Goal: Information Seeking & Learning: Learn about a topic

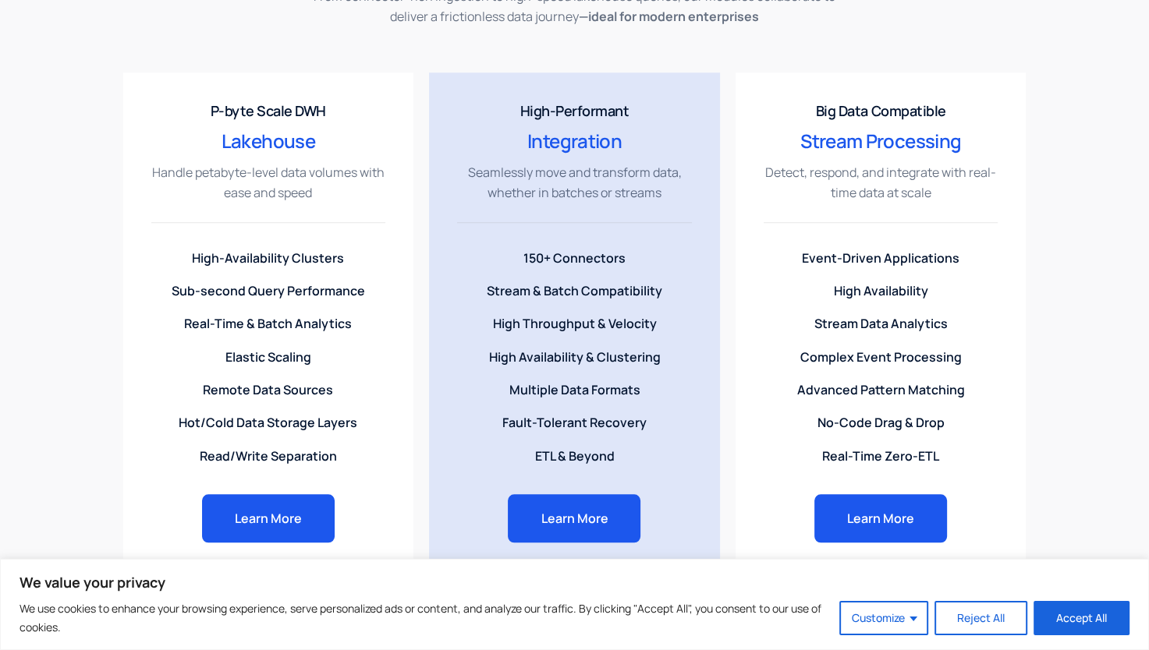
scroll to position [1404, 0]
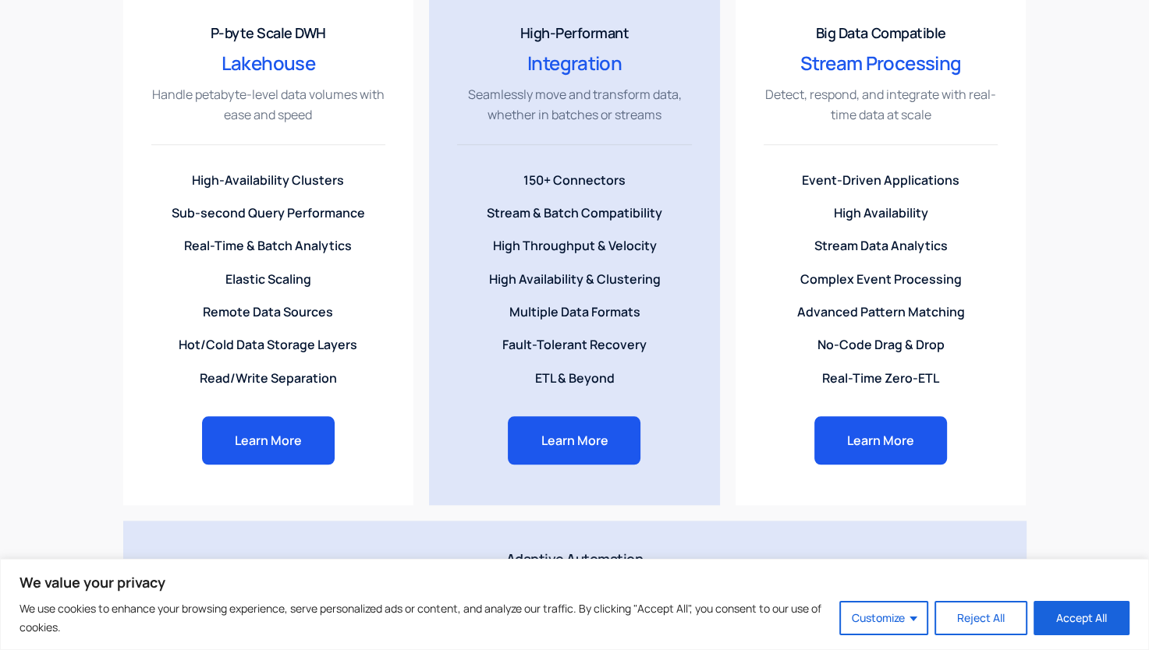
click at [844, 618] on button "Reject All" at bounding box center [980, 618] width 93 height 34
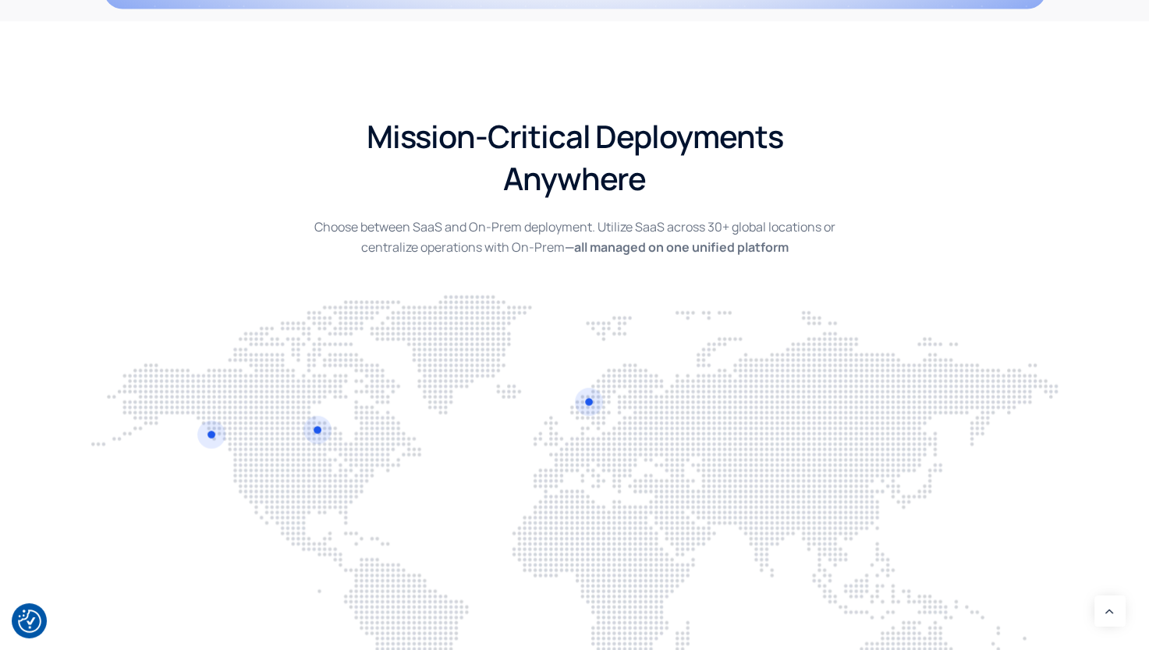
scroll to position [3353, 0]
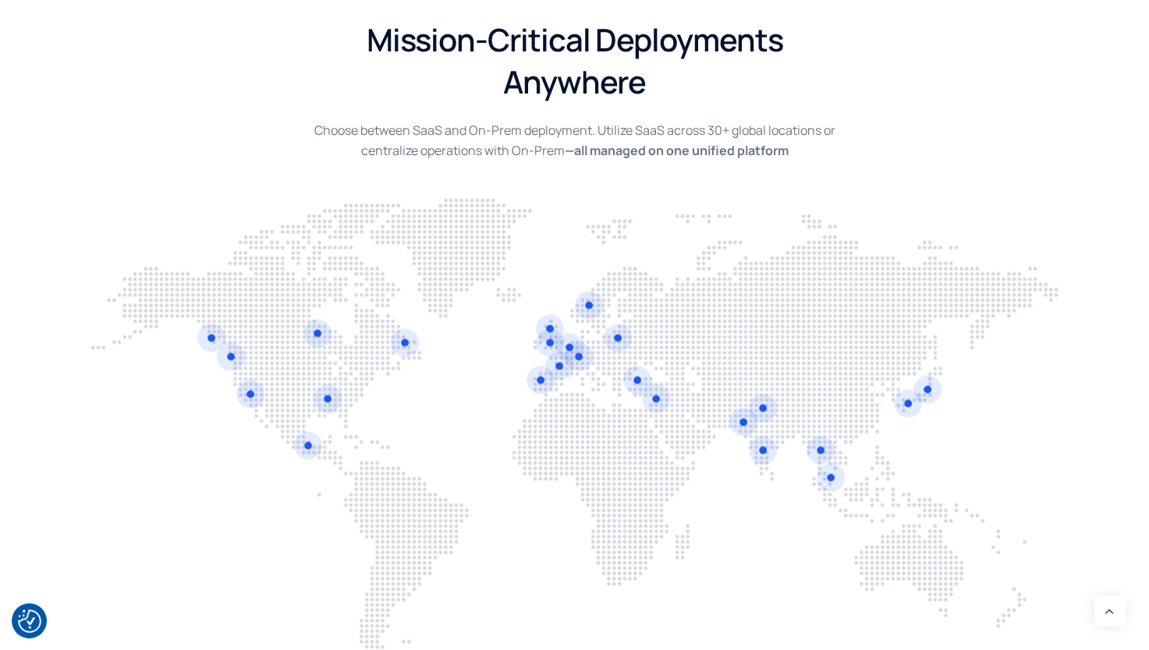
click at [632, 375] on link at bounding box center [637, 381] width 28 height 28
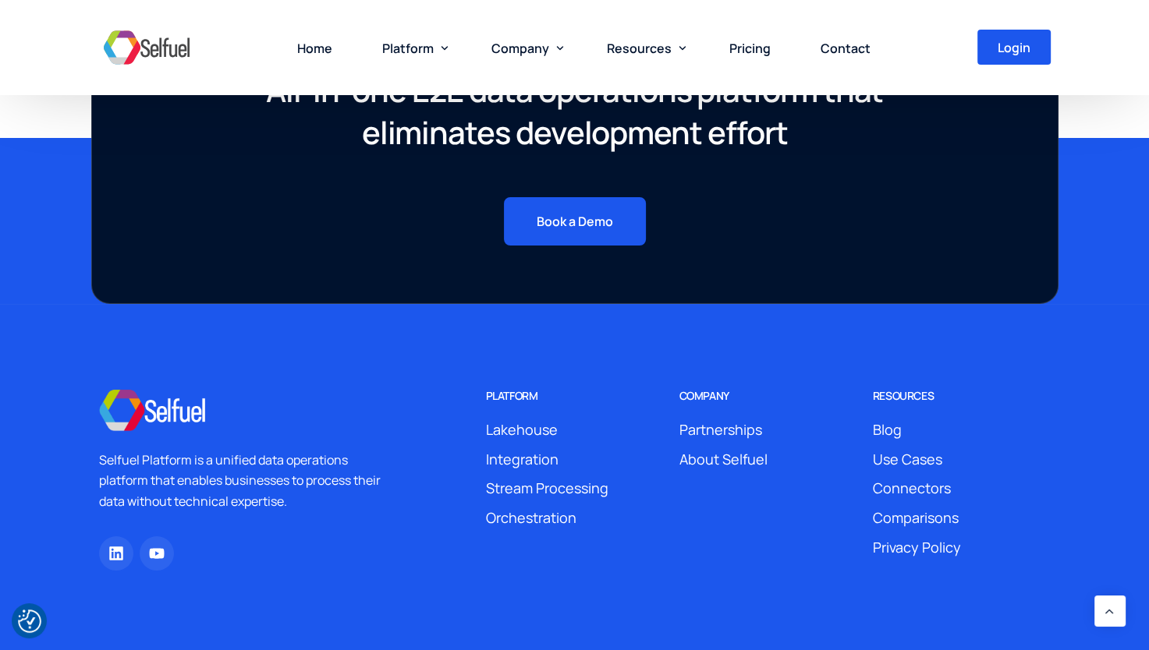
scroll to position [5786, 0]
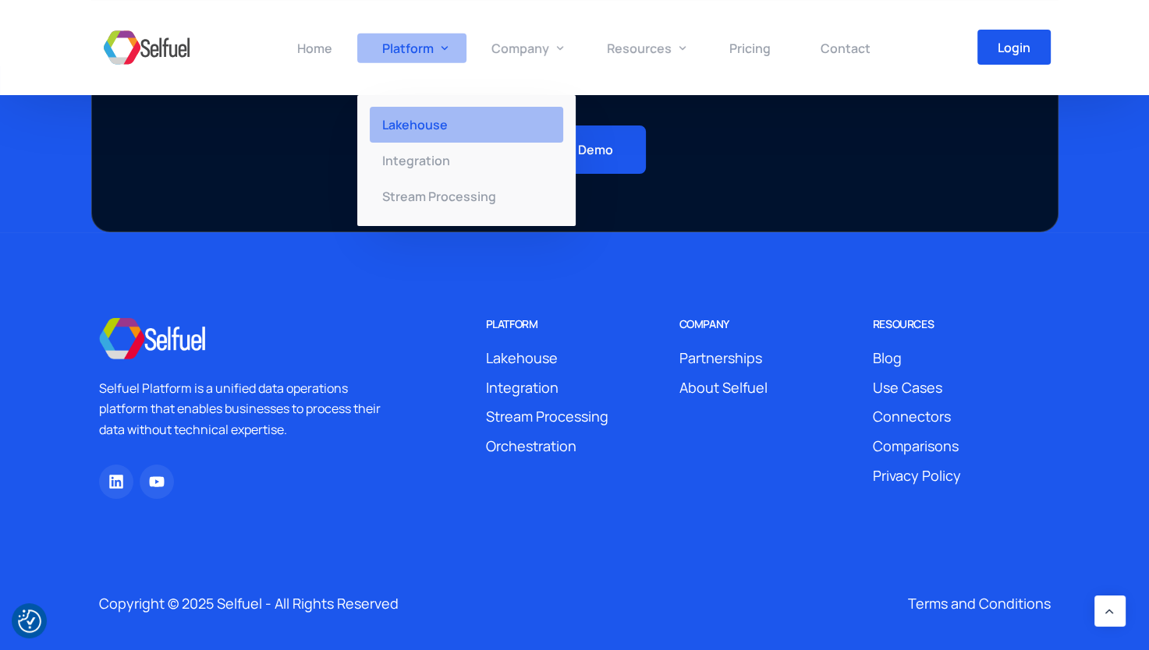
click at [418, 120] on span "Lakehouse" at bounding box center [415, 124] width 66 height 17
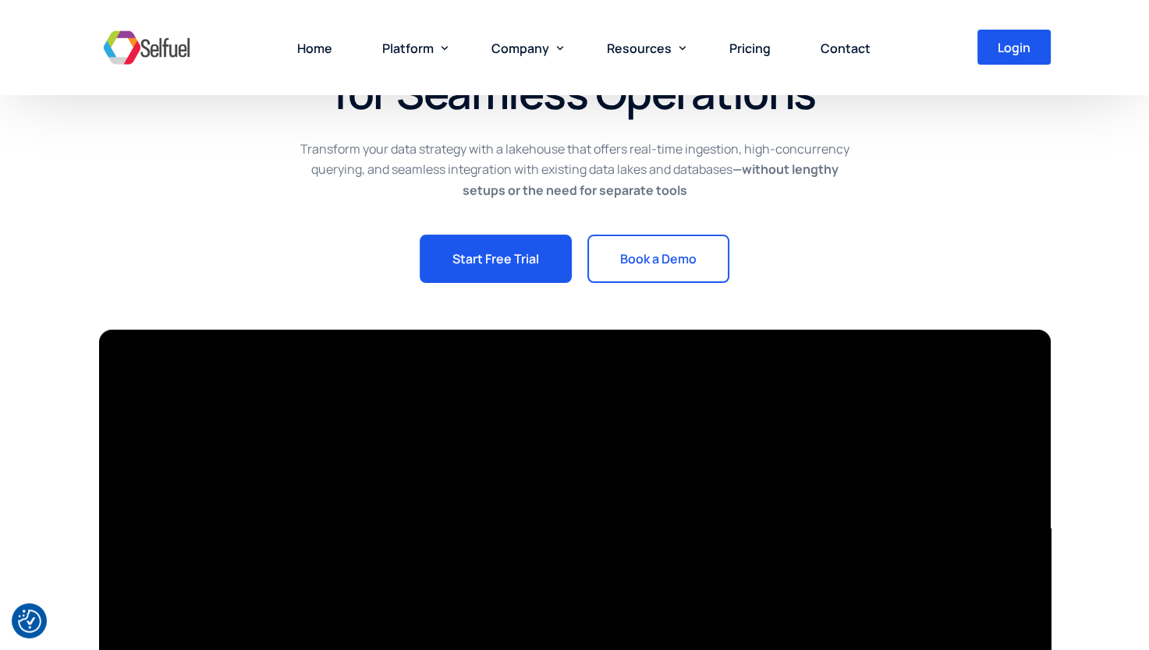
scroll to position [156, 0]
drag, startPoint x: 335, startPoint y: 152, endPoint x: 424, endPoint y: 142, distance: 90.2
click at [424, 142] on p "Transform your data strategy with a lakehouse that offers real-time ingestion, …" at bounding box center [575, 170] width 552 height 62
drag, startPoint x: 424, startPoint y: 142, endPoint x: 435, endPoint y: 145, distance: 11.4
click at [435, 145] on p "Transform your data strategy with a lakehouse that offers real-time ingestion, …" at bounding box center [575, 170] width 552 height 62
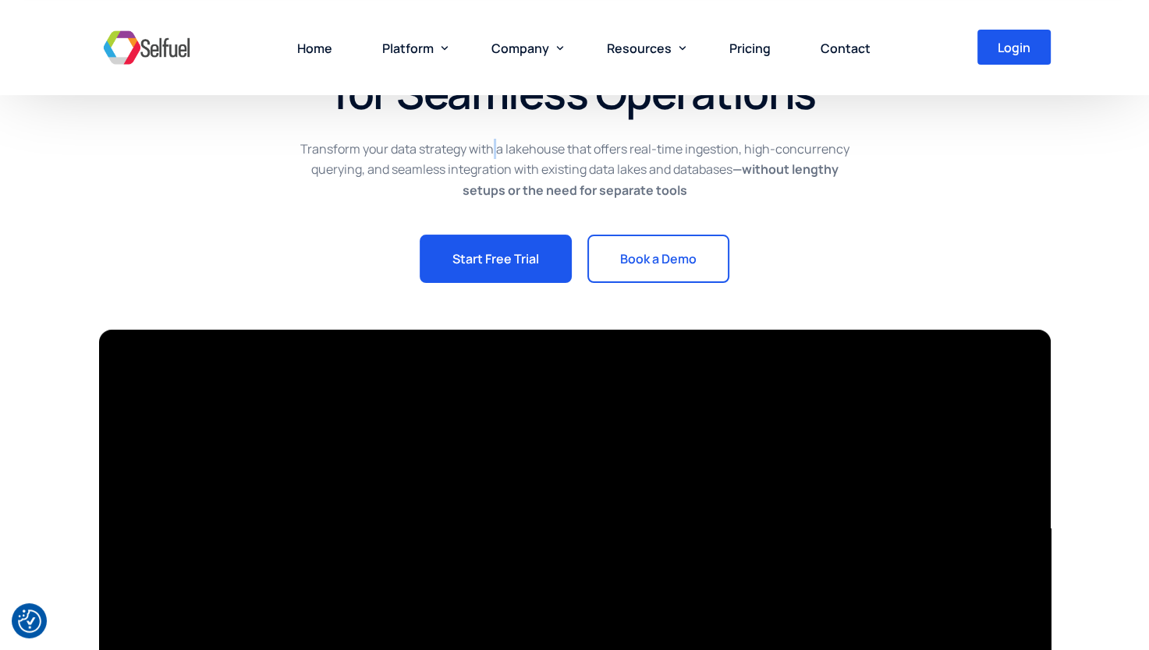
click at [496, 142] on p "Transform your data strategy with a lakehouse that offers real-time ingestion, …" at bounding box center [575, 170] width 552 height 62
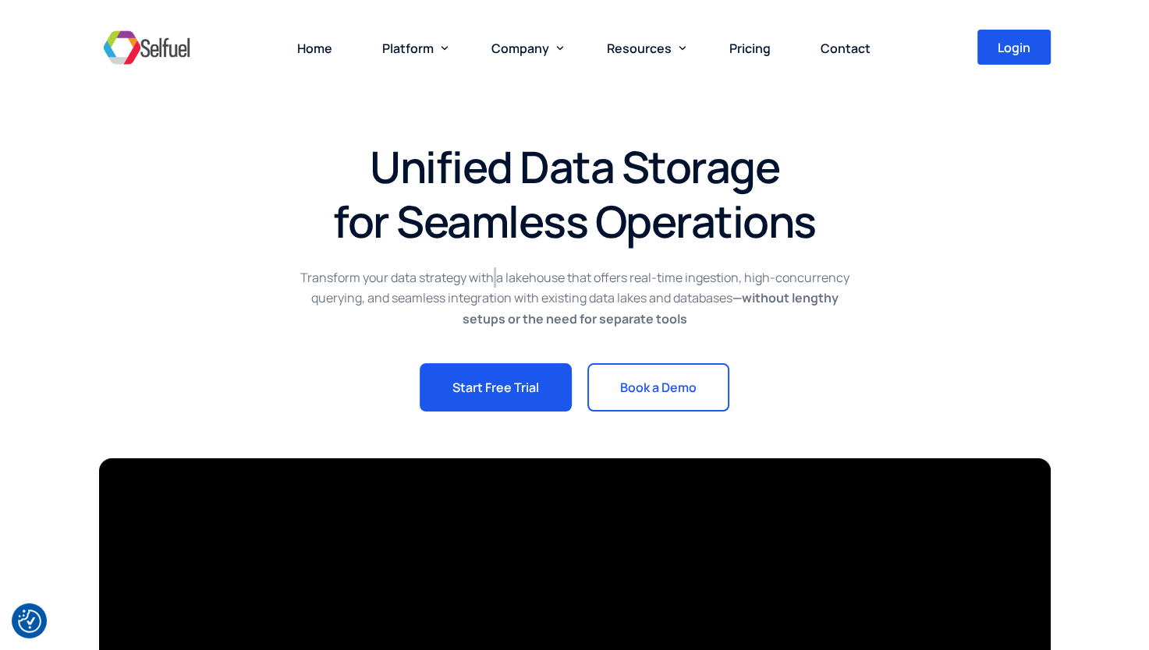
scroll to position [0, 0]
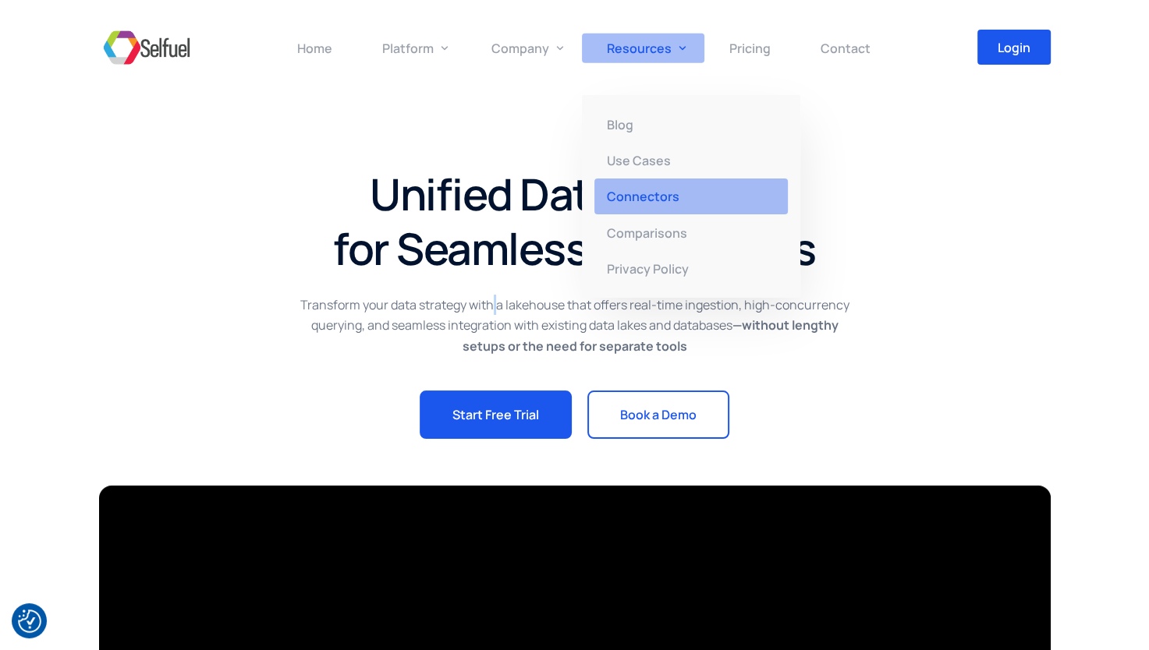
click at [642, 203] on span "Connectors" at bounding box center [643, 196] width 73 height 17
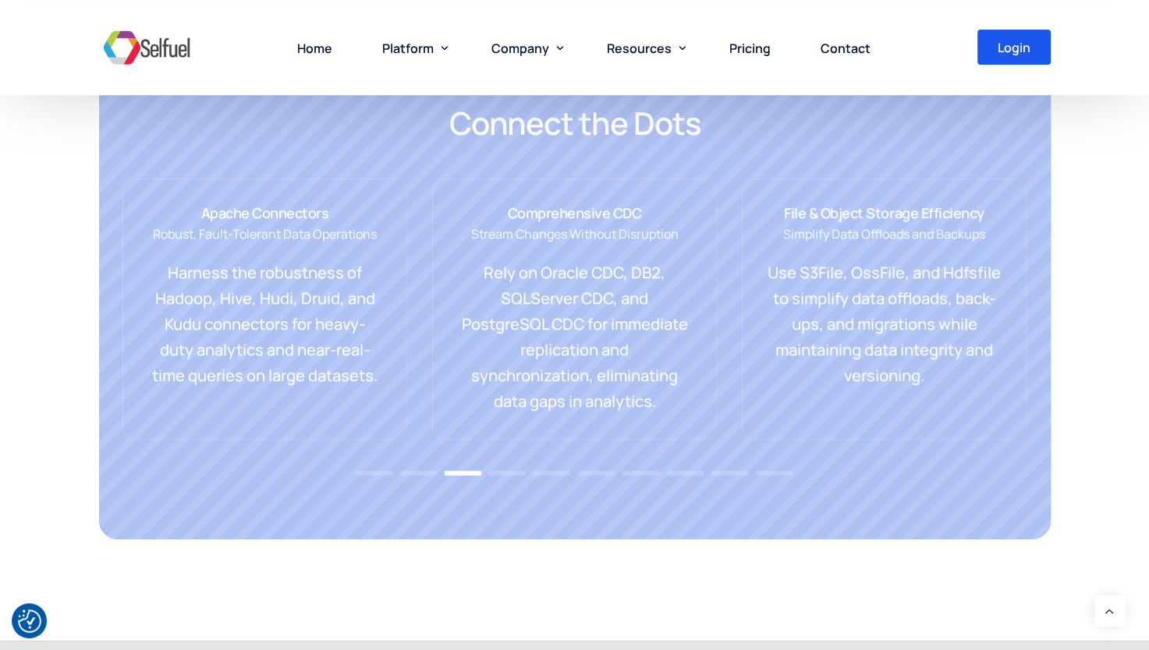
scroll to position [468, 0]
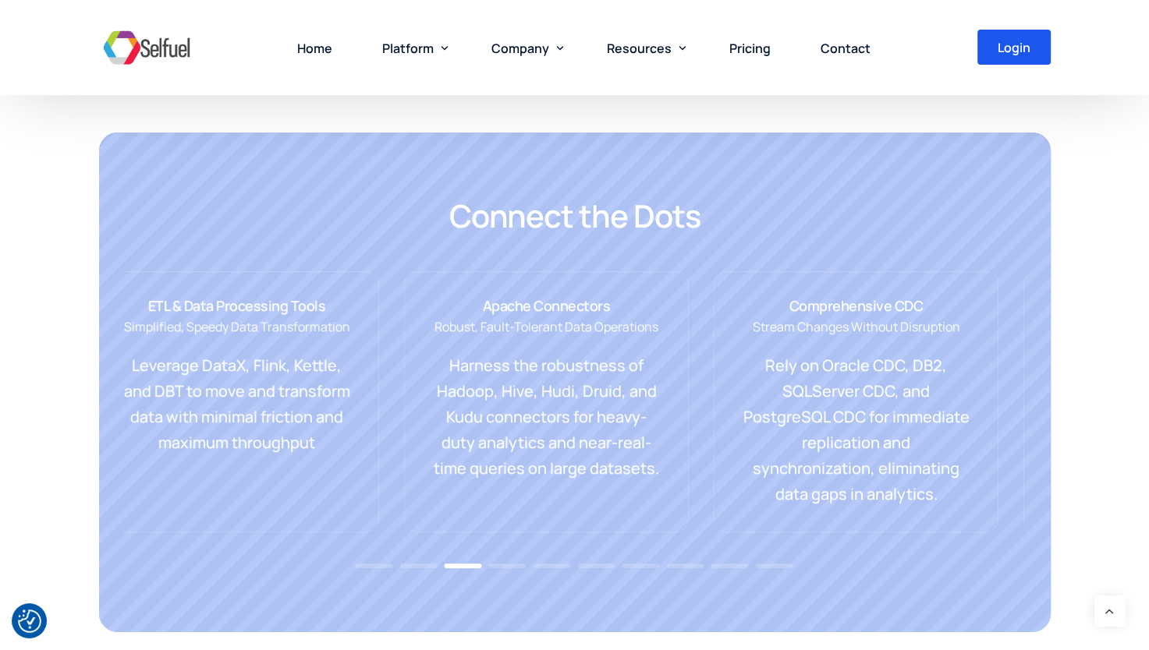
click at [689, 274] on div "Apache Connectors Robust, Fault-Tolerant Data Operations Harness the robustness…" at bounding box center [546, 401] width 285 height 261
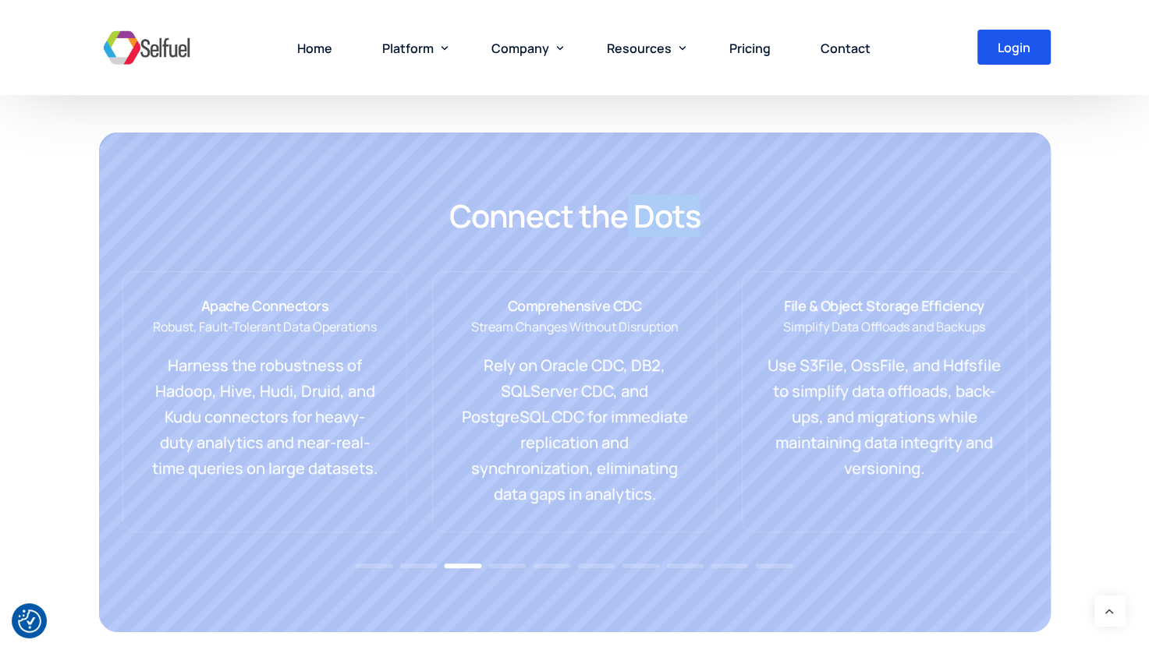
drag, startPoint x: 690, startPoint y: 242, endPoint x: 839, endPoint y: 214, distance: 151.6
click at [839, 214] on div "Connect the Dots" at bounding box center [574, 231] width 904 height 73
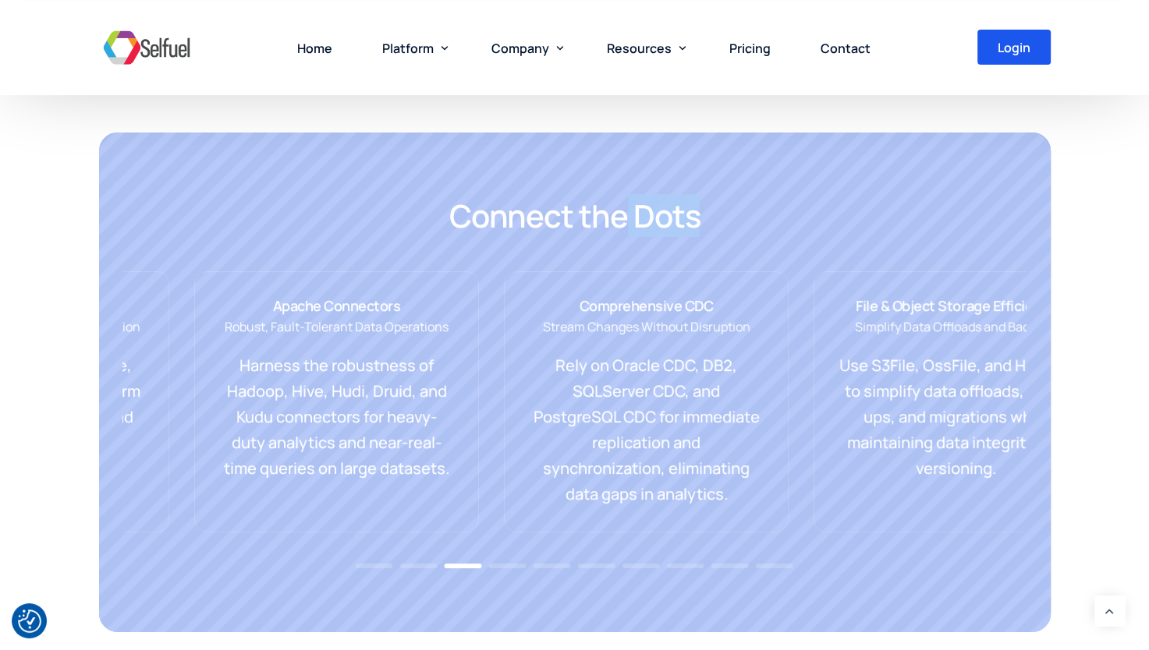
click at [763, 301] on div "Comprehensive CDC Stream Changes Without Disruption Rely on Oracle CDC, DB2, SQ…" at bounding box center [645, 402] width 233 height 210
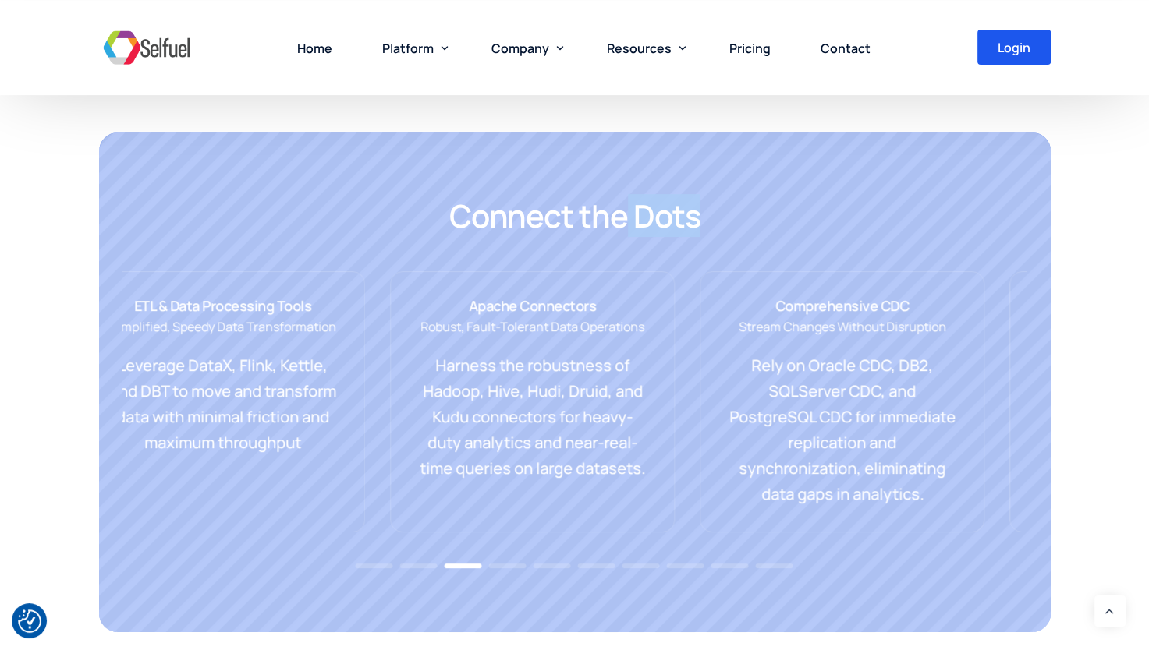
click at [596, 347] on div "Apache Connectors Robust, Fault-Tolerant Data Operations Harness the robustness…" at bounding box center [532, 389] width 233 height 184
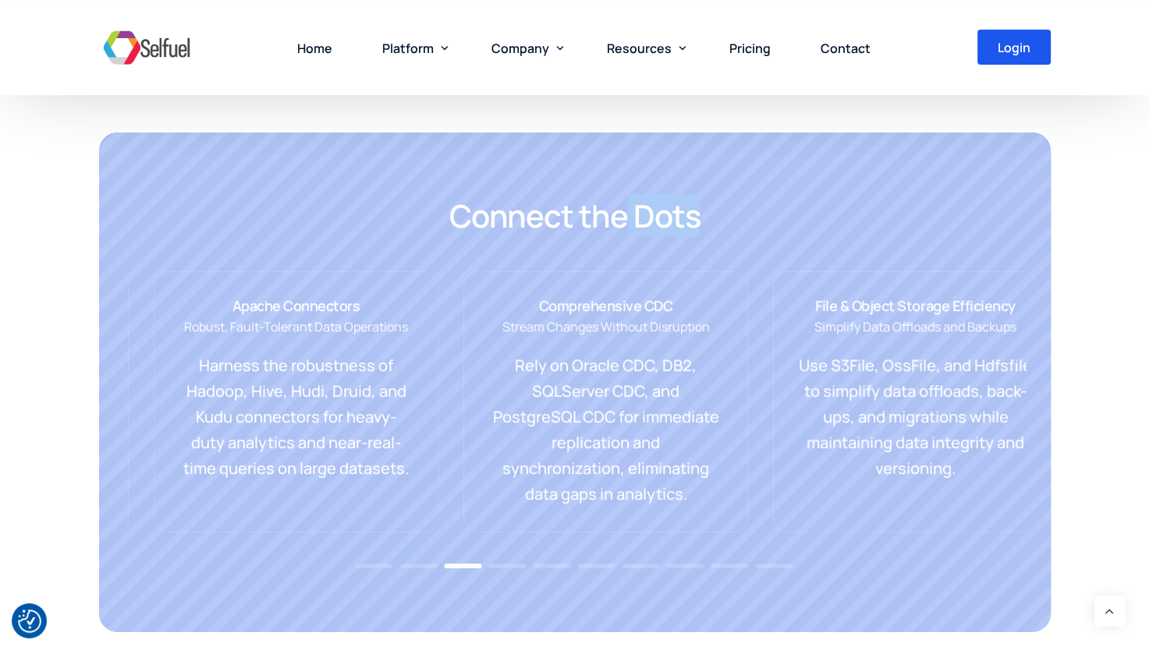
click at [432, 389] on div "Apache Connectors Robust, Fault-Tolerant Data Operations Harness the robustness…" at bounding box center [296, 401] width 285 height 261
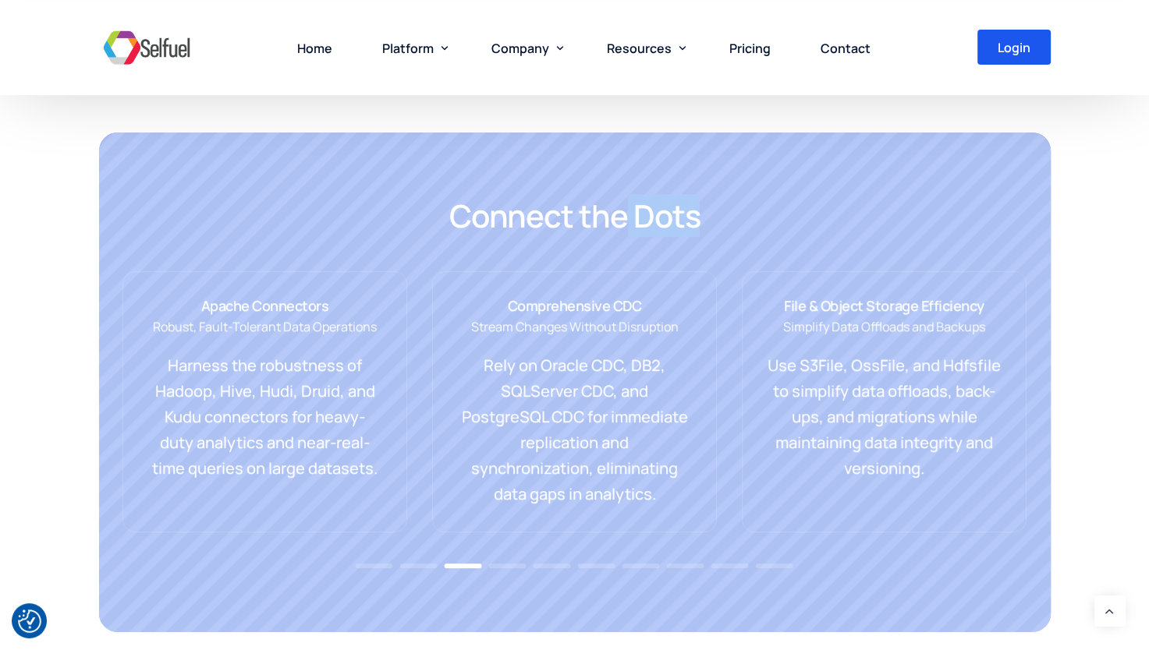
click at [197, 419] on p "Harness the robustness of Hadoop, Hive, Hudi, Druid, and Kudu connectors for he…" at bounding box center [264, 416] width 233 height 129
click at [200, 420] on p "Harness the robustness of Hadoop, Hive, Hudi, Druid, and Kudu connectors for he…" at bounding box center [265, 416] width 233 height 129
click at [225, 372] on p "Harness the robustness of Hadoop, Hive, Hudi, Druid, and Kudu connectors for he…" at bounding box center [265, 416] width 233 height 129
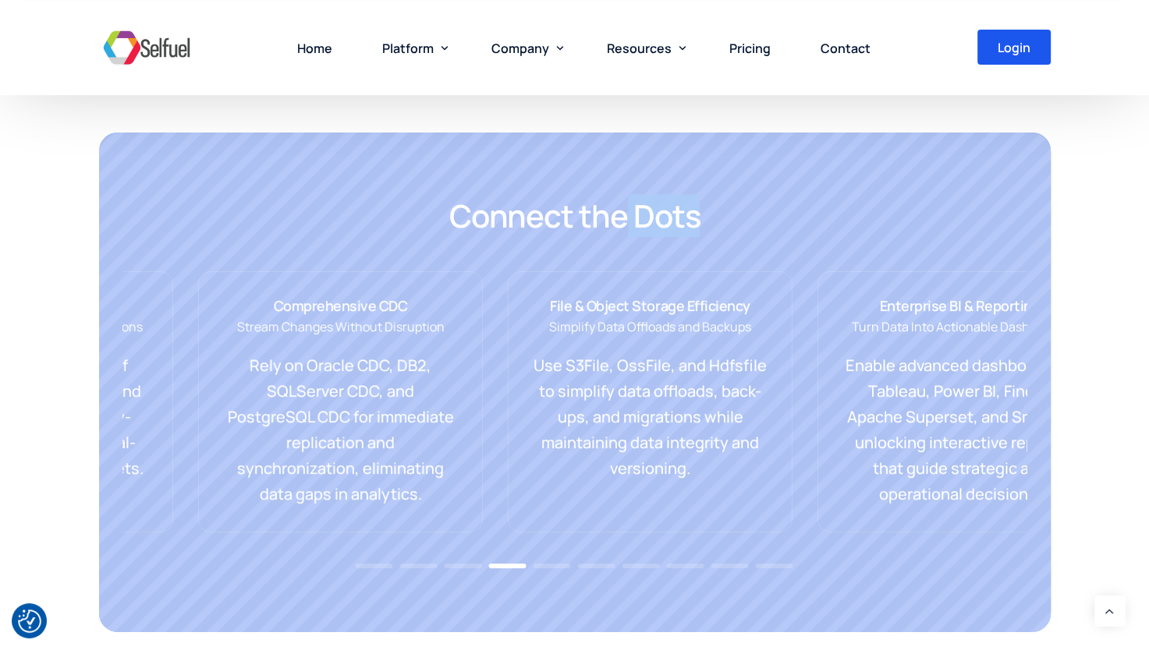
click at [275, 378] on p "Rely on Oracle CDC, DB2, SQLServer CDC, and PostgreSQL CDC for immediate replic…" at bounding box center [340, 429] width 233 height 154
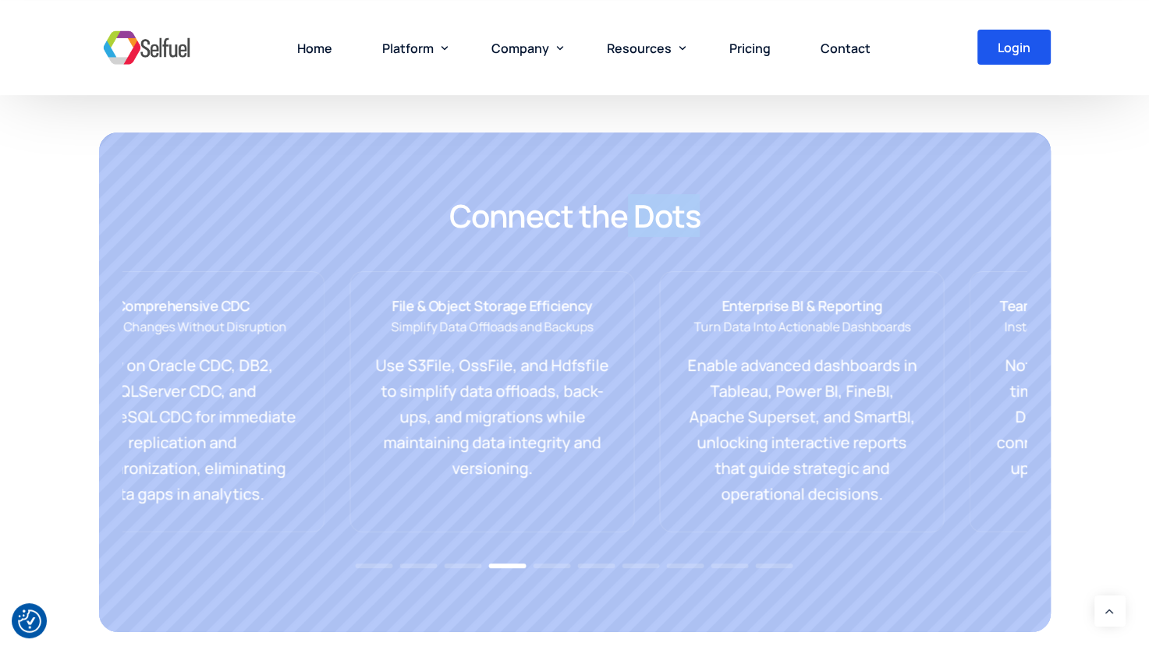
click at [349, 373] on div "File & Object Storage Efficiency Simplify Data Offloads and Backups Use S3File,…" at bounding box center [491, 401] width 285 height 261
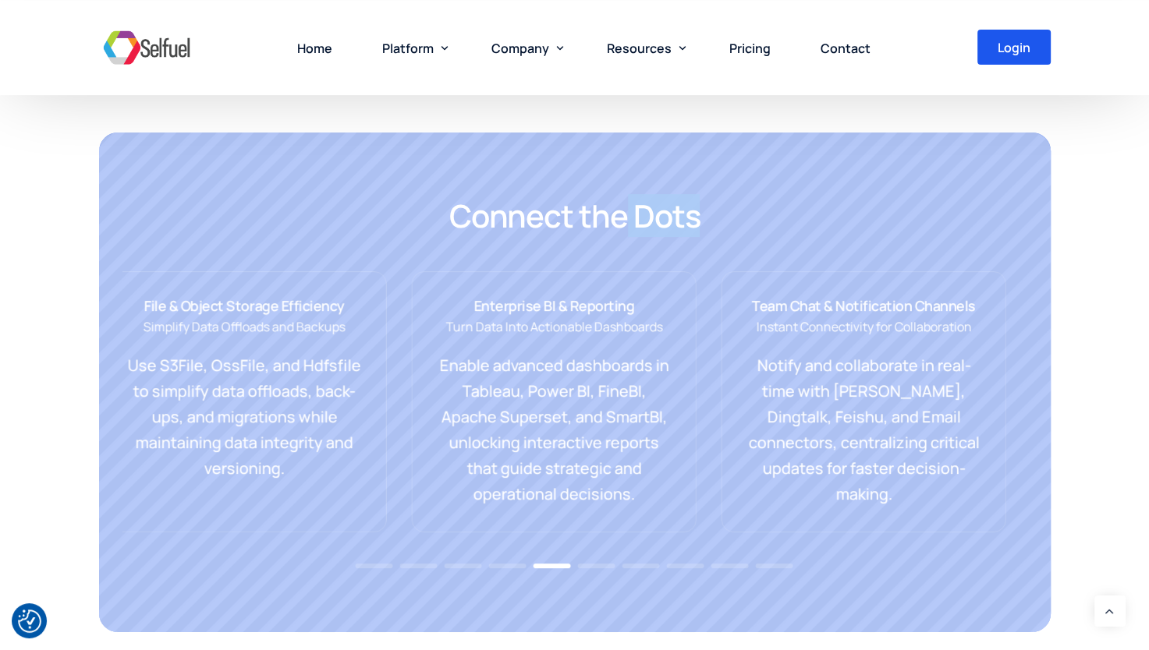
click at [481, 357] on p "Enable advanced dashboards in Tableau, Power BI, FineBI, Apache Superset, and S…" at bounding box center [553, 429] width 233 height 154
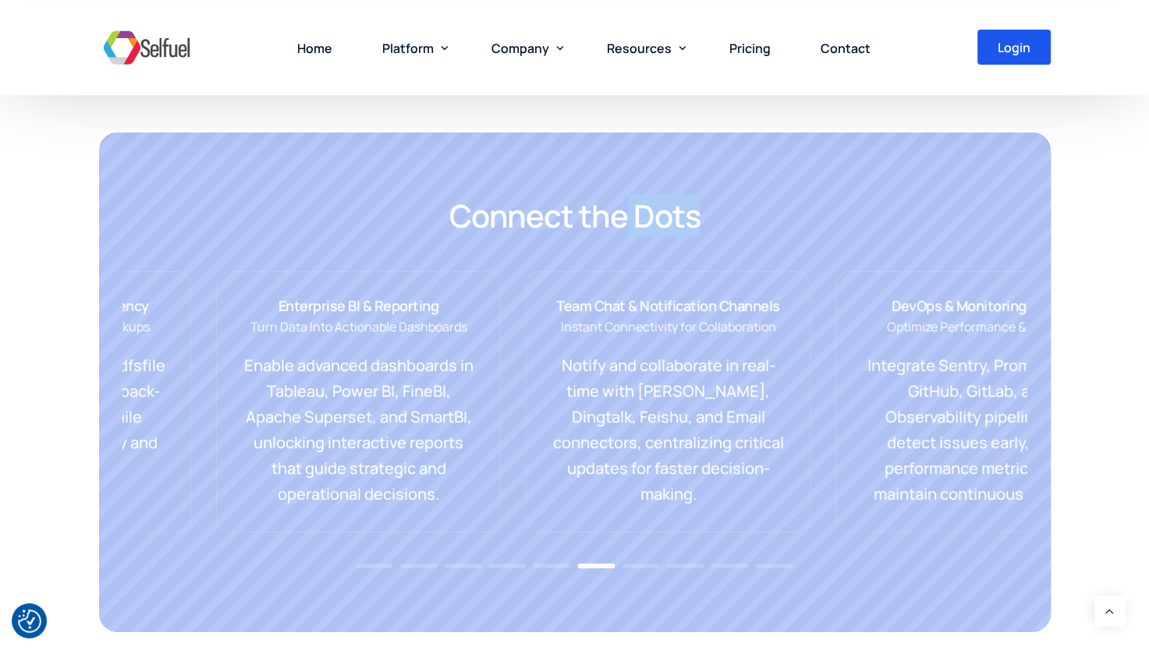
click at [810, 296] on div "Team Chat & Notification Channels Instant Connectivity for Collaboration Notify…" at bounding box center [668, 401] width 285 height 261
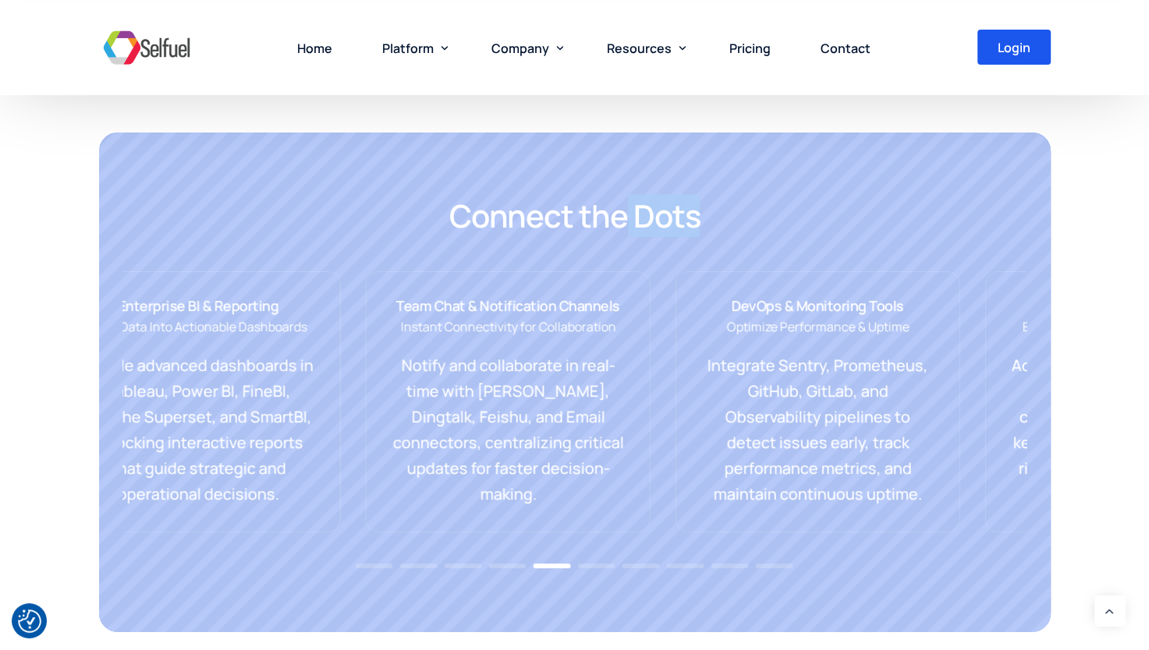
click at [373, 425] on div "Team Chat & Notification Channels Instant Connectivity for Collaboration Notify…" at bounding box center [508, 401] width 285 height 261
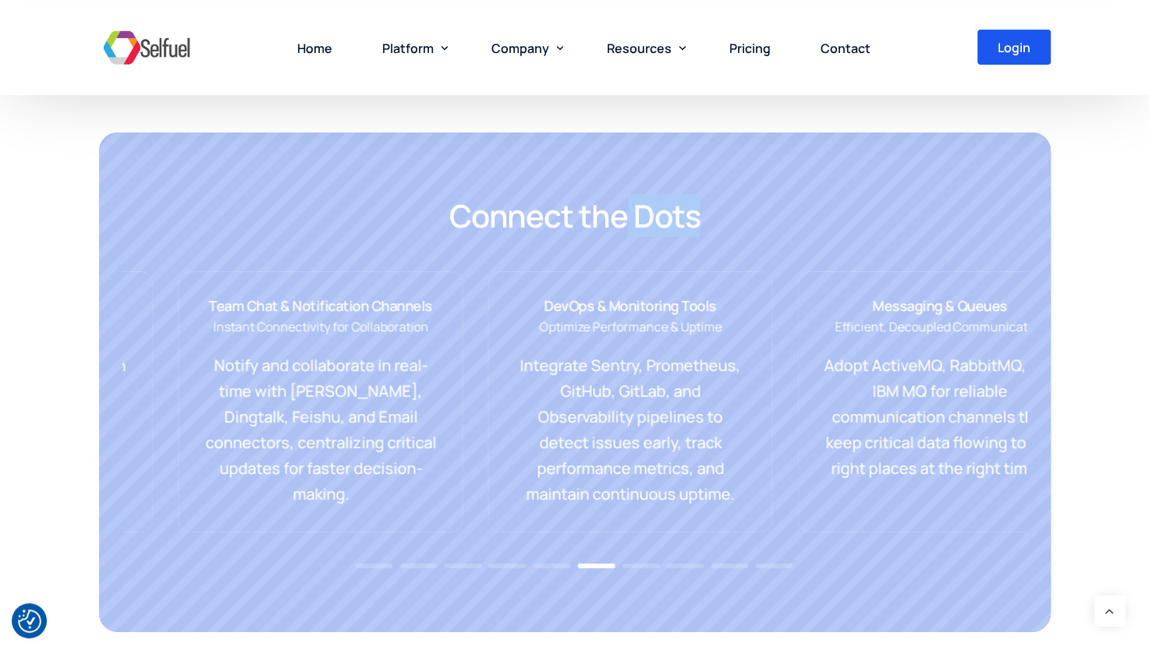
click at [377, 412] on p "Notify and collaborate in real-time with Slack, Dingtalk, Feishu, and Email con…" at bounding box center [320, 429] width 233 height 154
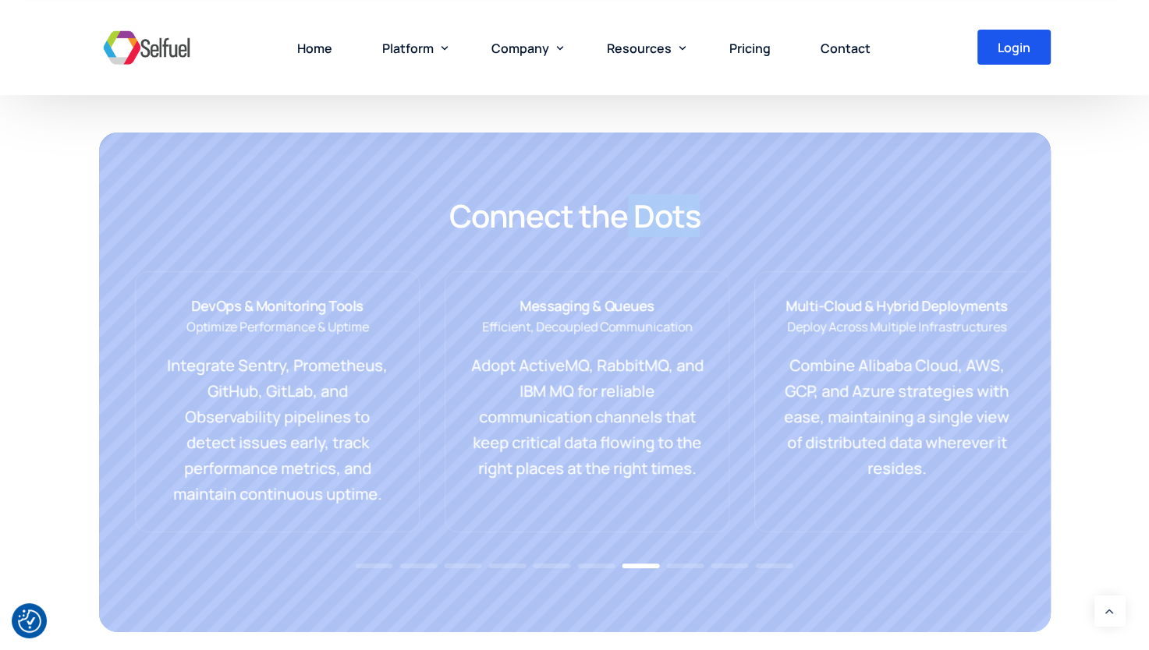
click at [349, 408] on div "DevOps & Monitoring Tools Optimize Performance & Uptime Integrate Sentry, Prome…" at bounding box center [277, 402] width 233 height 210
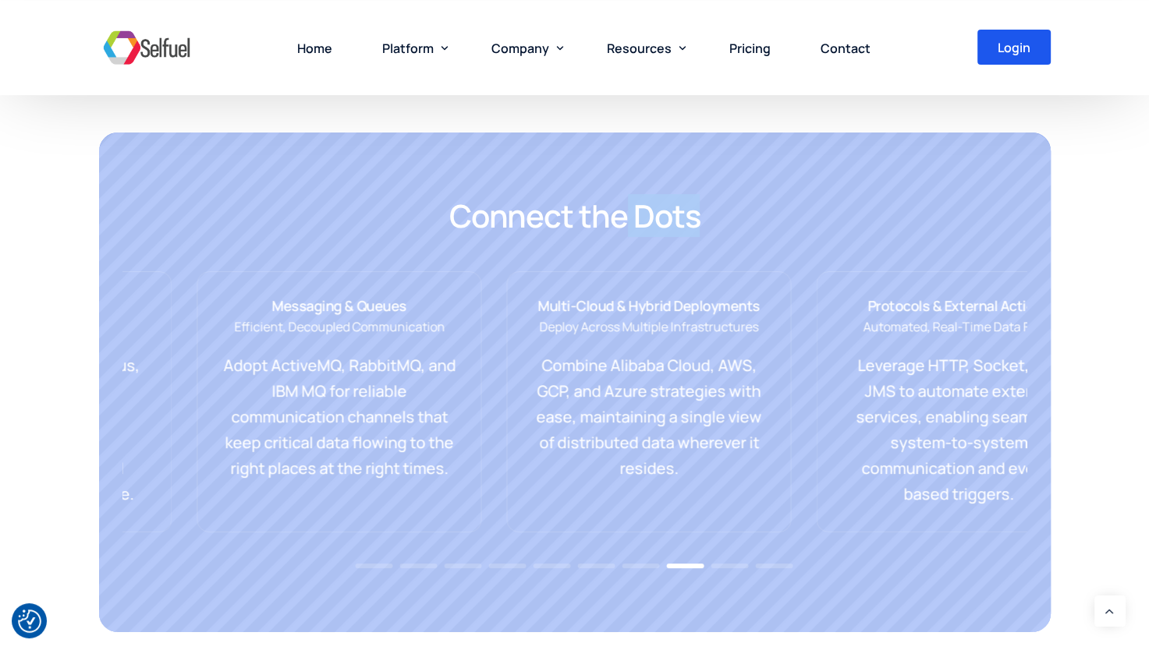
click at [293, 452] on p "Adopt ActiveMQ, RabbitMQ, and IBM MQ for reliable communication channels that k…" at bounding box center [338, 416] width 233 height 129
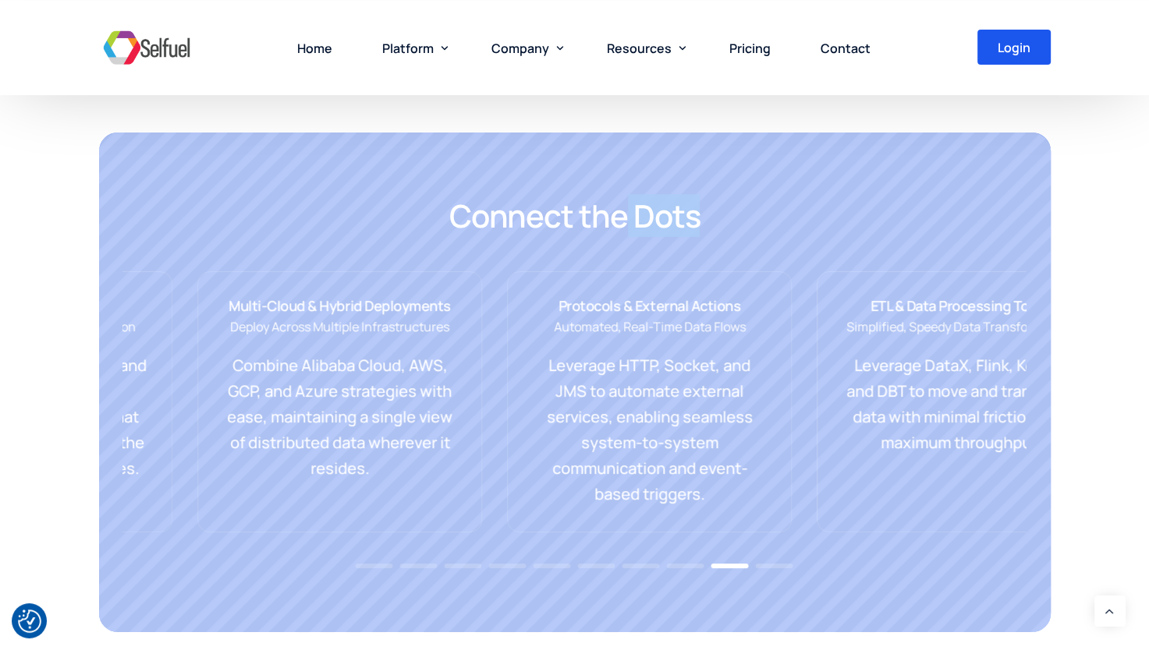
click at [386, 377] on p "Combine Alibaba Cloud, AWS, GCP, and Azure strategies with ease, maintaining a …" at bounding box center [339, 416] width 233 height 129
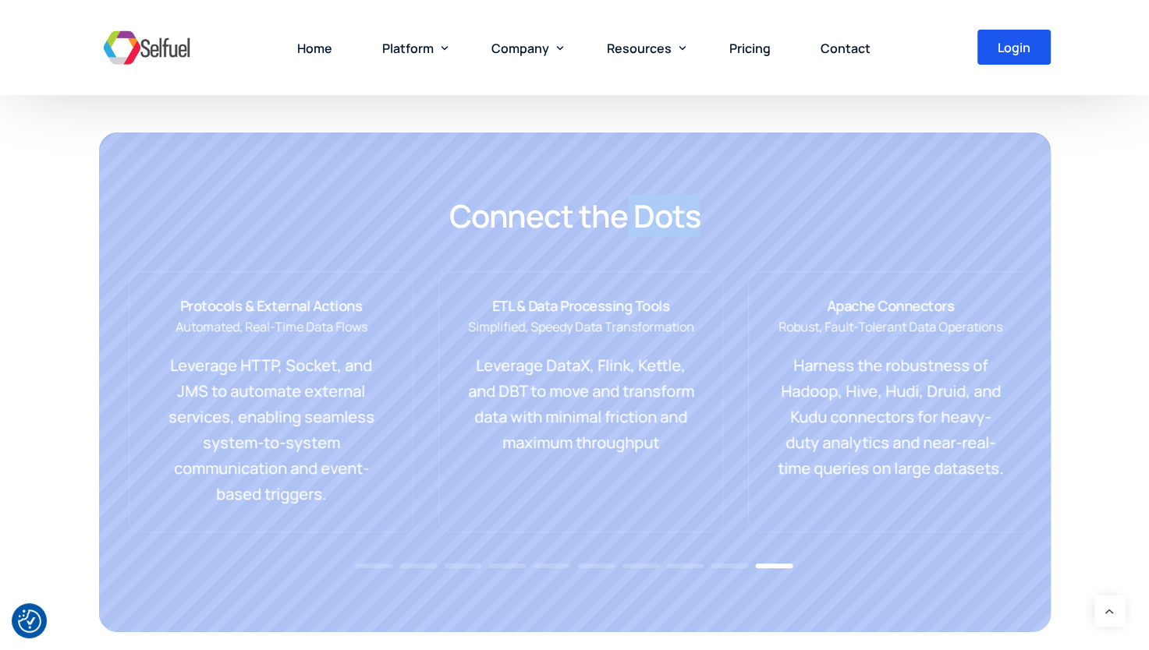
click at [313, 426] on p "Leverage HTTP, Socket, and JMS to automate external services, enabling seamless…" at bounding box center [270, 429] width 233 height 154
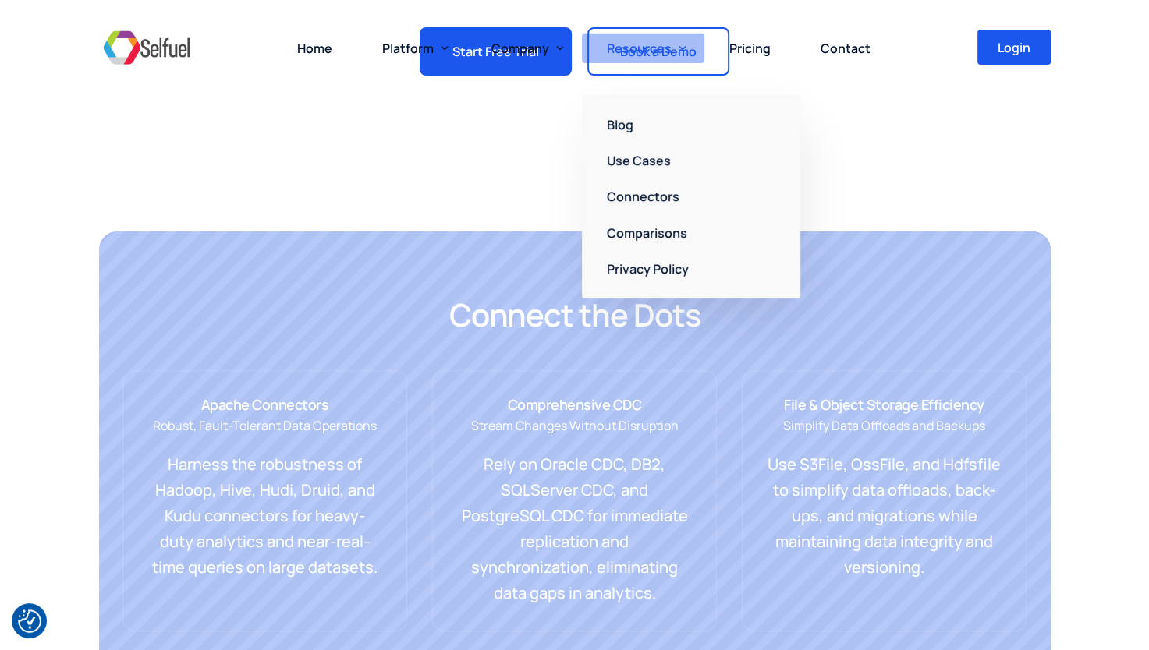
scroll to position [0, 0]
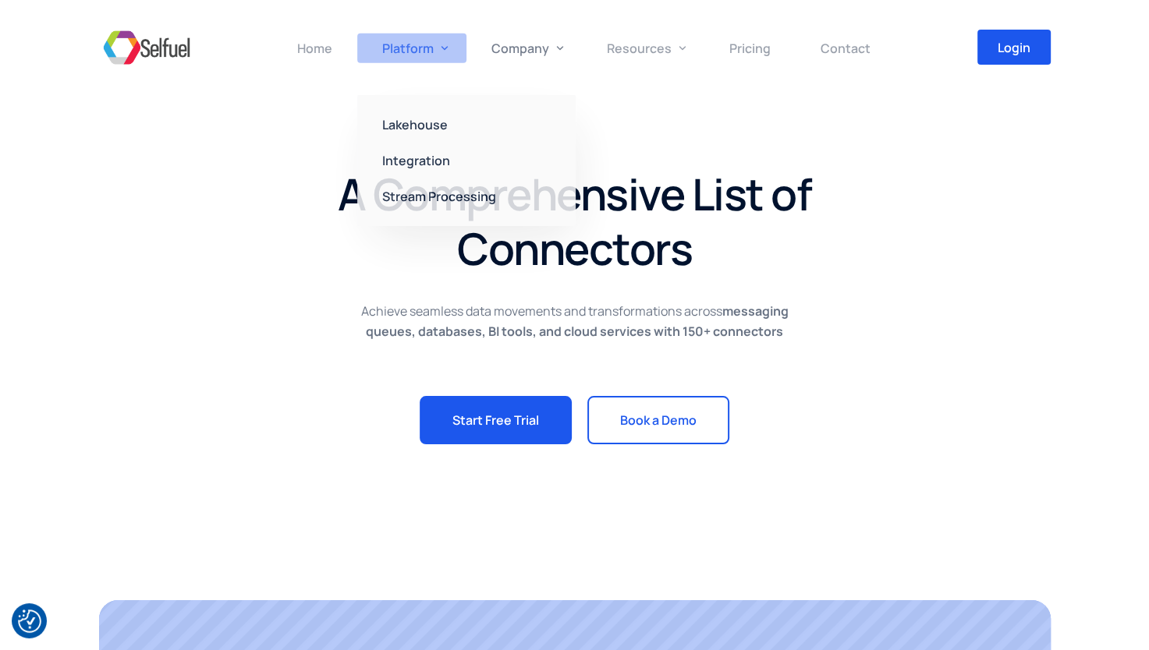
click at [402, 88] on link "Platform" at bounding box center [411, 47] width 109 height 95
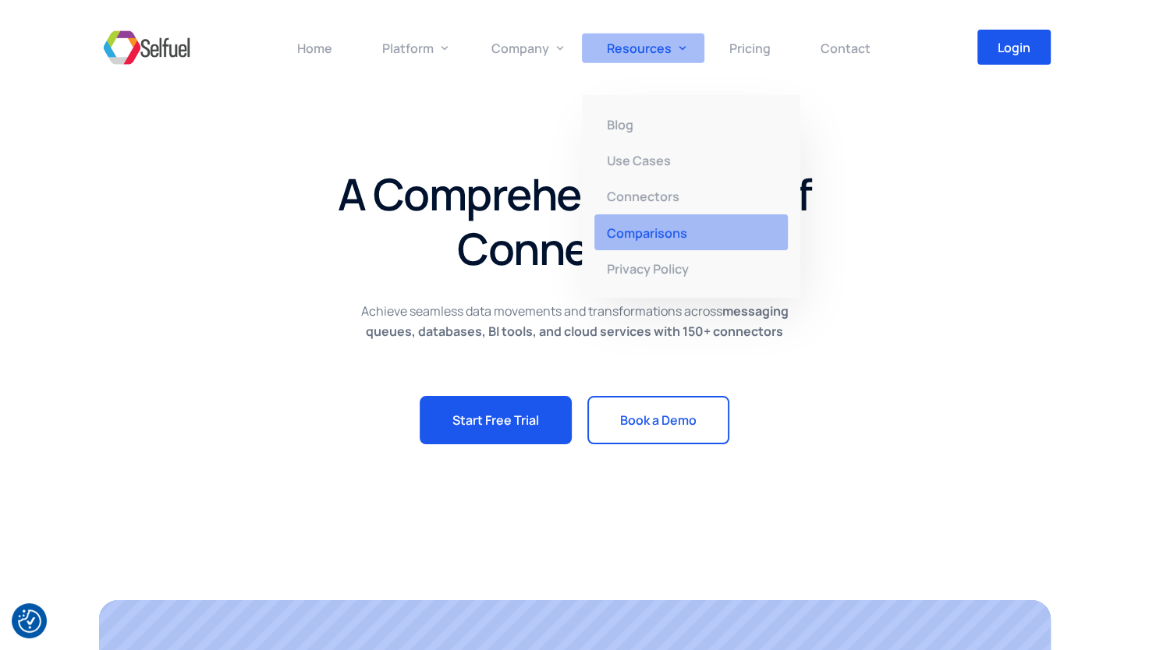
click at [639, 240] on span "Comparisons" at bounding box center [647, 232] width 80 height 17
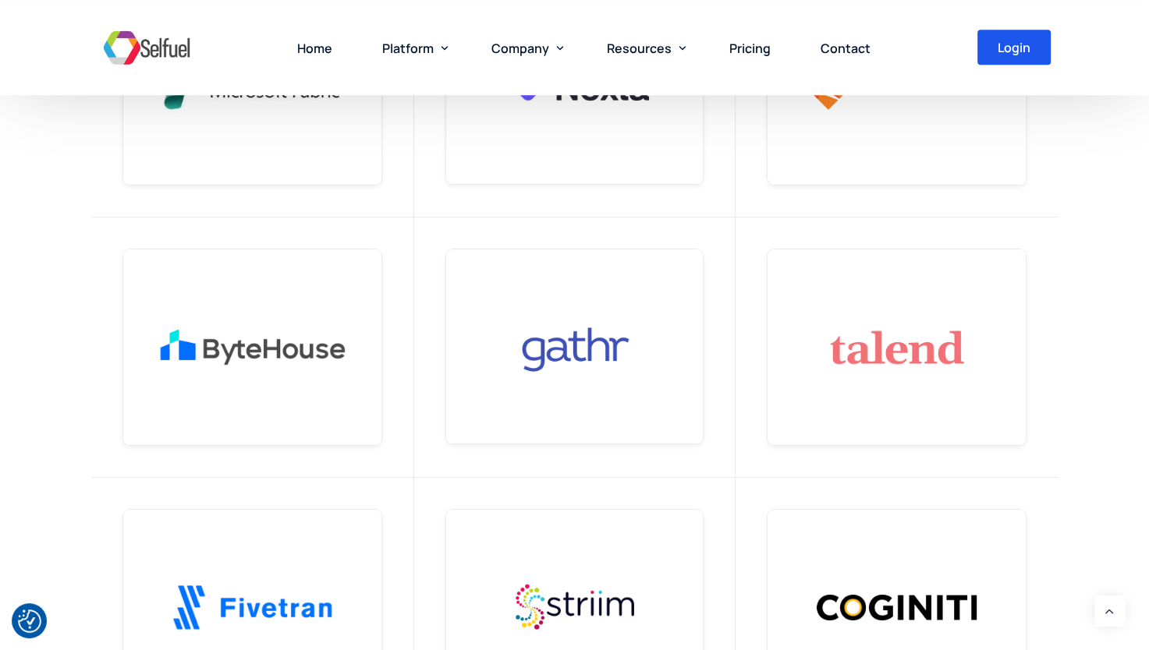
scroll to position [936, 0]
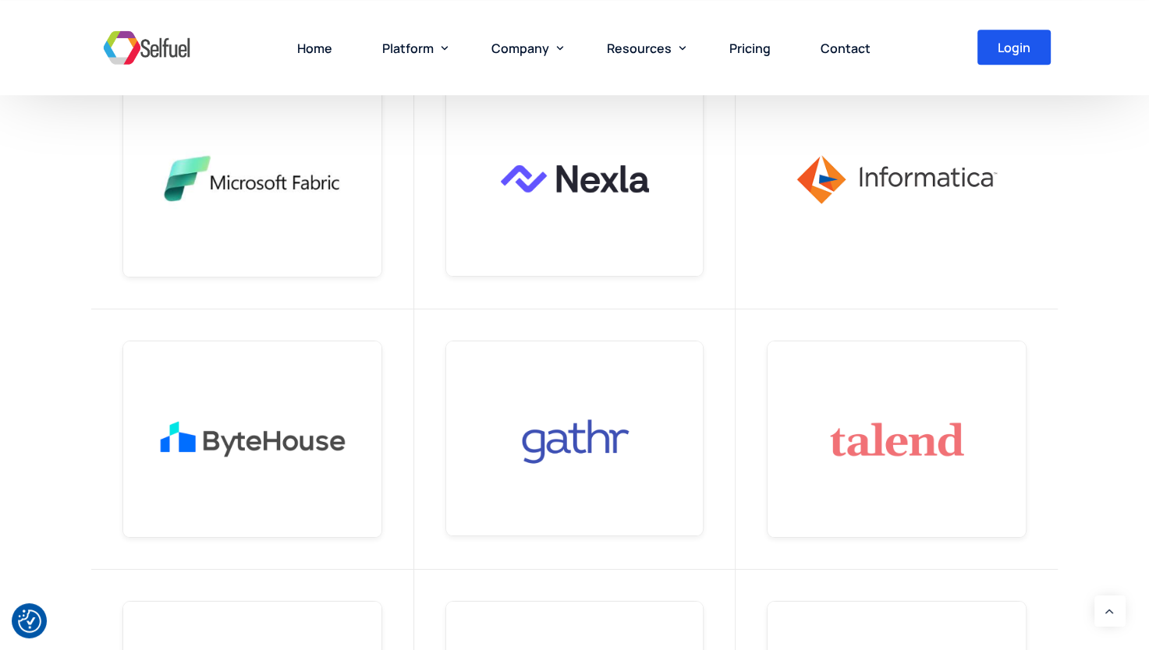
click at [806, 170] on img at bounding box center [897, 179] width 284 height 215
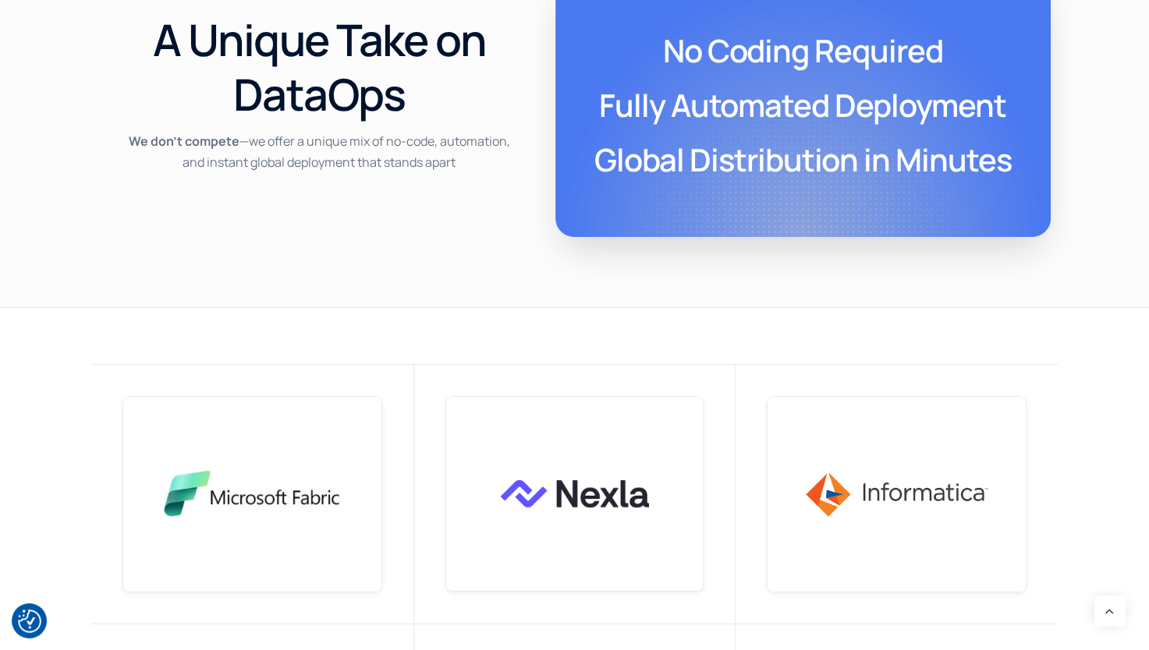
scroll to position [624, 0]
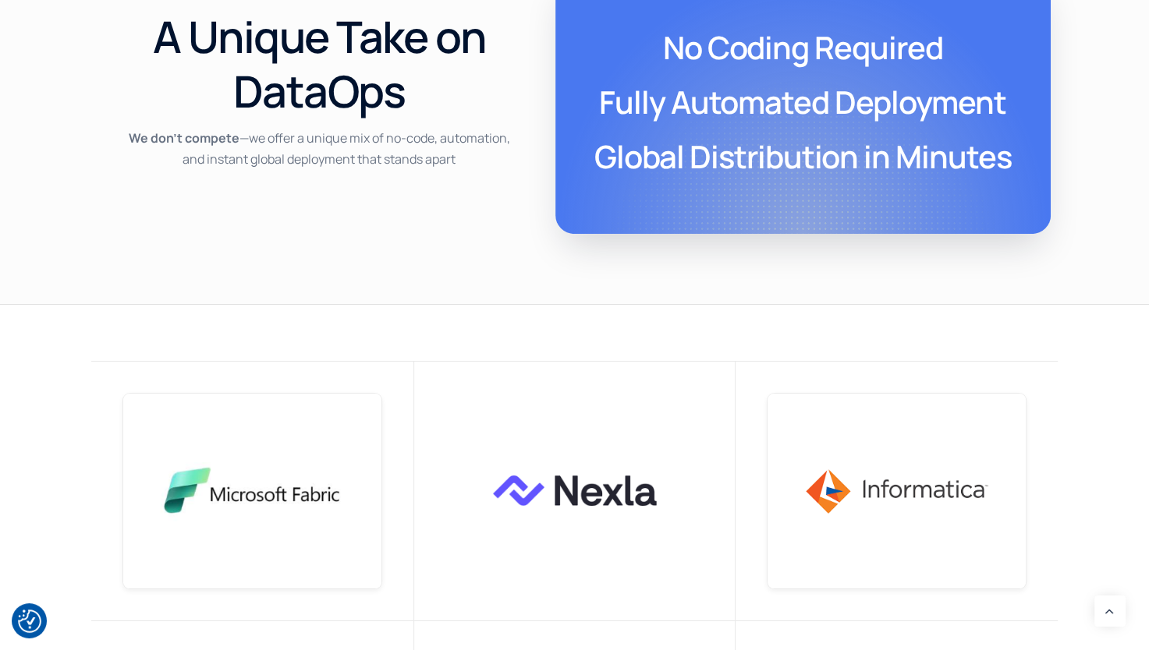
click at [538, 422] on img at bounding box center [574, 491] width 282 height 214
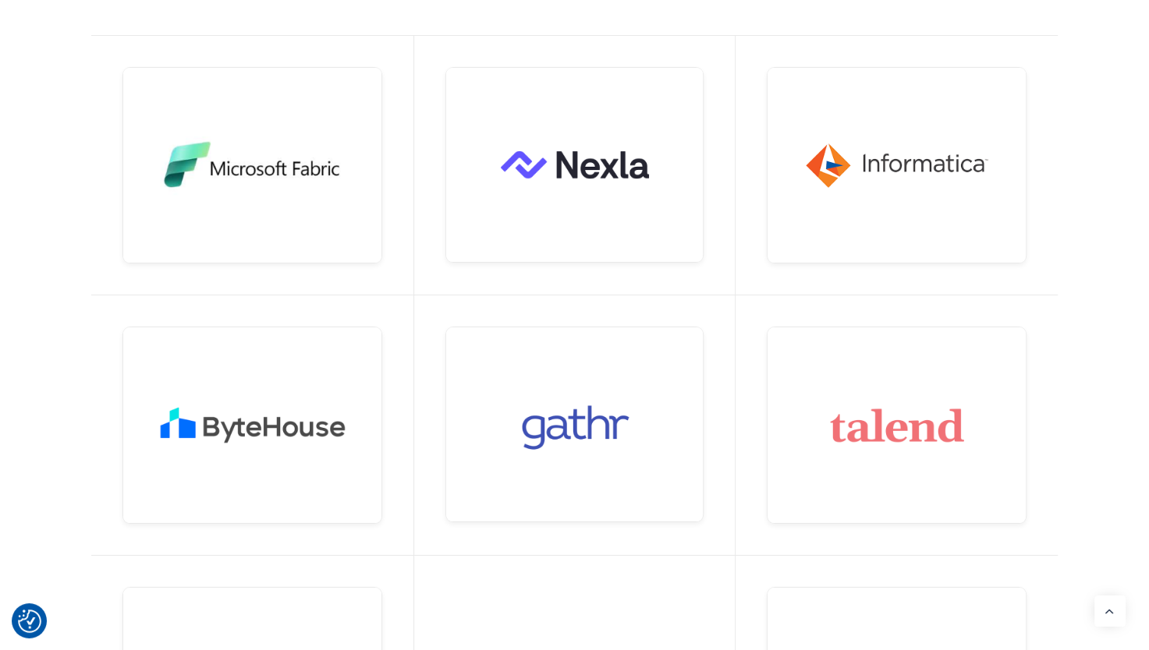
scroll to position [1326, 0]
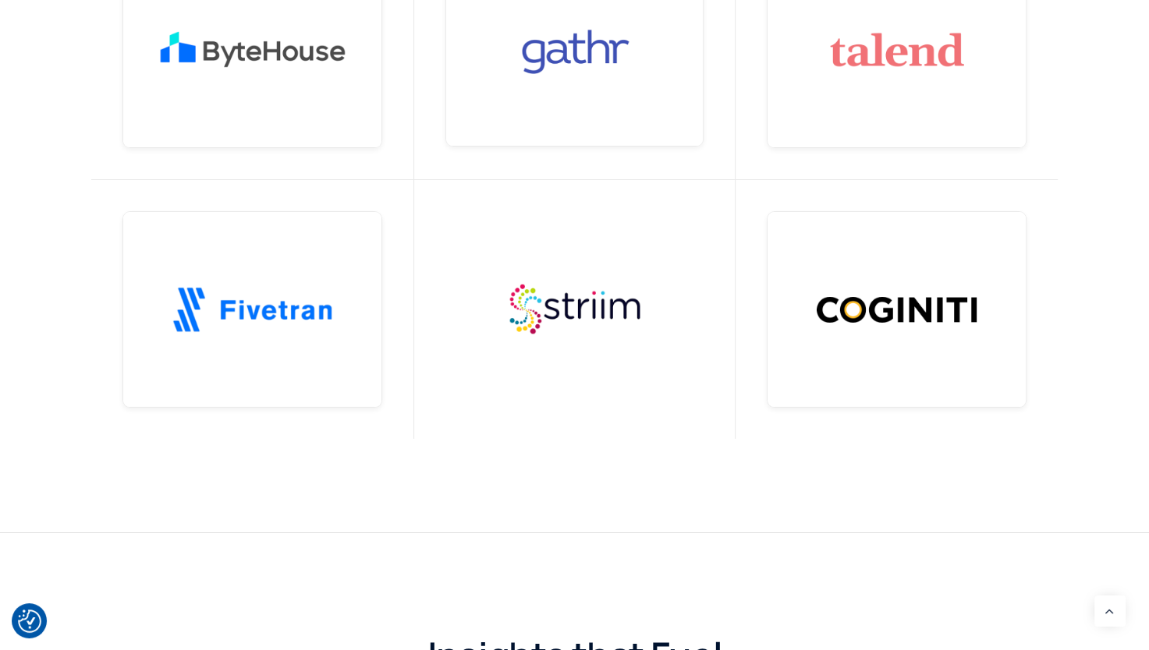
click at [618, 300] on img at bounding box center [574, 309] width 282 height 214
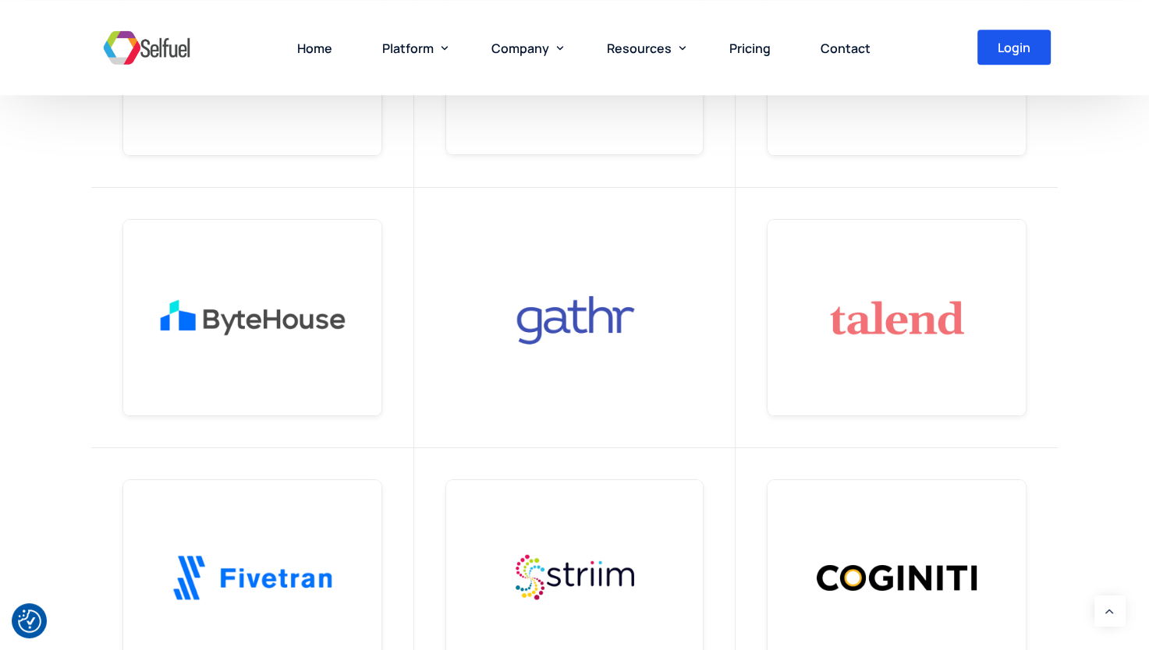
click at [618, 302] on div at bounding box center [574, 317] width 967 height 780
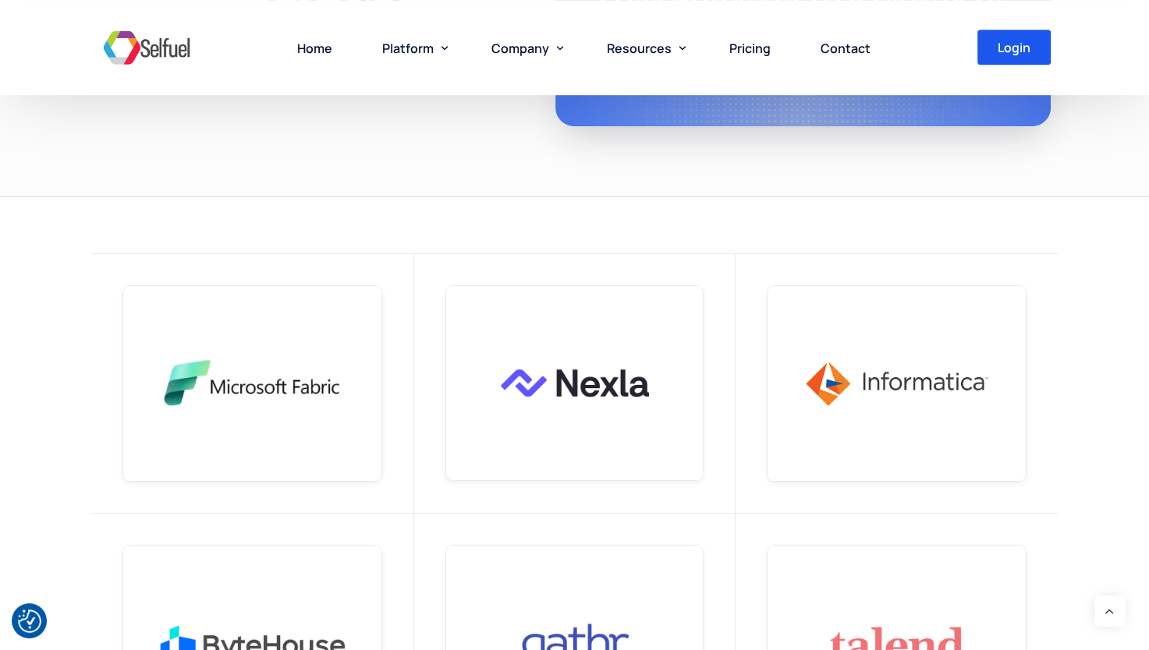
scroll to position [468, 0]
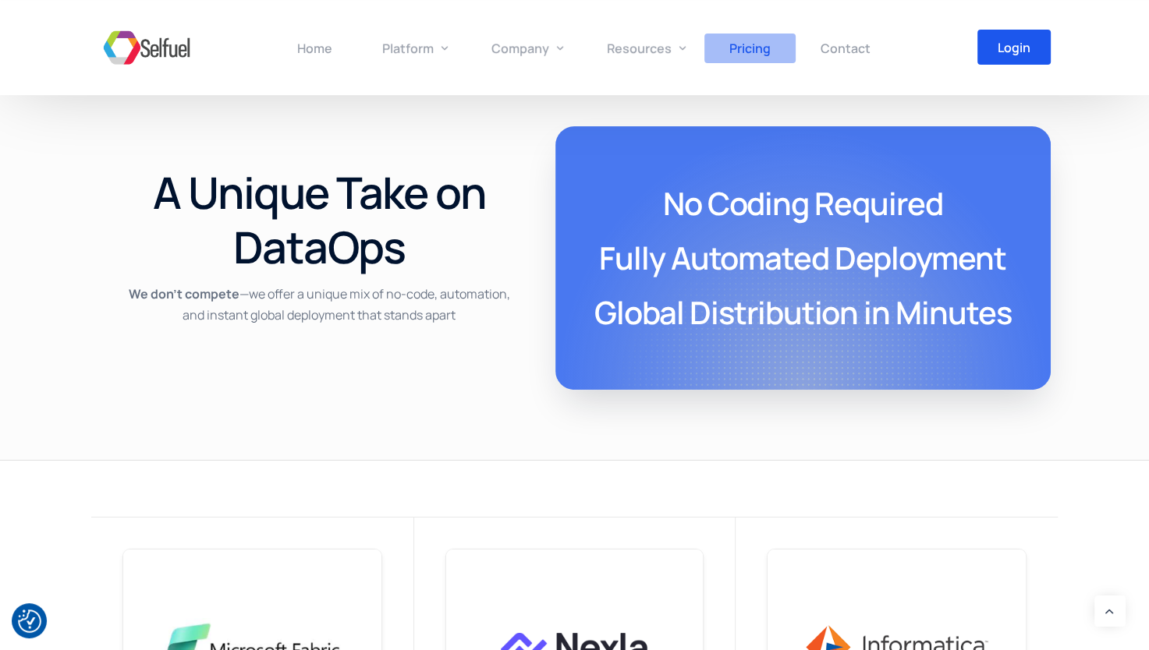
click at [739, 53] on span "Pricing" at bounding box center [749, 48] width 41 height 17
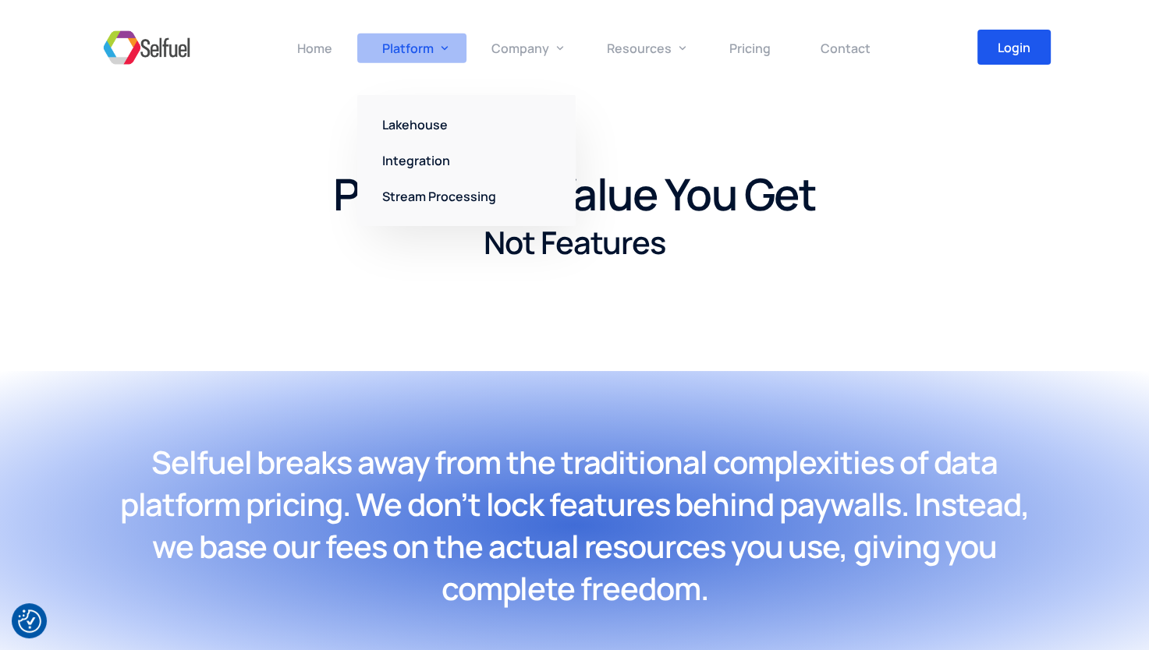
click at [405, 48] on span "Platform" at bounding box center [407, 48] width 51 height 17
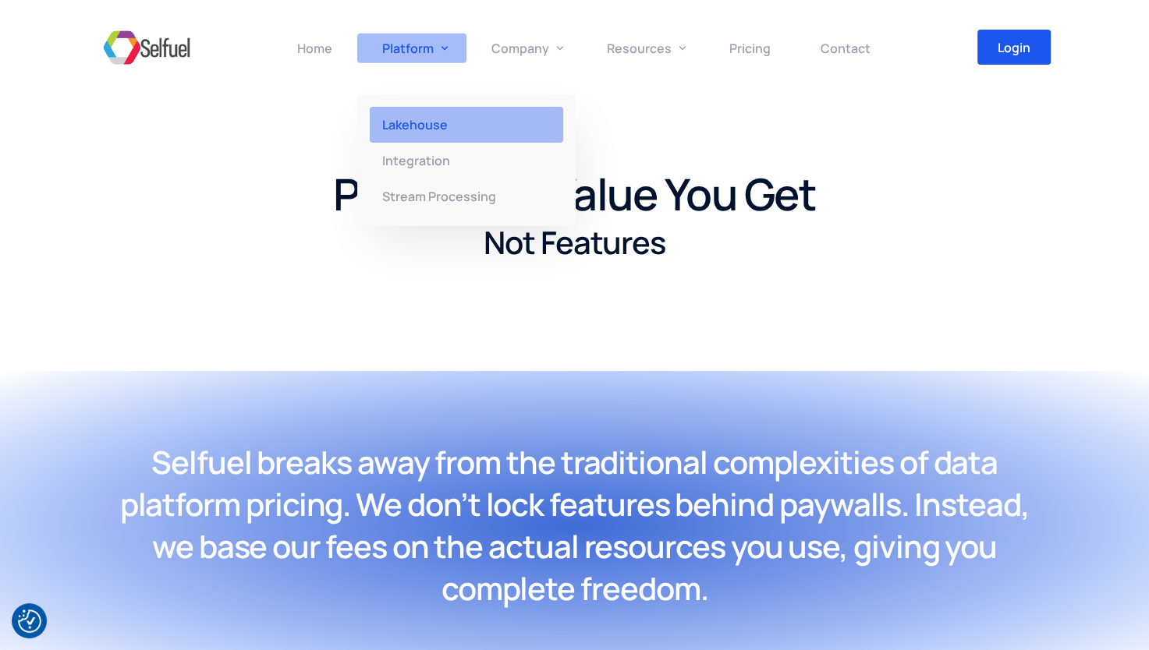
click at [438, 130] on span "Lakehouse" at bounding box center [415, 124] width 66 height 17
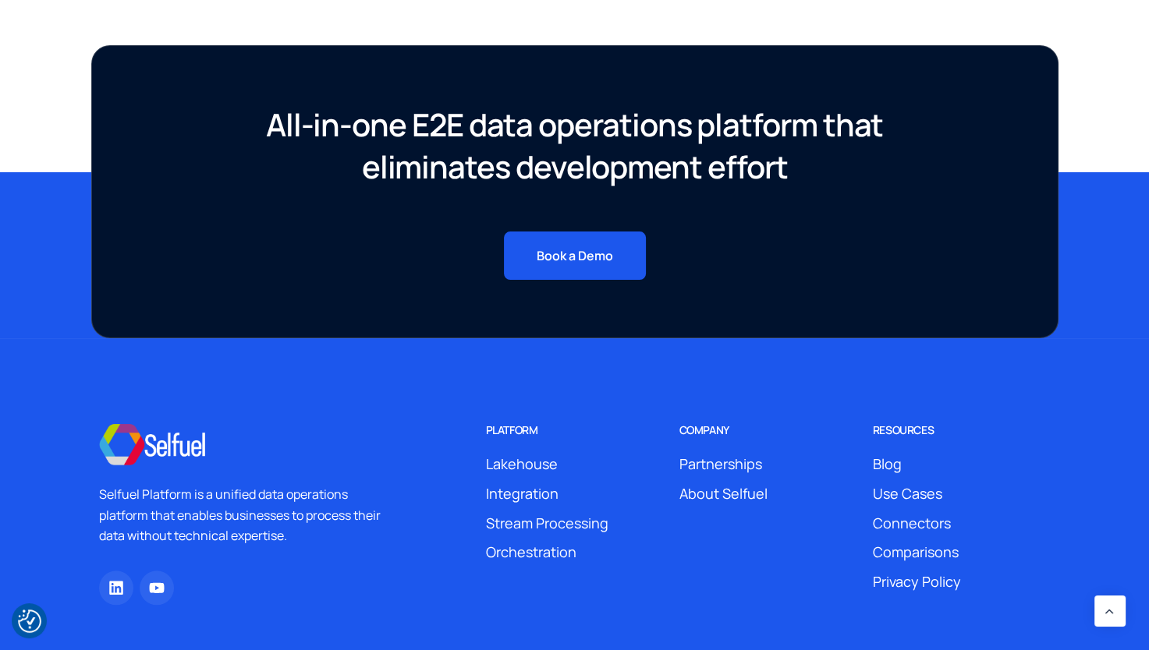
scroll to position [1413, 0]
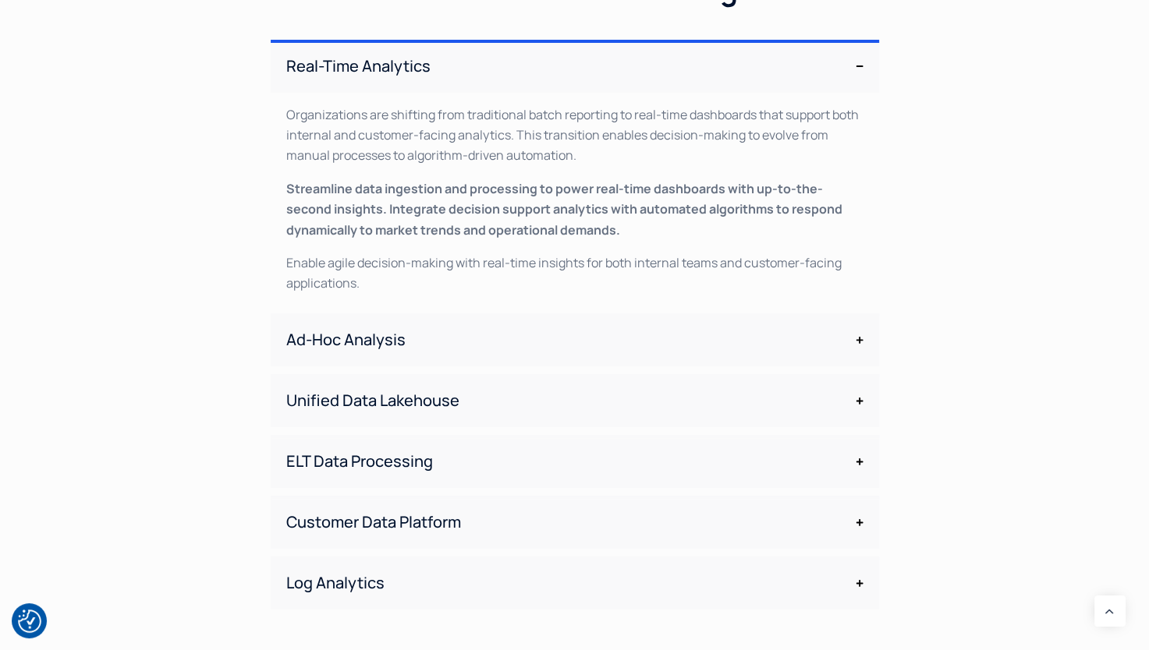
scroll to position [2183, 0]
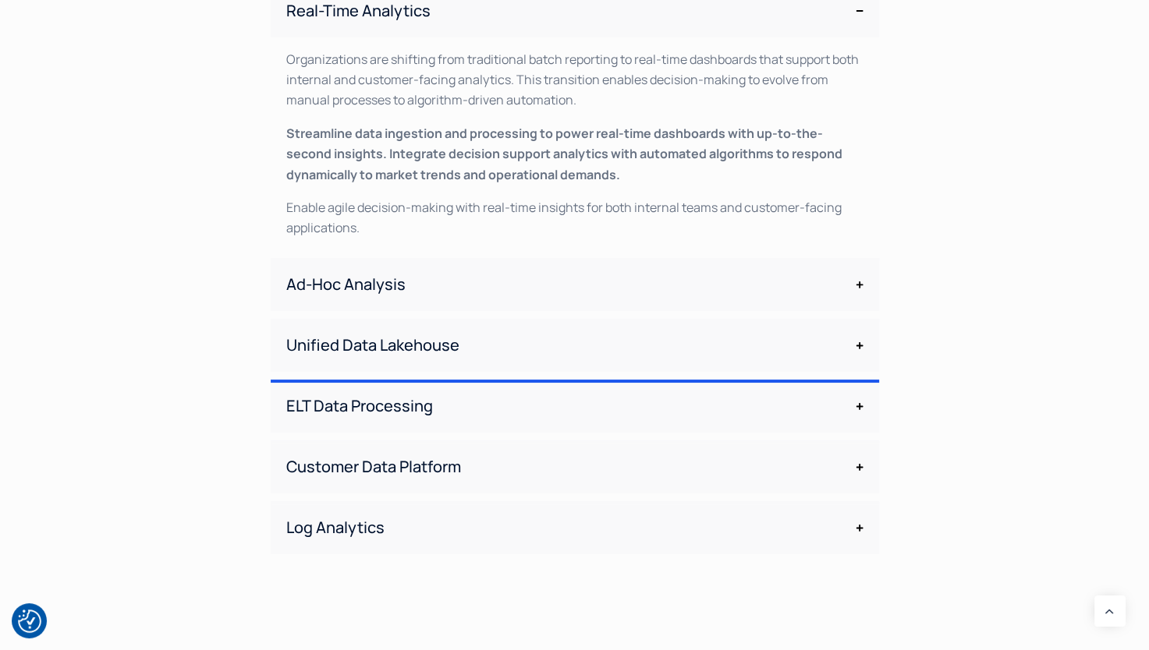
click at [429, 406] on span "ELT Data Processing" at bounding box center [570, 406] width 569 height 16
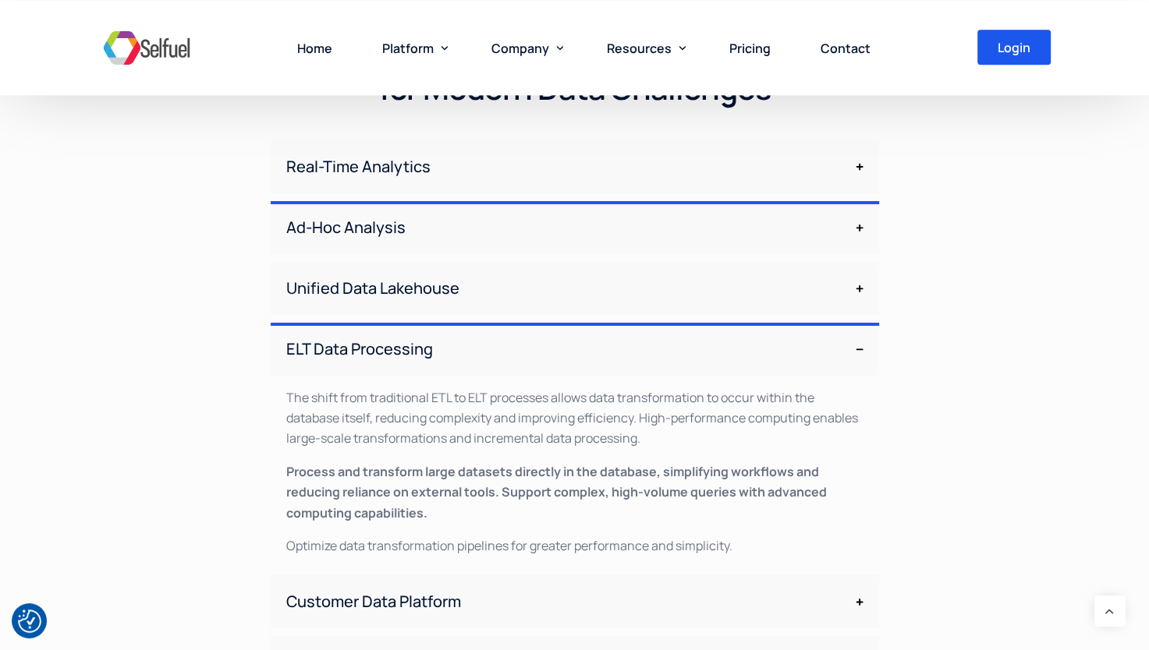
scroll to position [2027, 0]
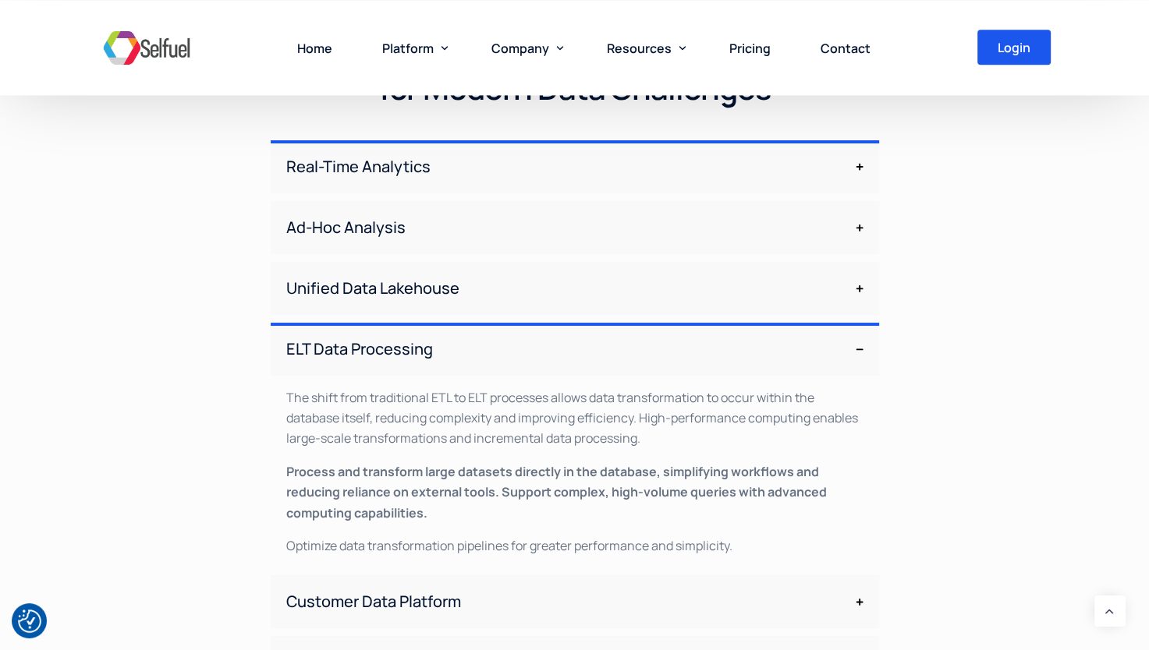
click at [430, 162] on span "Real-Time Analytics" at bounding box center [570, 167] width 569 height 16
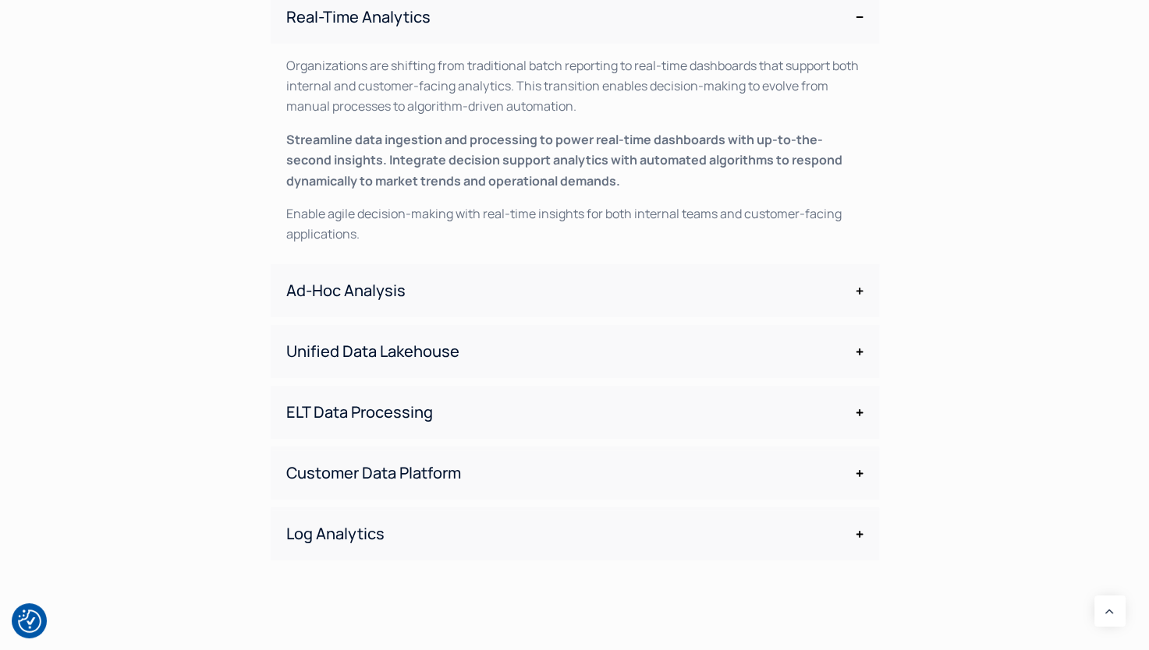
scroll to position [2261, 0]
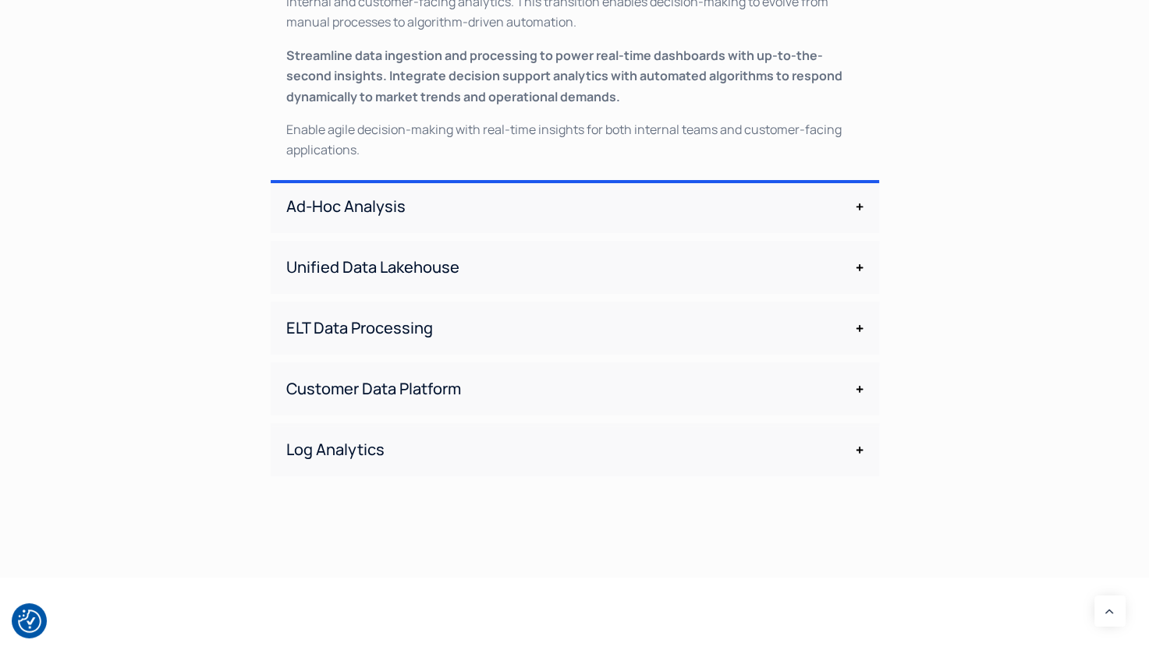
click at [437, 189] on div "Ad-Hoc Analysis" at bounding box center [575, 206] width 608 height 53
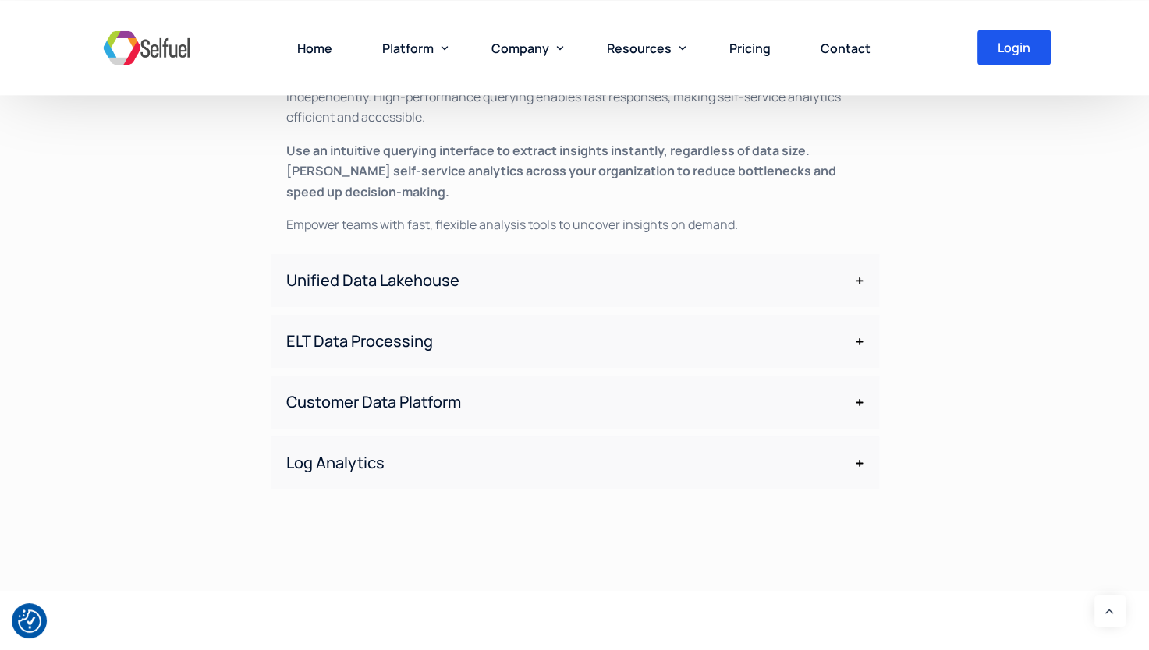
scroll to position [2149, 0]
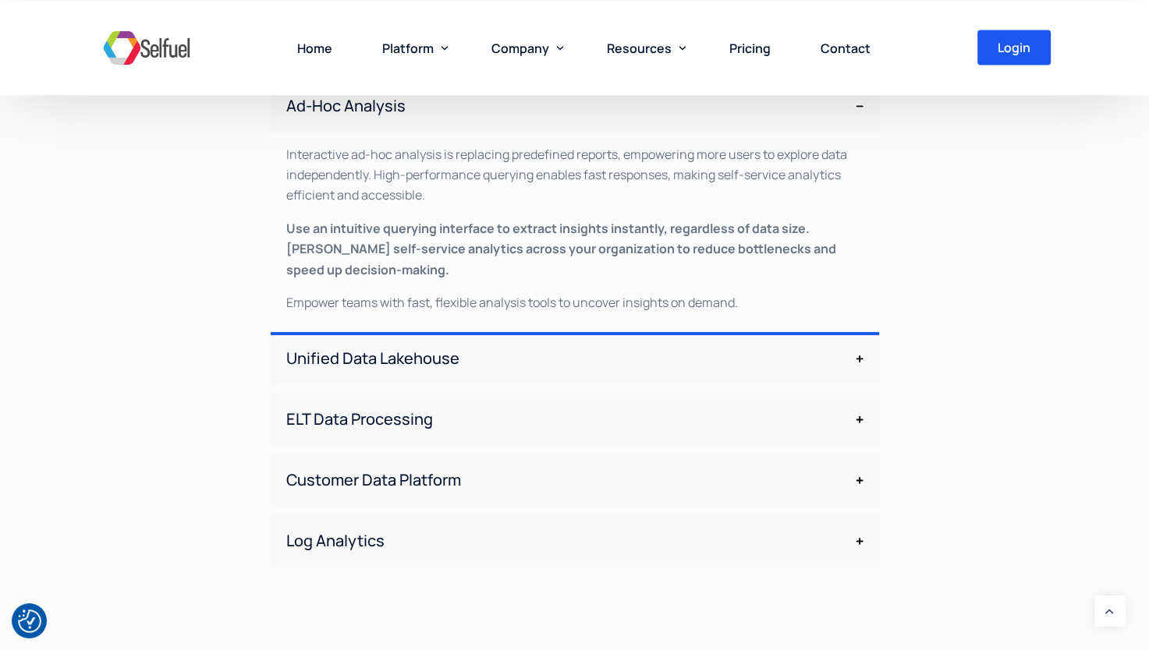
click at [427, 351] on span "Unified Data Lakehouse" at bounding box center [570, 359] width 569 height 16
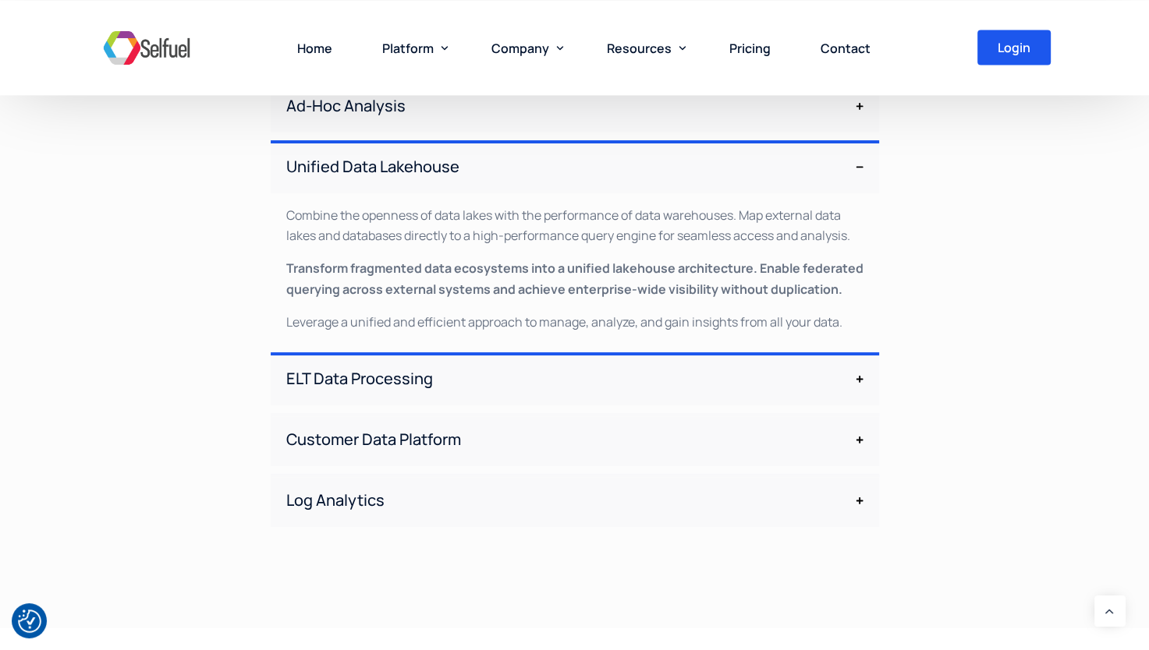
click at [434, 357] on div "ELT Data Processing" at bounding box center [575, 378] width 608 height 53
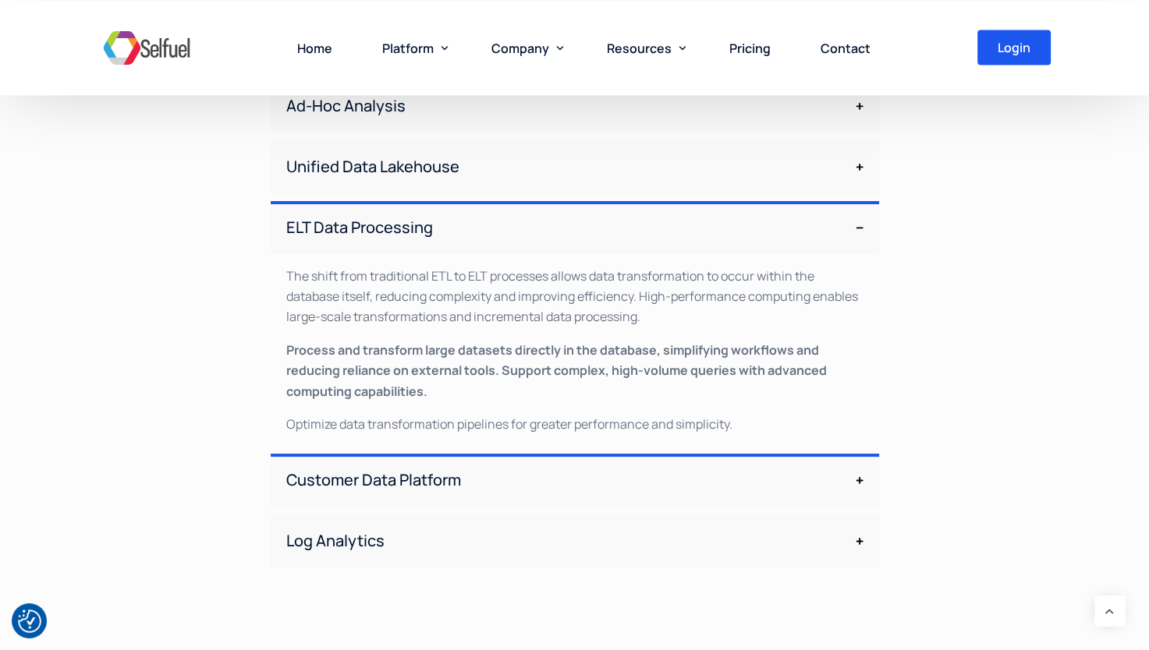
click at [430, 473] on span "Customer Data Platform" at bounding box center [570, 481] width 569 height 16
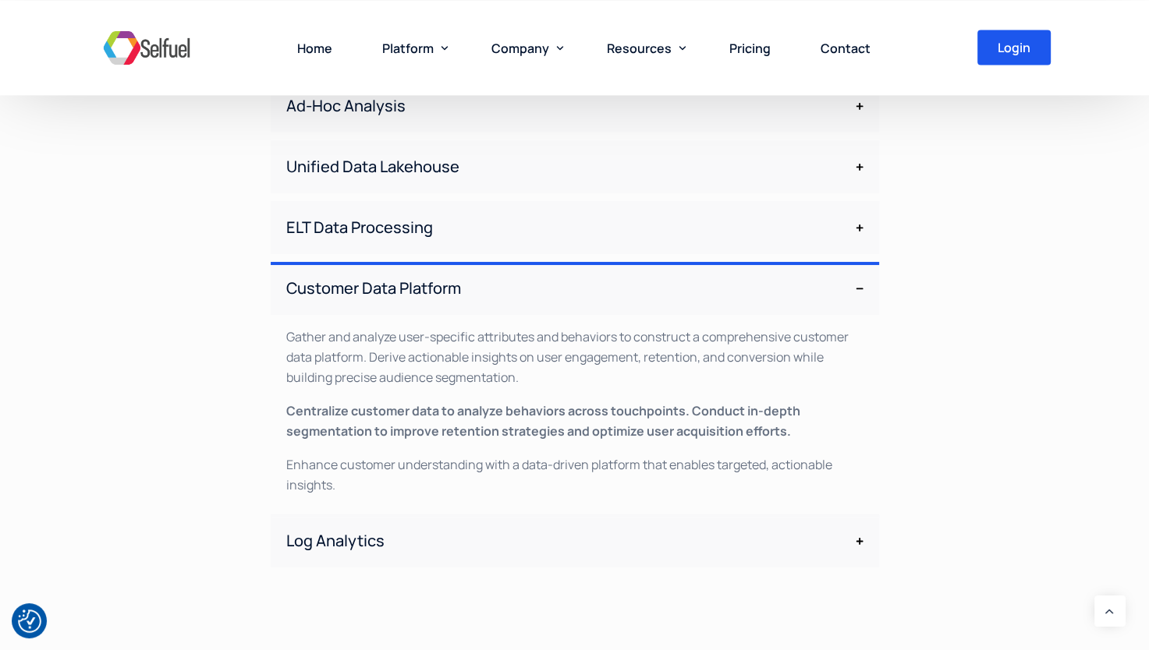
drag, startPoint x: 430, startPoint y: 472, endPoint x: 399, endPoint y: 385, distance: 91.7
click at [399, 385] on p "Gather and analyze user-specific attributes and behaviors to construct a compre…" at bounding box center [574, 358] width 577 height 62
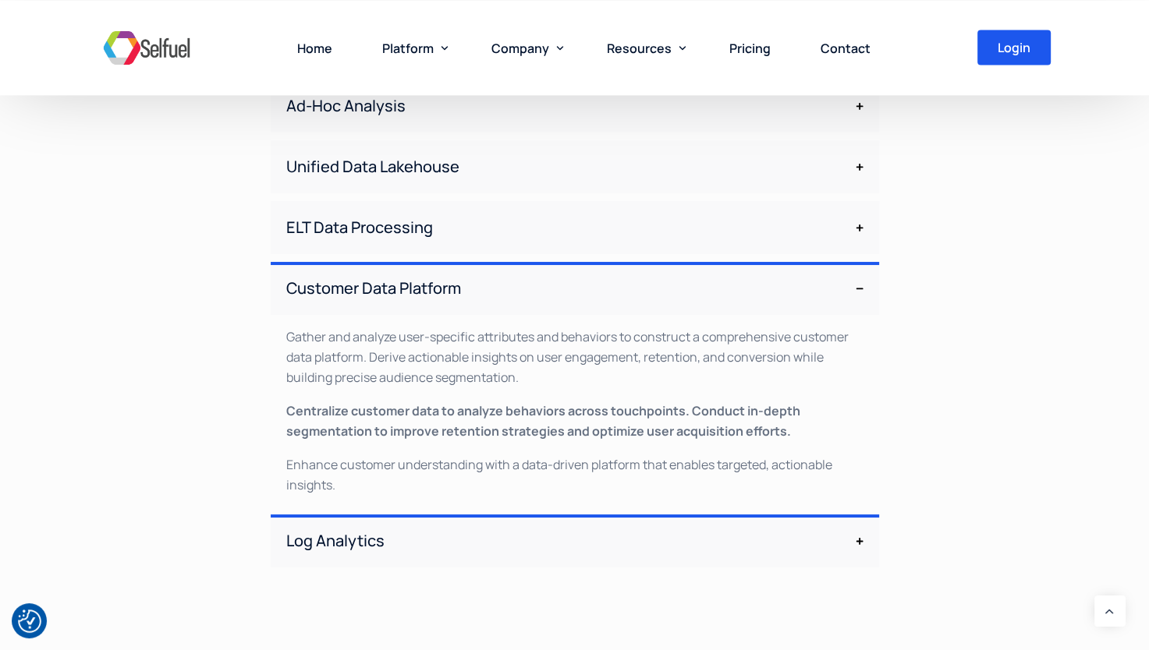
click at [429, 535] on span "Log Analytics" at bounding box center [570, 541] width 569 height 16
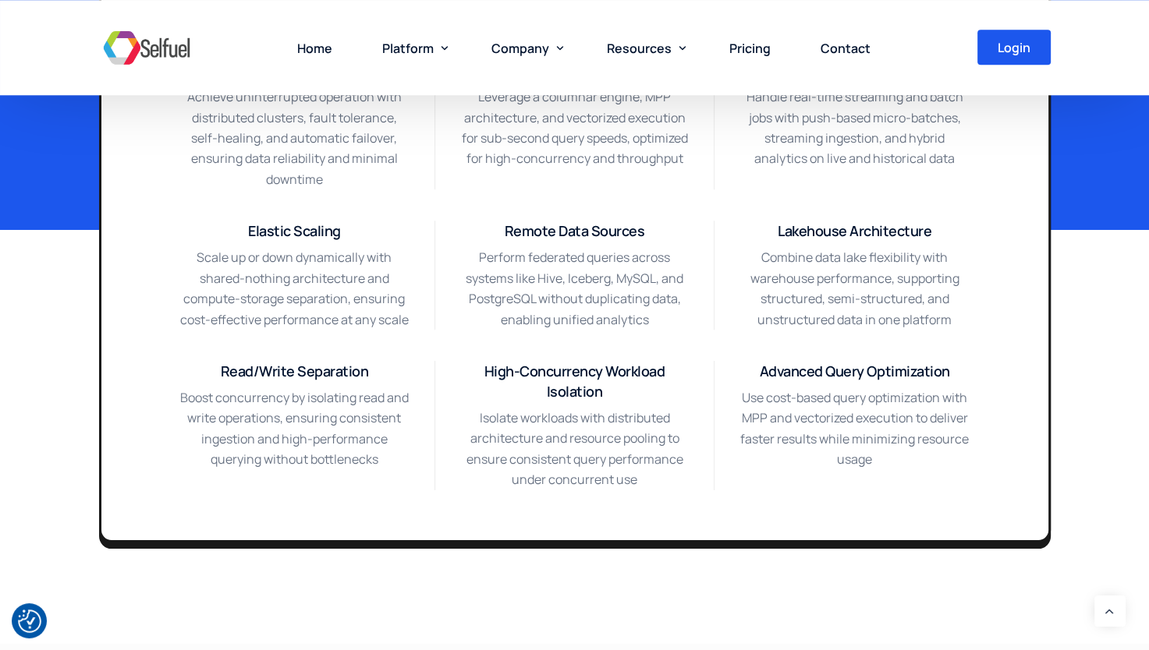
scroll to position [1273, 0]
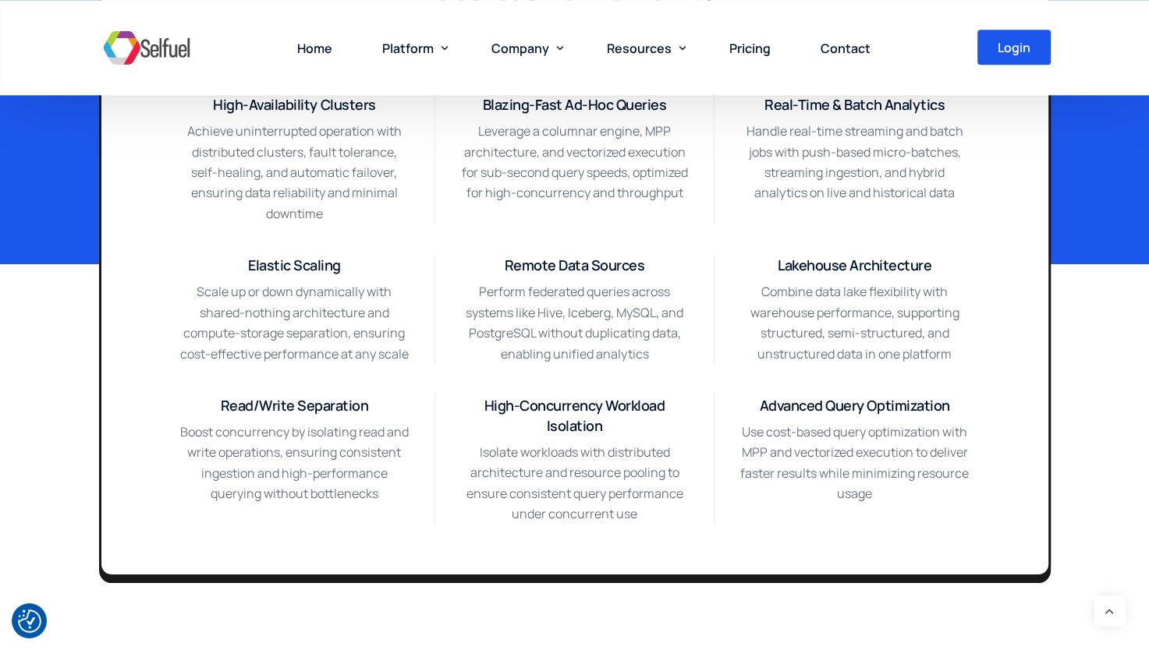
click at [885, 271] on span "Lakehouse Architecture" at bounding box center [854, 265] width 154 height 19
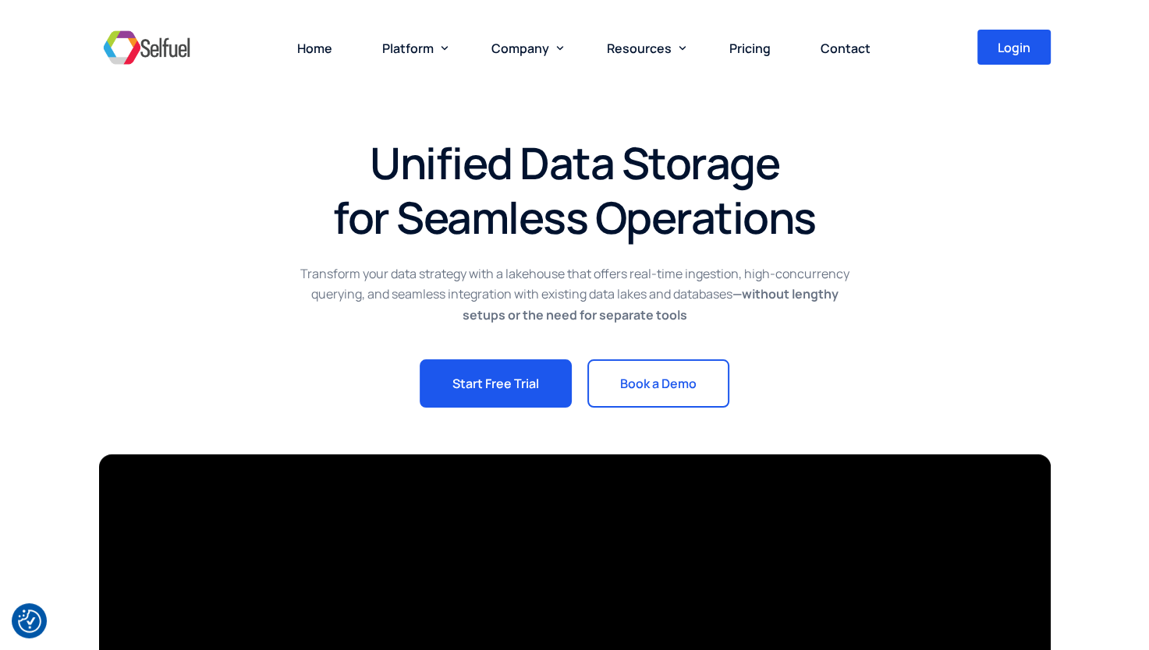
scroll to position [0, 0]
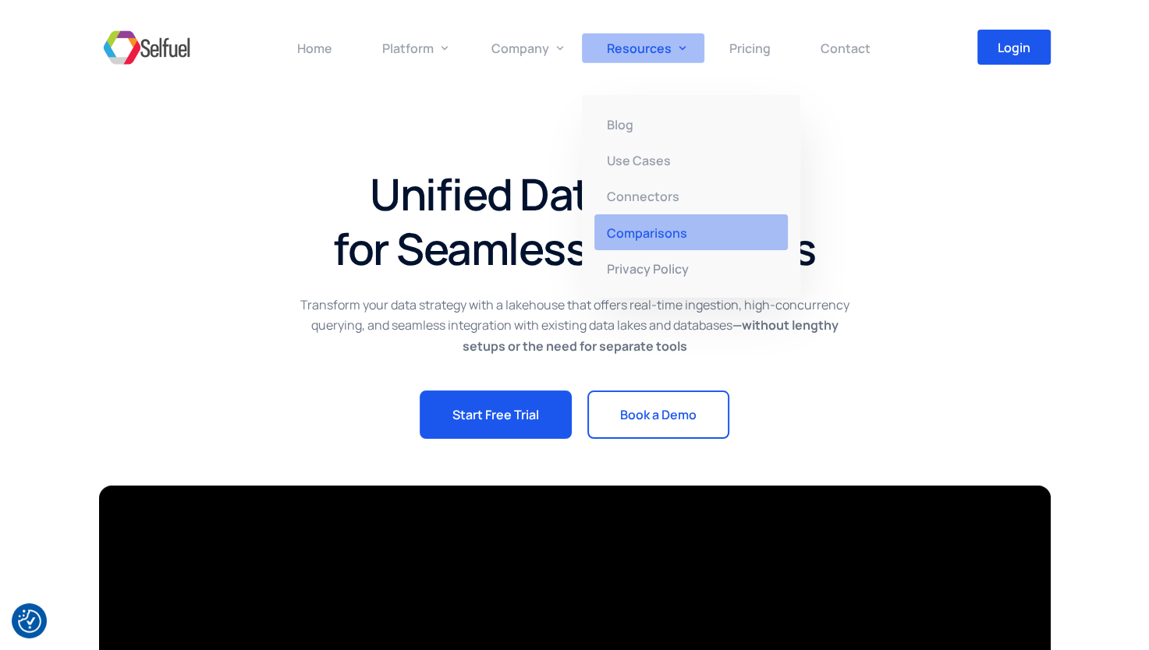
click at [653, 238] on span "Comparisons" at bounding box center [647, 232] width 80 height 17
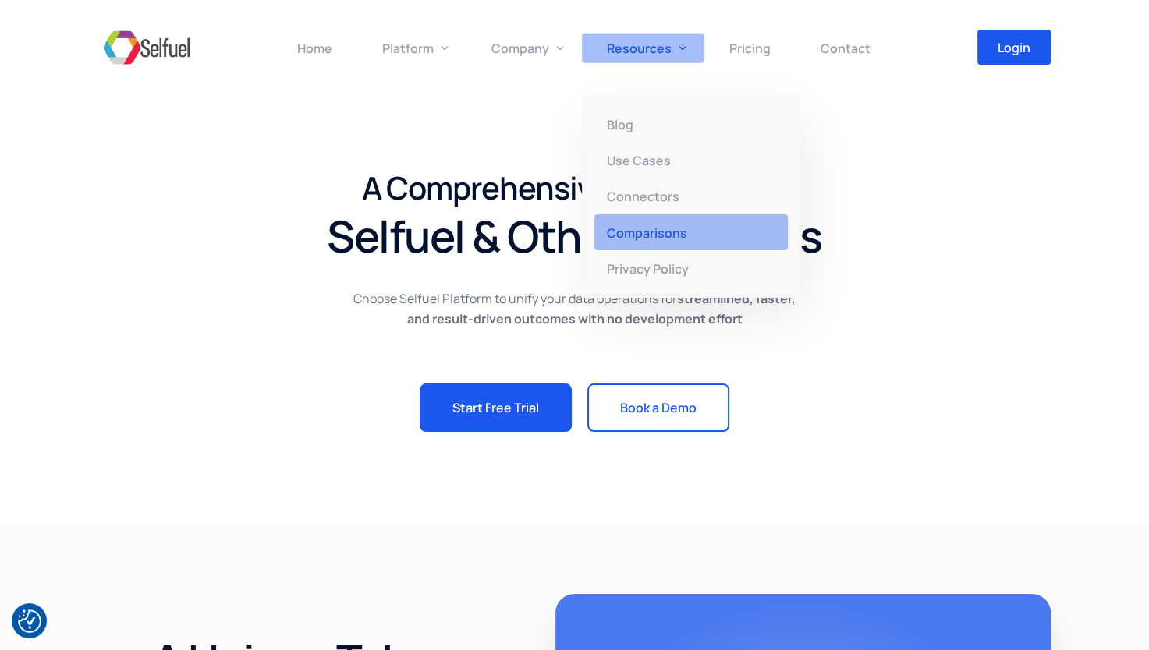
click at [655, 234] on span "Comparisons" at bounding box center [647, 232] width 80 height 17
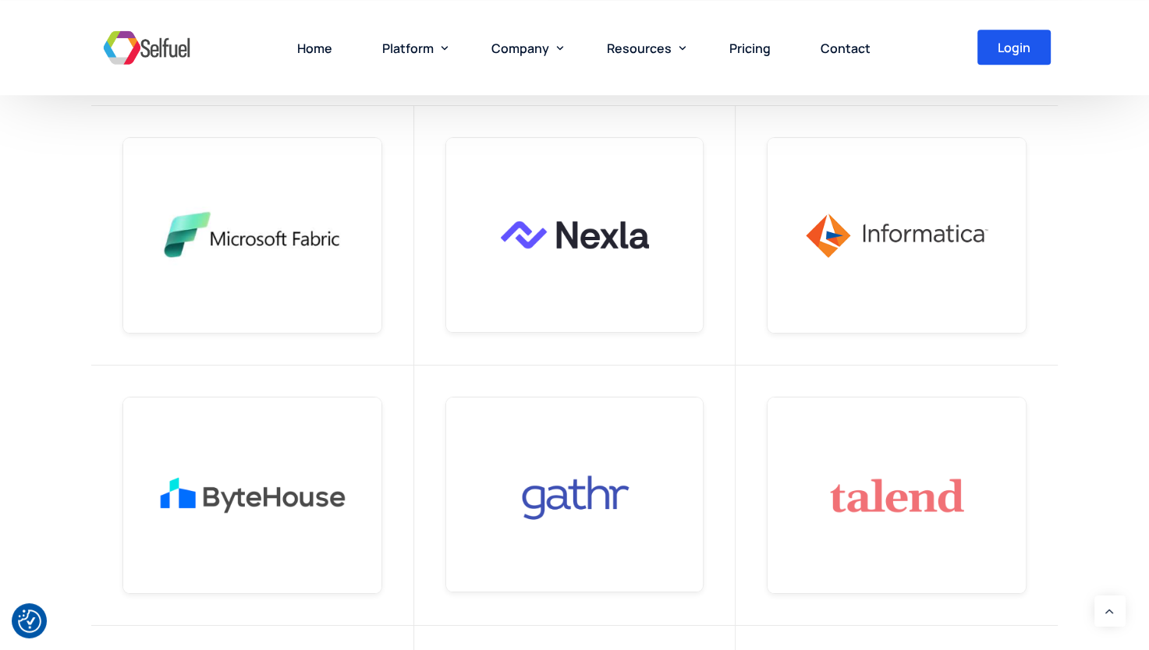
scroll to position [780, 0]
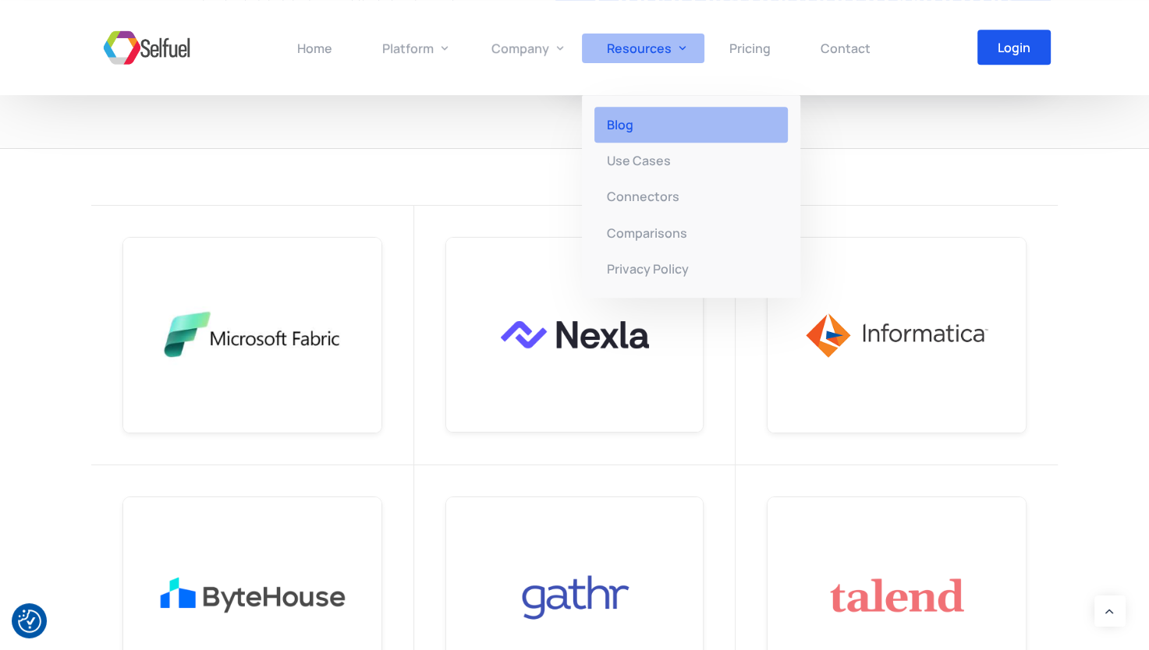
click at [618, 126] on span "Blog" at bounding box center [620, 124] width 27 height 17
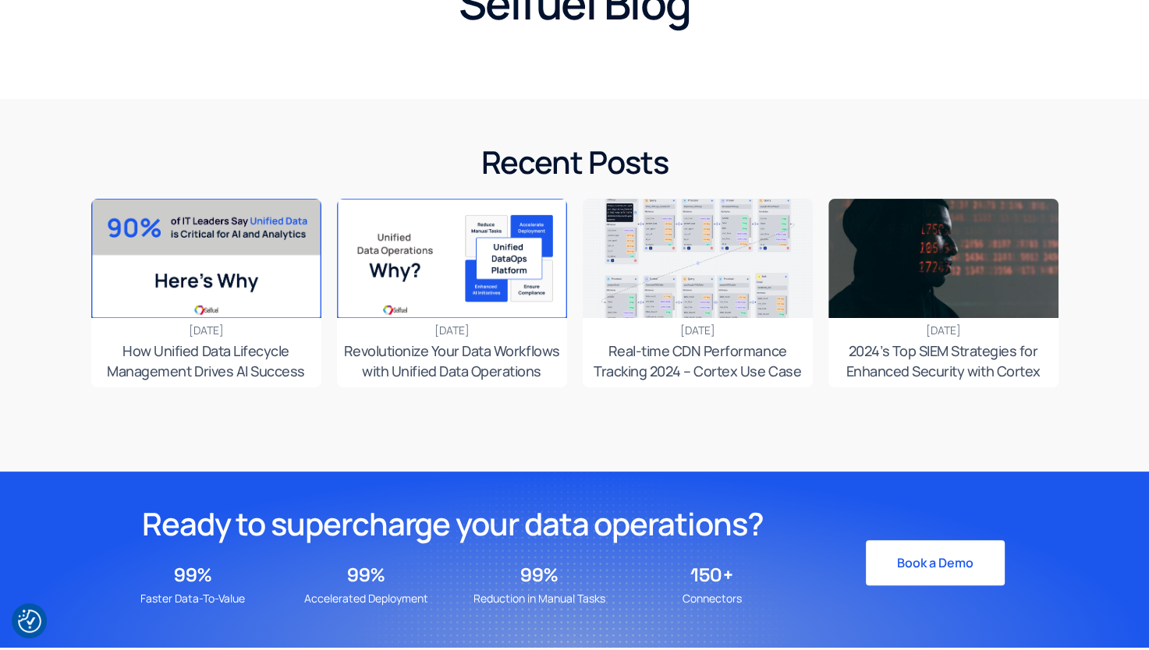
scroll to position [234, 0]
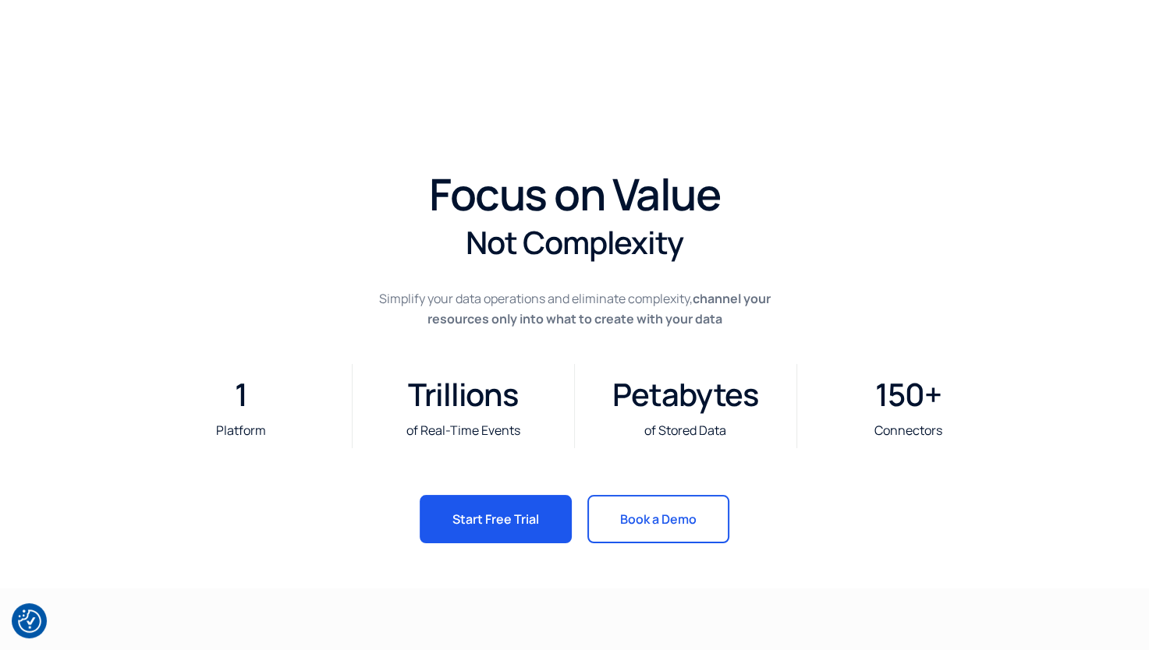
scroll to position [78, 0]
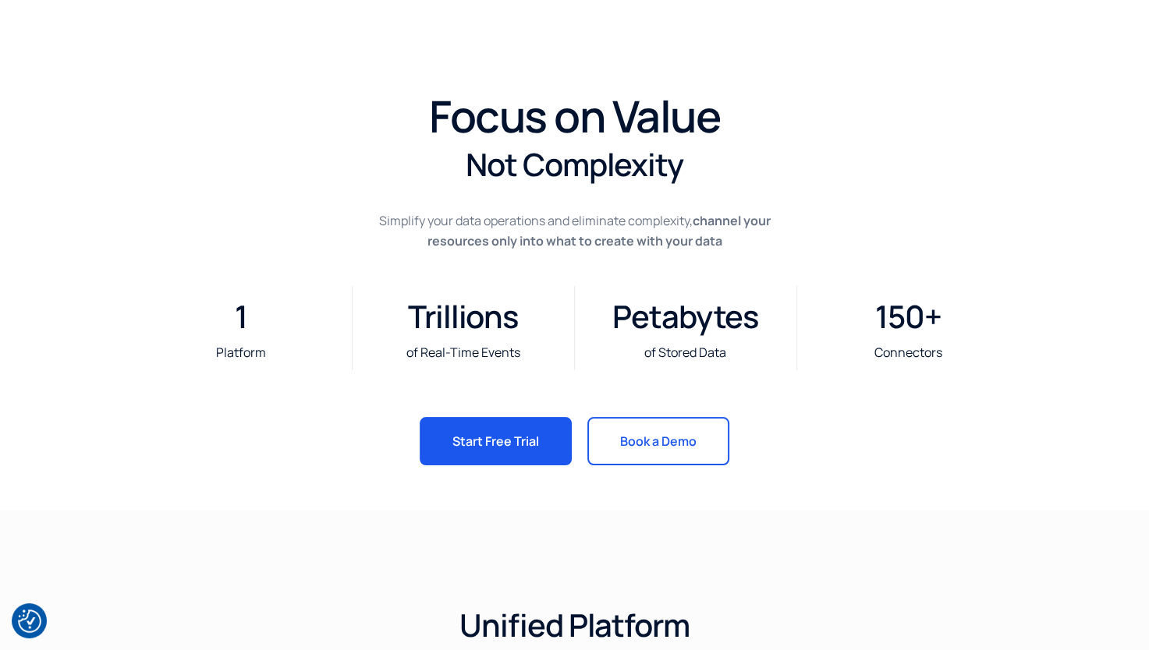
click at [437, 315] on h2 "Trillions" at bounding box center [463, 317] width 206 height 42
drag, startPoint x: 437, startPoint y: 315, endPoint x: 436, endPoint y: 348, distance: 32.8
click at [436, 348] on p "of Real-Time Events" at bounding box center [463, 352] width 206 height 20
click at [465, 317] on h2 "Trillions" at bounding box center [463, 317] width 206 height 42
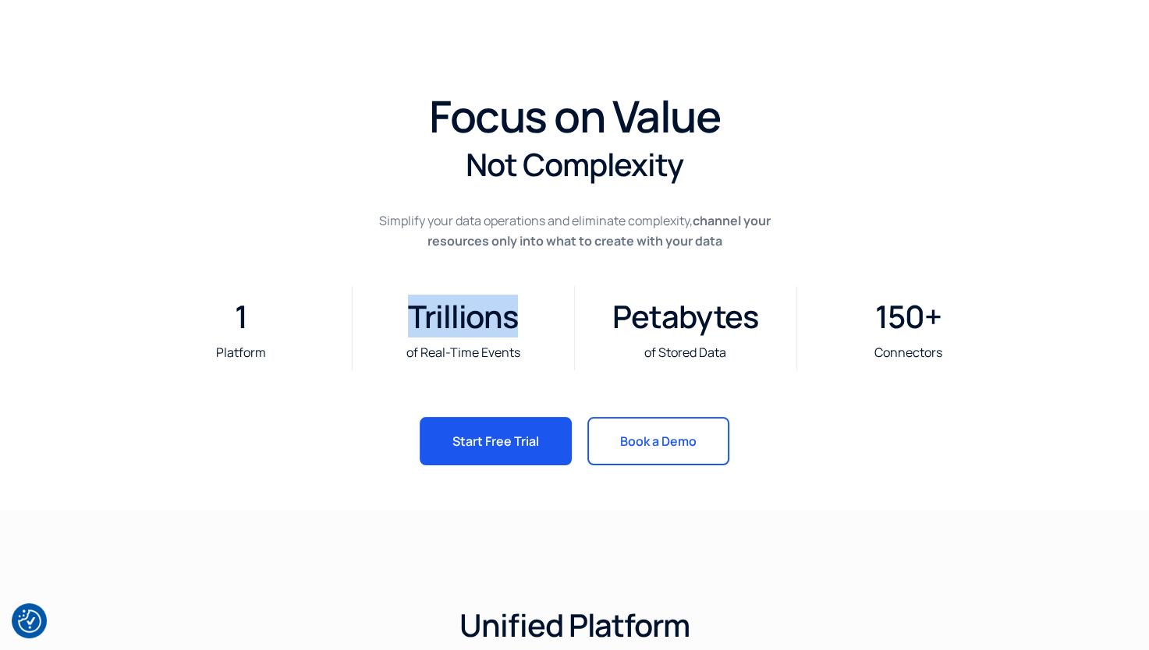
click at [465, 317] on h2 "Trillions" at bounding box center [463, 317] width 206 height 42
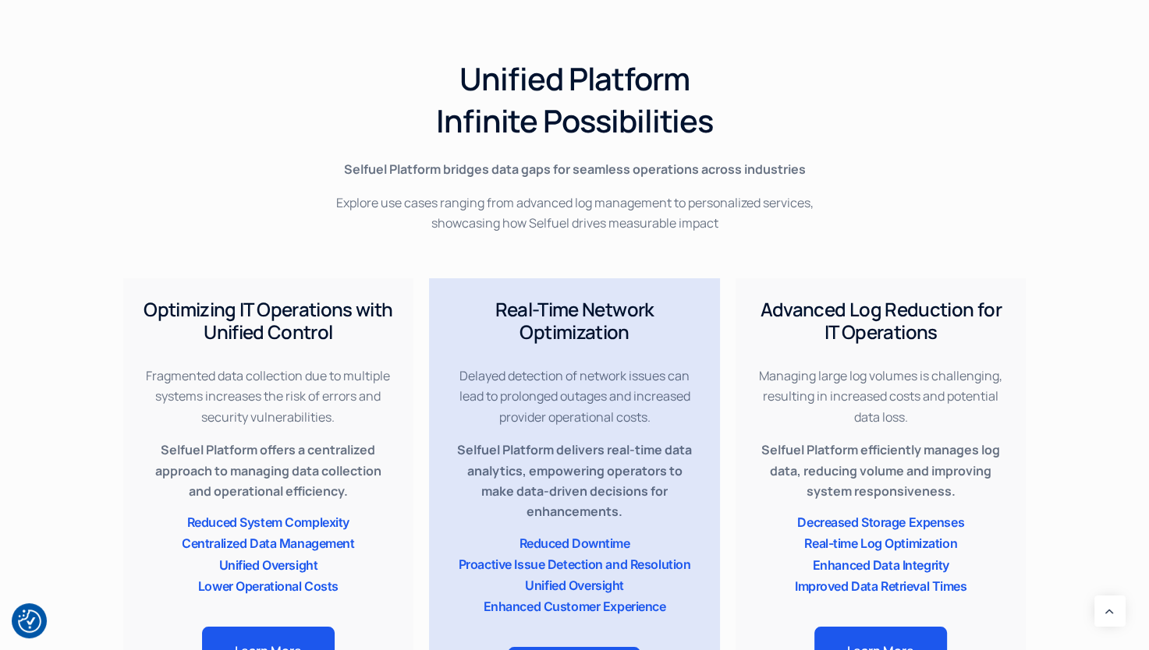
scroll to position [652, 0]
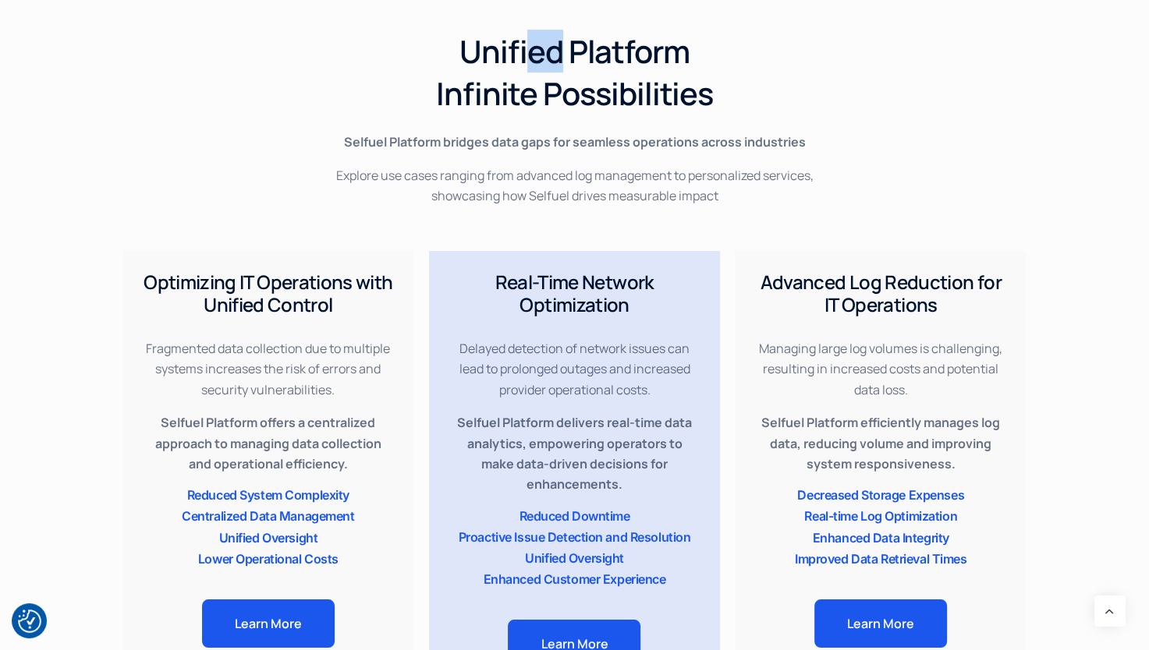
drag, startPoint x: 533, startPoint y: 53, endPoint x: 555, endPoint y: 51, distance: 21.9
click at [555, 51] on h2 "Unified Platform Infinite Possibilities" at bounding box center [574, 72] width 967 height 84
drag, startPoint x: 555, startPoint y: 51, endPoint x: 613, endPoint y: 42, distance: 58.5
click at [614, 40] on h2 "Unified Platform Infinite Possibilities" at bounding box center [574, 72] width 967 height 84
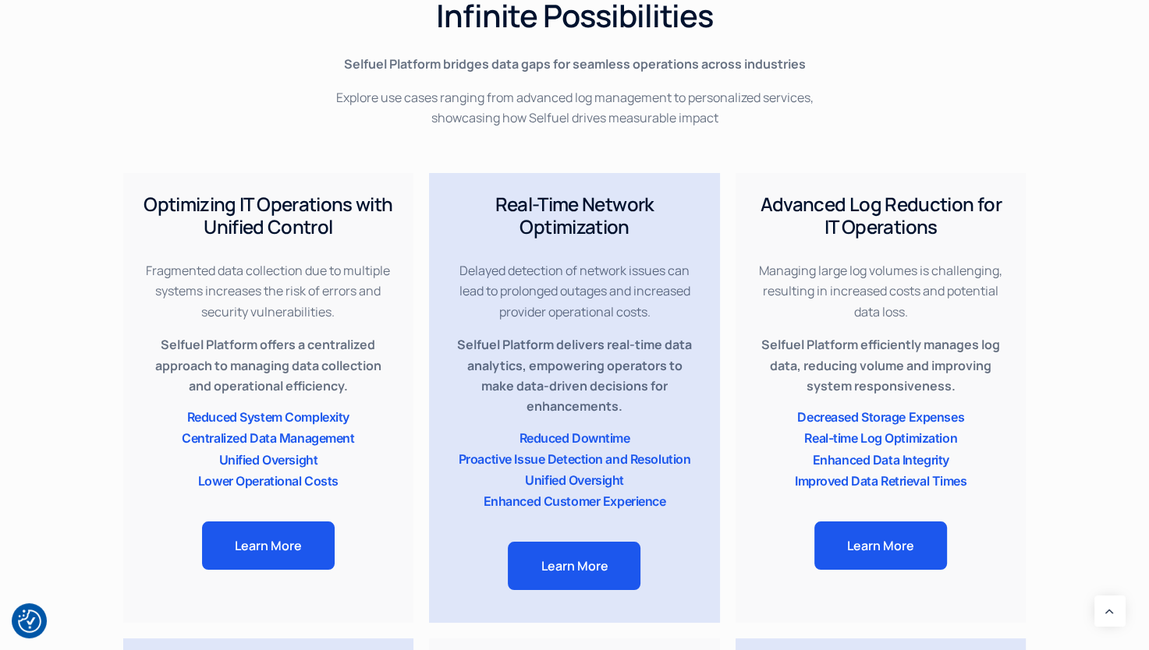
scroll to position [808, 0]
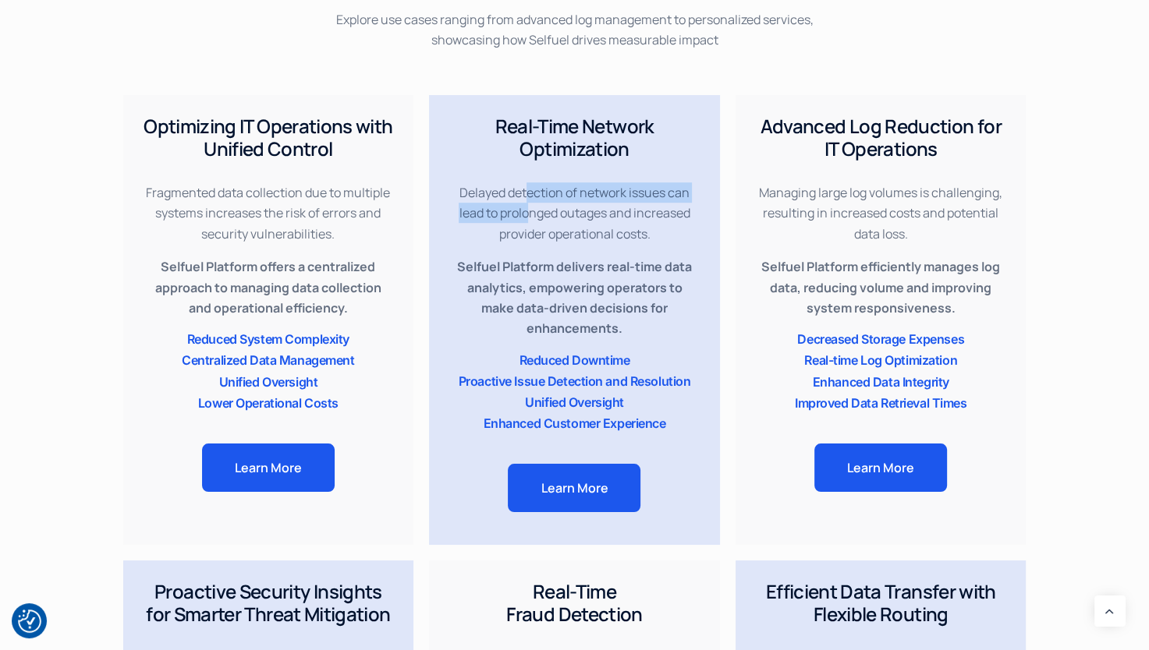
drag, startPoint x: 525, startPoint y: 194, endPoint x: 527, endPoint y: 204, distance: 10.4
click at [527, 204] on p "Delayed detection of network issues can lead to prolonged outages and increased…" at bounding box center [574, 213] width 250 height 62
drag, startPoint x: 527, startPoint y: 204, endPoint x: 572, endPoint y: 243, distance: 58.6
click at [572, 243] on div "Delayed detection of network issues can lead to prolonged outages and increased…" at bounding box center [574, 256] width 250 height 166
drag, startPoint x: 572, startPoint y: 243, endPoint x: 561, endPoint y: 235, distance: 12.3
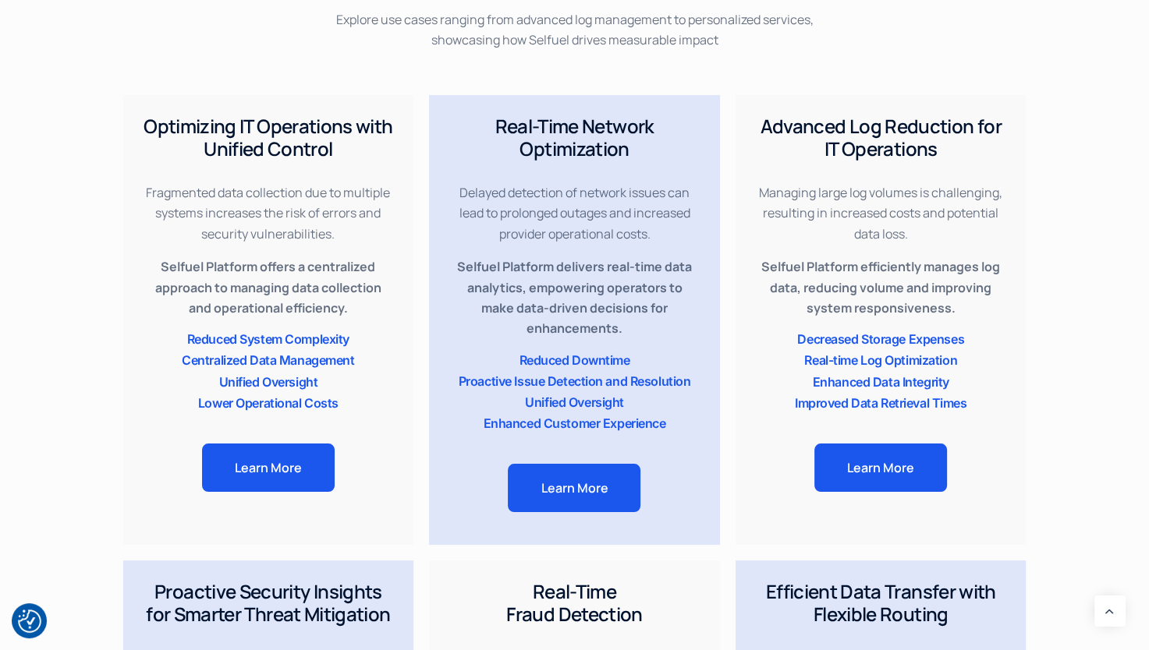
click at [561, 235] on p "Delayed detection of network issues can lead to prolonged outages and increased…" at bounding box center [574, 213] width 250 height 62
drag, startPoint x: 543, startPoint y: 129, endPoint x: 670, endPoint y: 122, distance: 127.3
click at [670, 122] on h3 "Real-Time Network Optimization" at bounding box center [574, 137] width 250 height 45
drag, startPoint x: 524, startPoint y: 158, endPoint x: 658, endPoint y: 149, distance: 134.4
click at [658, 149] on h3 "Real-Time Network Optimization" at bounding box center [574, 137] width 250 height 45
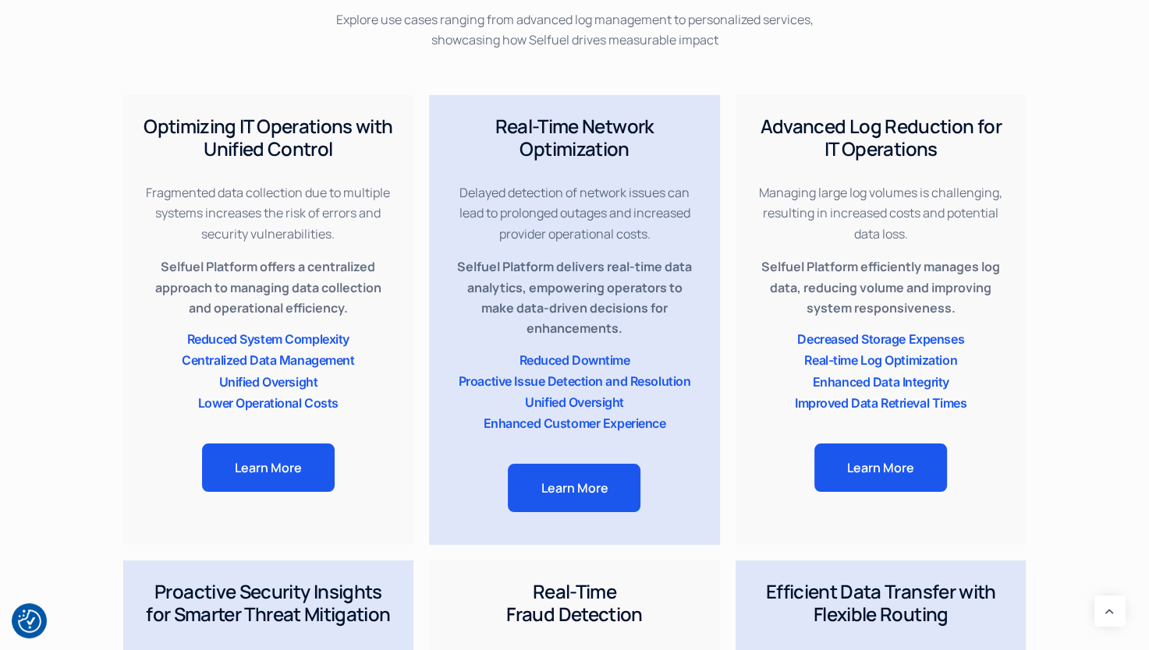
drag, startPoint x: 658, startPoint y: 149, endPoint x: 630, endPoint y: 195, distance: 53.9
click at [643, 187] on p "Delayed detection of network issues can lead to prolonged outages and increased…" at bounding box center [574, 213] width 250 height 62
click at [582, 147] on h3 "Real-Time Network Optimization" at bounding box center [574, 137] width 250 height 45
drag, startPoint x: 581, startPoint y: 128, endPoint x: 644, endPoint y: 117, distance: 64.1
click at [644, 117] on h3 "Real-Time Network Optimization" at bounding box center [574, 137] width 250 height 45
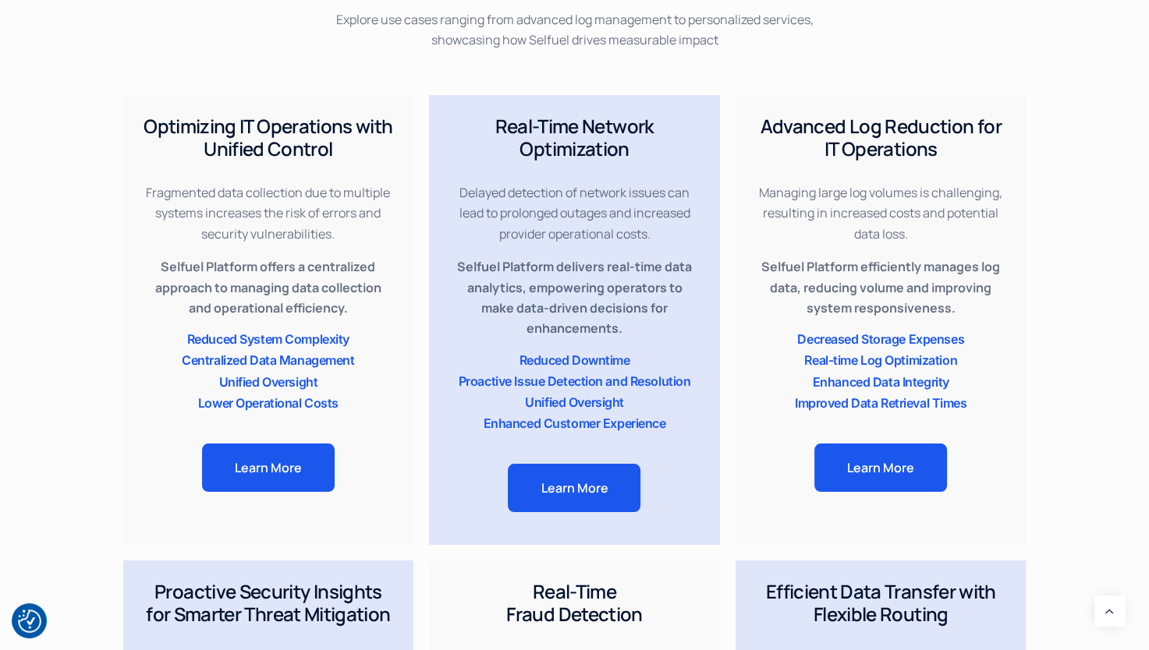
drag, startPoint x: 644, startPoint y: 117, endPoint x: 601, endPoint y: 154, distance: 56.9
click at [602, 154] on h3 "Real-Time Network Optimization" at bounding box center [574, 137] width 250 height 45
click at [597, 149] on h3 "Real-Time Network Optimization" at bounding box center [574, 137] width 250 height 45
click at [860, 119] on h3 "Advanced Log Reduction for IT Operations" at bounding box center [881, 137] width 250 height 45
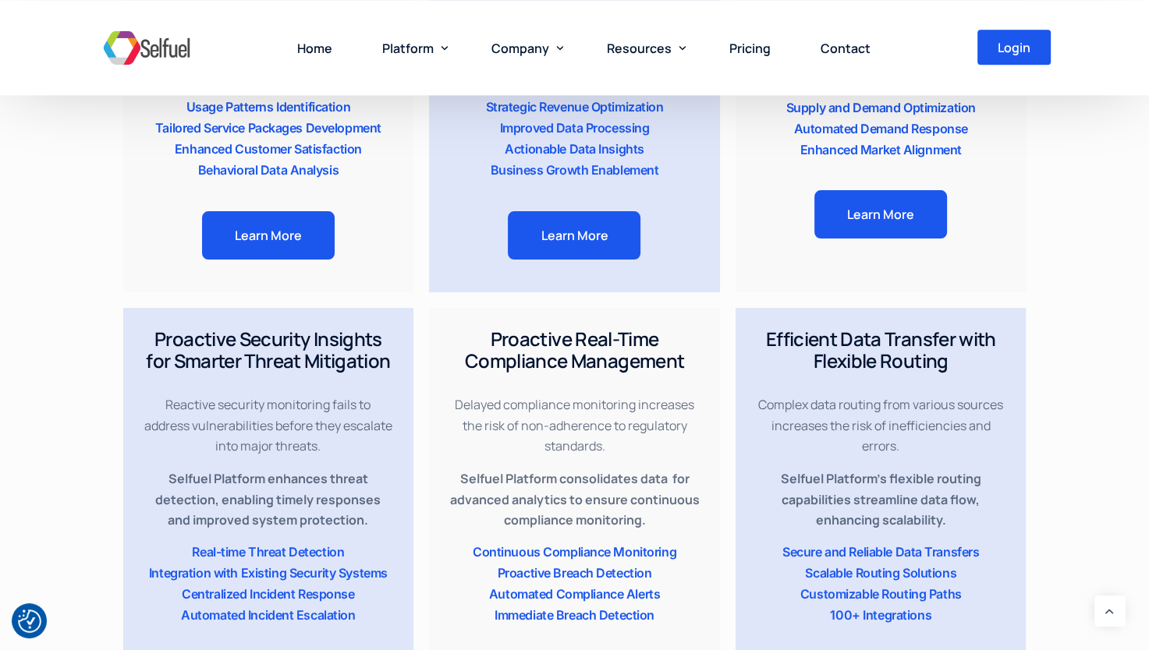
scroll to position [1775, 0]
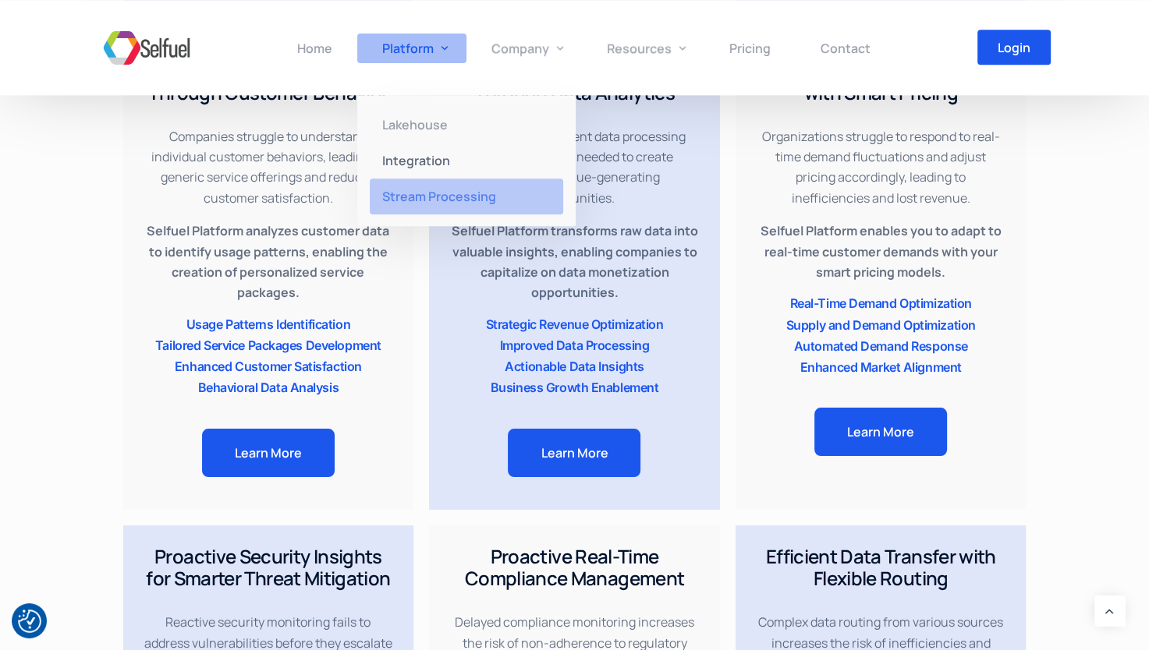
click at [407, 202] on span "Stream Processing" at bounding box center [439, 196] width 114 height 17
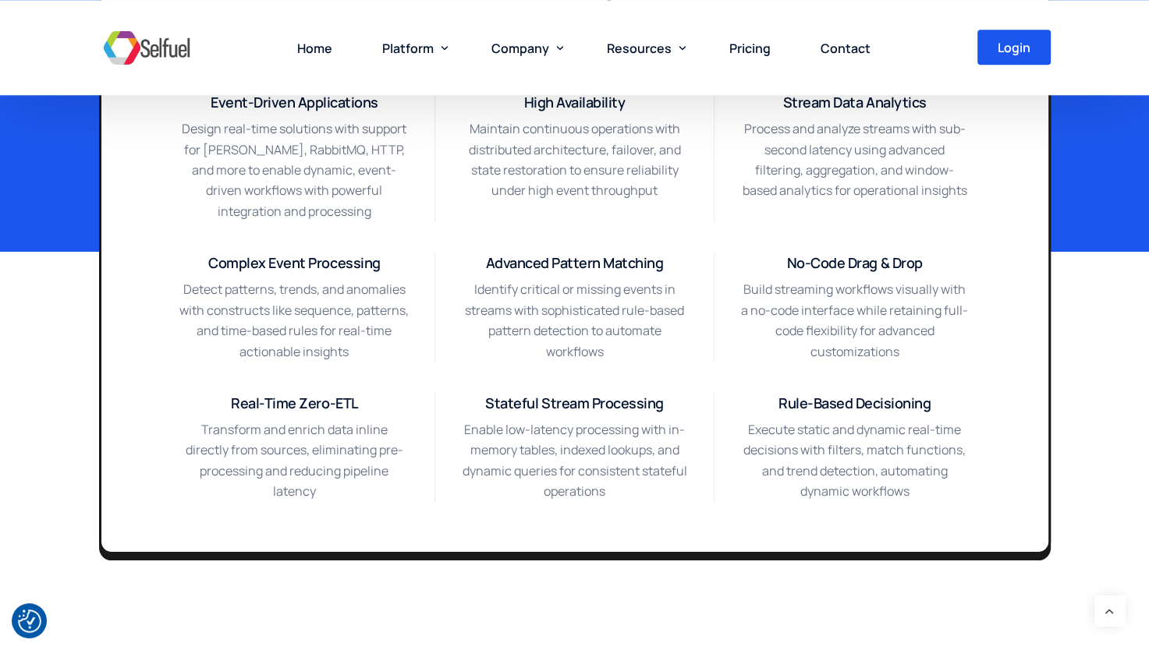
scroll to position [1248, 0]
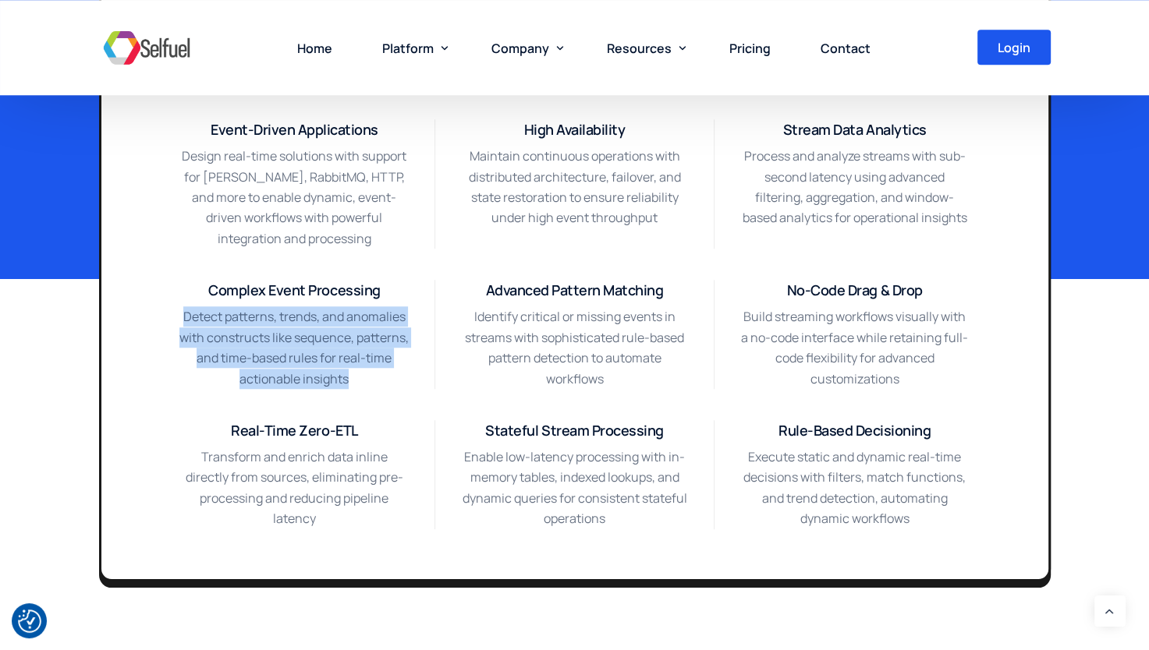
drag, startPoint x: 184, startPoint y: 316, endPoint x: 352, endPoint y: 381, distance: 179.7
click at [352, 381] on p "Detect patterns, trends, and anomalies with constructs like sequence, patterns,…" at bounding box center [294, 347] width 230 height 83
drag, startPoint x: 352, startPoint y: 381, endPoint x: 334, endPoint y: 385, distance: 18.5
click at [334, 385] on p "Detect patterns, trends, and anomalies with constructs like sequence, patterns,…" at bounding box center [294, 347] width 230 height 83
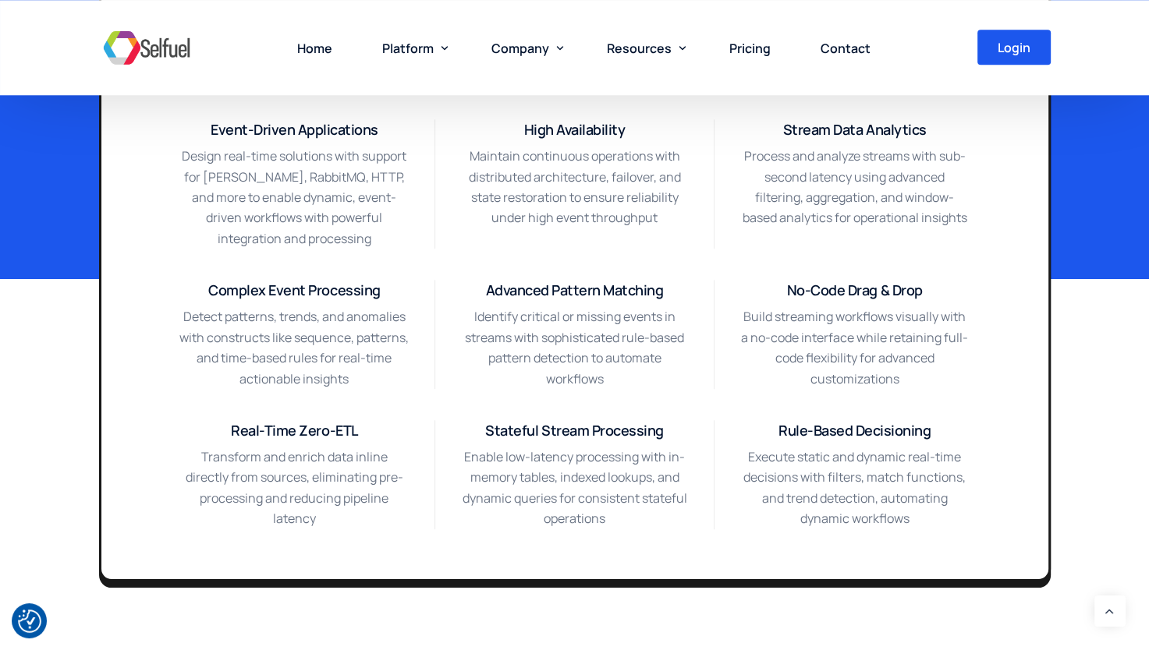
click at [478, 314] on p "Identify critical or missing events in streams with sophisticated rule-based pa…" at bounding box center [574, 347] width 228 height 83
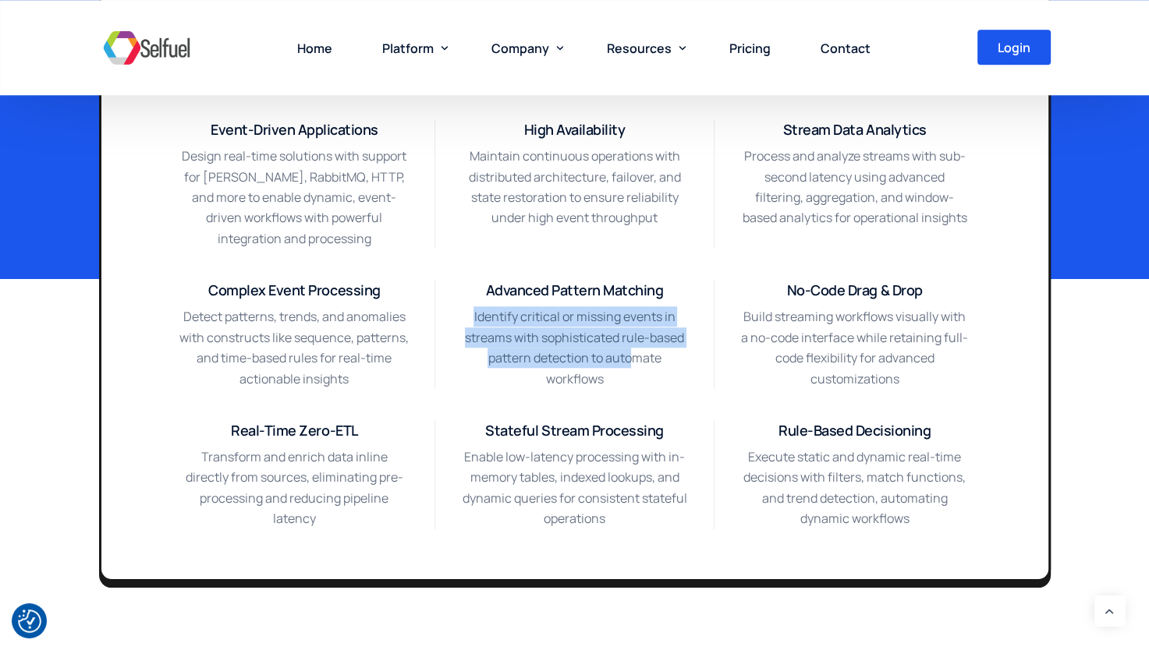
drag, startPoint x: 471, startPoint y: 317, endPoint x: 629, endPoint y: 348, distance: 161.3
click at [629, 348] on p "Identify critical or missing events in streams with sophisticated rule-based pa…" at bounding box center [574, 347] width 228 height 83
drag, startPoint x: 629, startPoint y: 348, endPoint x: 580, endPoint y: 366, distance: 52.3
click at [580, 366] on p "Identify critical or missing events in streams with sophisticated rule-based pa…" at bounding box center [574, 347] width 228 height 83
click at [561, 344] on p "Identify critical or missing events in streams with sophisticated rule-based pa…" at bounding box center [574, 347] width 228 height 83
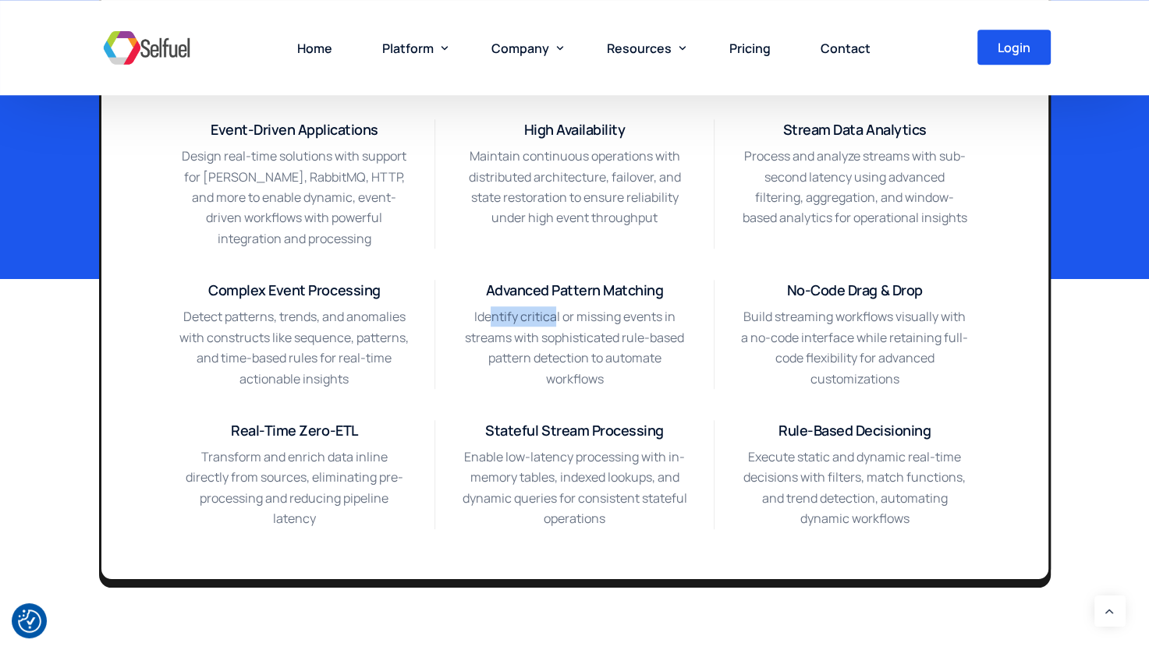
drag, startPoint x: 494, startPoint y: 317, endPoint x: 557, endPoint y: 321, distance: 62.6
click at [557, 321] on p "Identify critical or missing events in streams with sophisticated rule-based pa…" at bounding box center [574, 347] width 228 height 83
drag, startPoint x: 557, startPoint y: 321, endPoint x: 529, endPoint y: 345, distance: 35.9
click at [529, 345] on p "Identify critical or missing events in streams with sophisticated rule-based pa…" at bounding box center [574, 347] width 228 height 83
drag, startPoint x: 480, startPoint y: 342, endPoint x: 557, endPoint y: 340, distance: 77.2
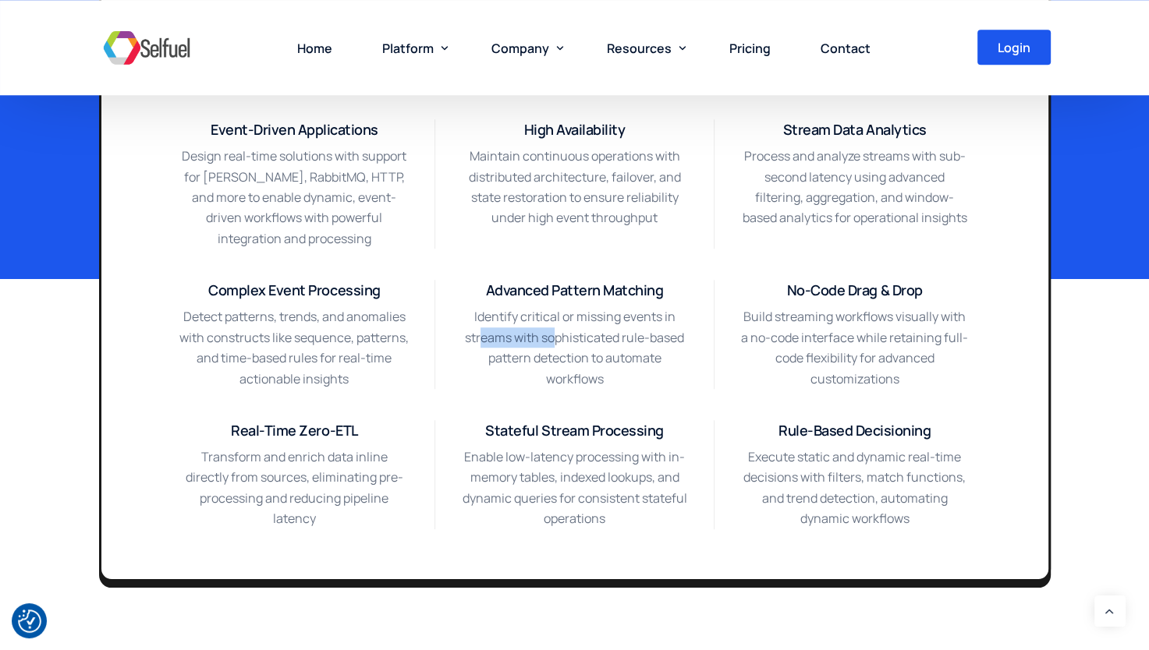
click at [557, 340] on p "Identify critical or missing events in streams with sophisticated rule-based pa…" at bounding box center [574, 347] width 228 height 83
click at [562, 341] on p "Identify critical or missing events in streams with sophisticated rule-based pa…" at bounding box center [574, 347] width 228 height 83
drag, startPoint x: 510, startPoint y: 320, endPoint x: 557, endPoint y: 320, distance: 46.8
click at [557, 320] on p "Identify critical or missing events in streams with sophisticated rule-based pa…" at bounding box center [574, 347] width 228 height 83
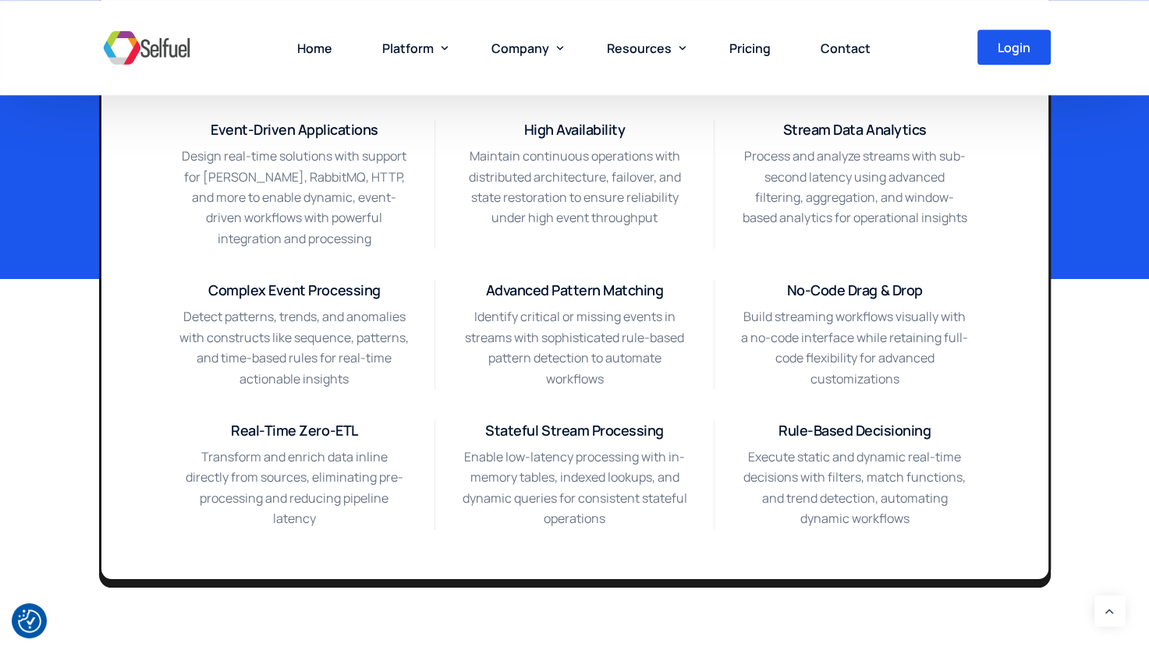
drag, startPoint x: 557, startPoint y: 320, endPoint x: 533, endPoint y: 359, distance: 45.5
click at [533, 359] on p "Identify critical or missing events in streams with sophisticated rule-based pa…" at bounding box center [574, 347] width 228 height 83
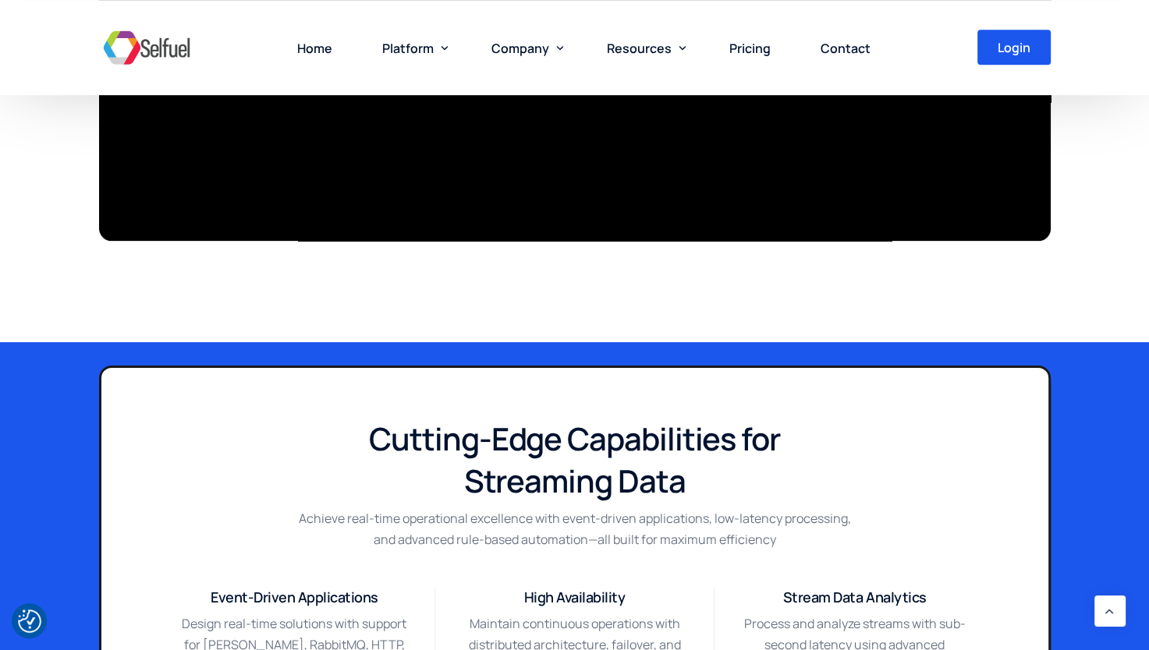
scroll to position [780, 0]
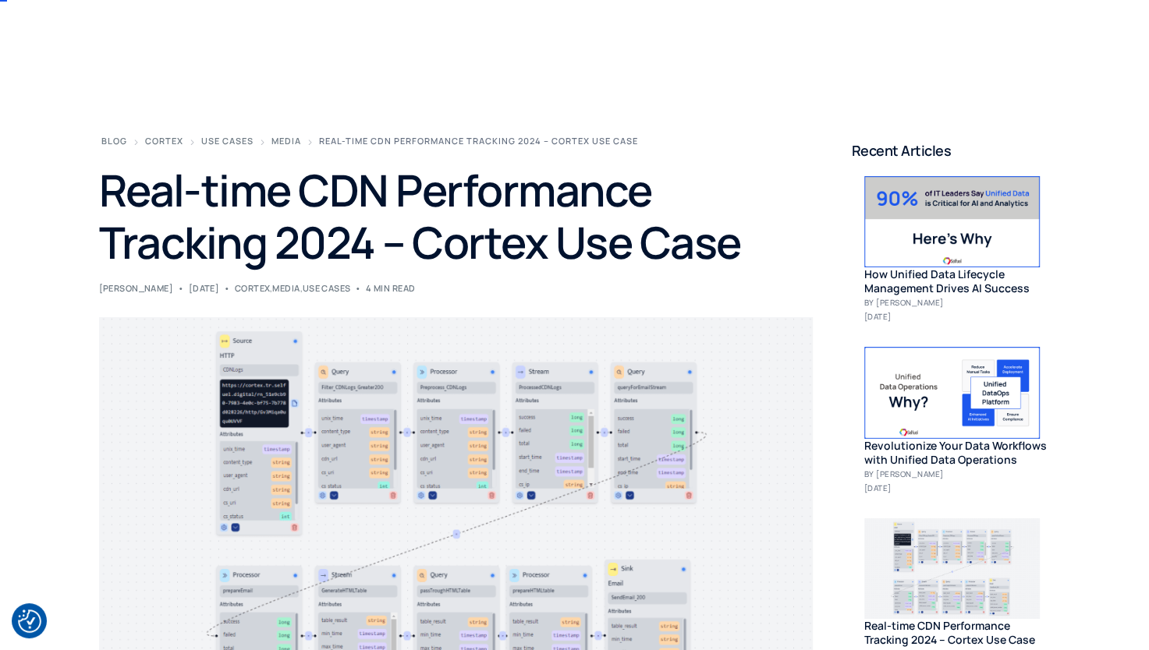
scroll to position [78, 0]
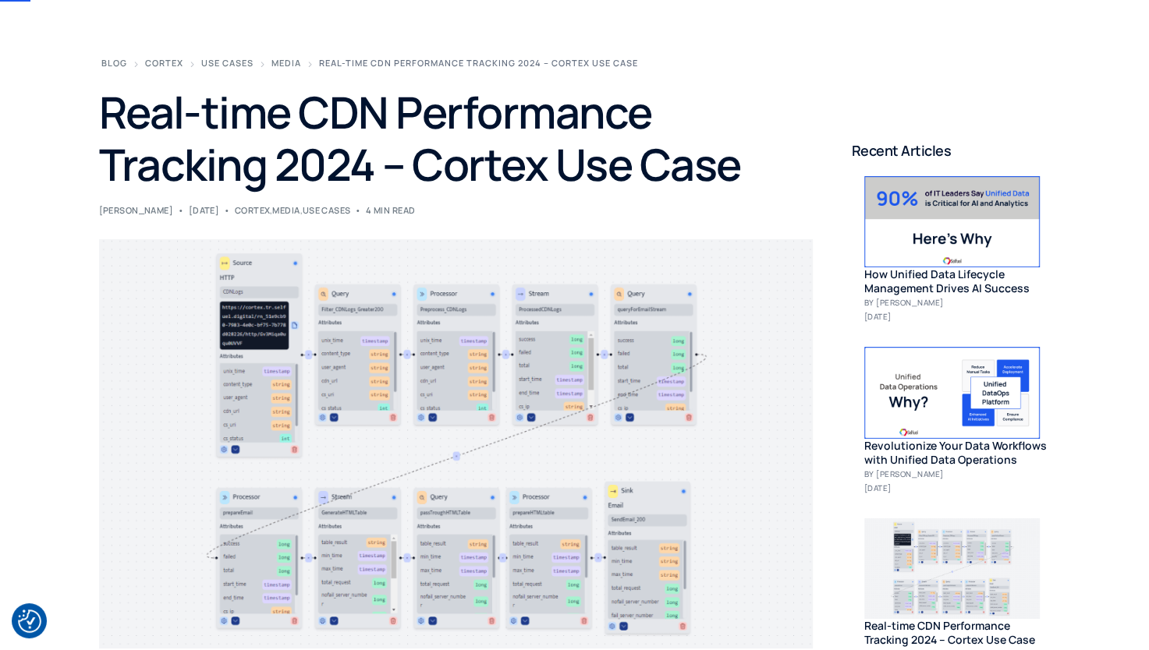
click at [393, 401] on img at bounding box center [456, 443] width 714 height 409
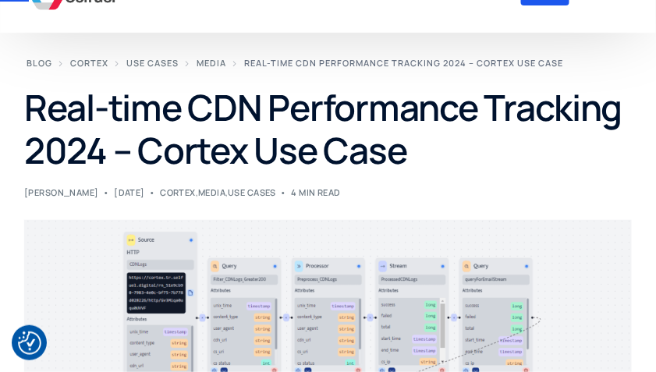
scroll to position [0, 0]
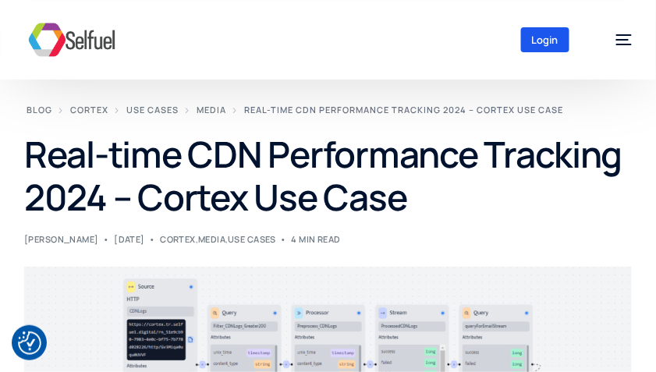
click at [166, 122] on header "Blog Cortex Use Cases Media Real-time CDN Performance Tracking 2024 – Cortex Us…" at bounding box center [327, 359] width 607 height 512
click at [163, 115] on span "Use Cases" at bounding box center [152, 110] width 52 height 12
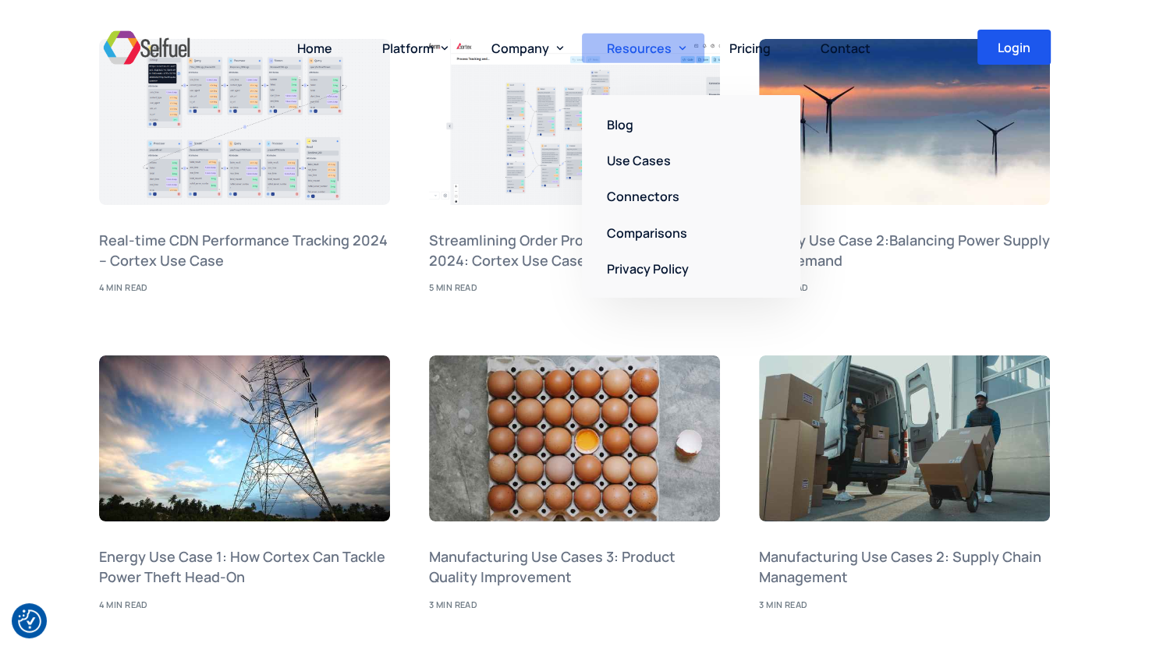
click at [655, 48] on link "Resources" at bounding box center [643, 47] width 122 height 95
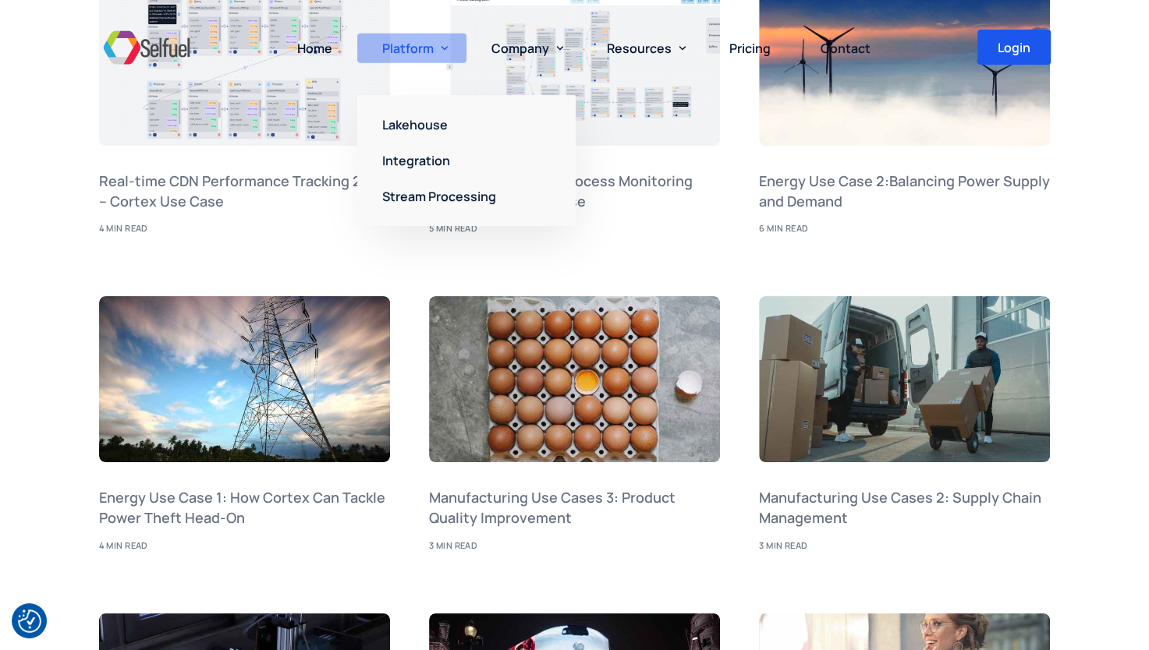
scroll to position [58, 0]
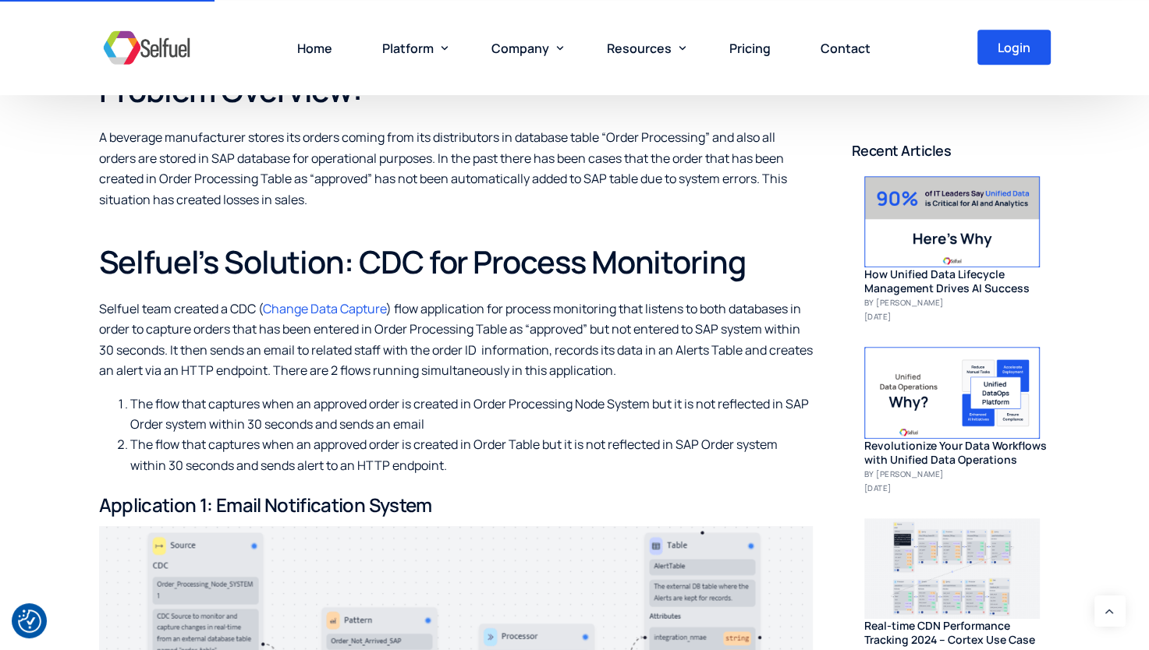
scroll to position [624, 0]
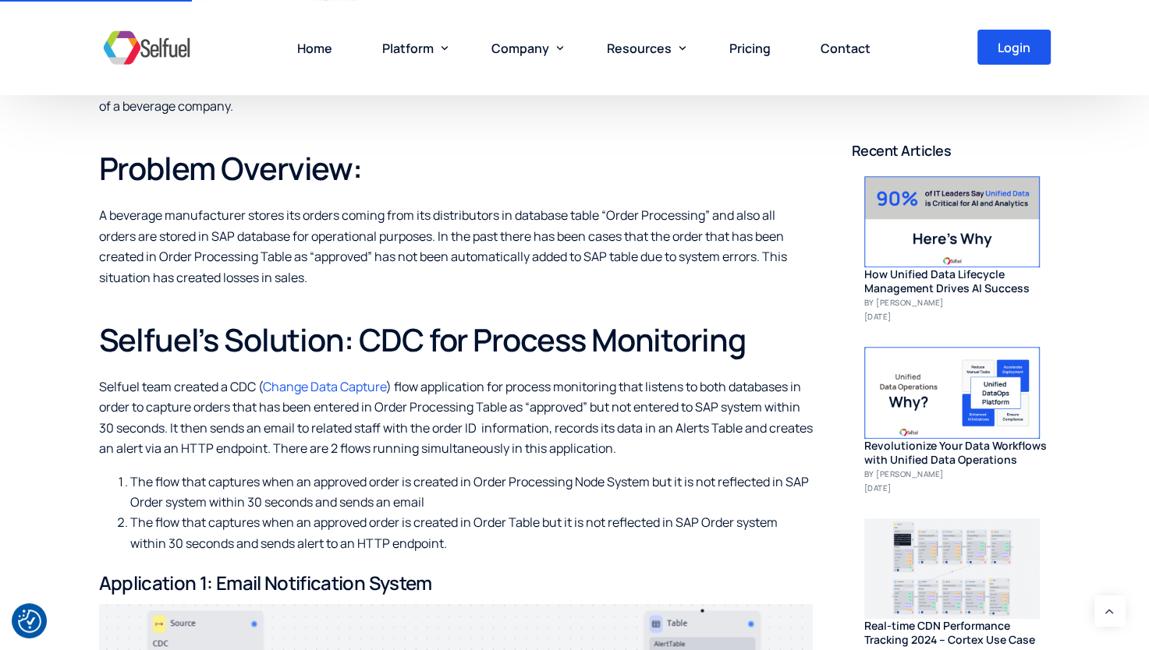
click at [143, 245] on p "A beverage manufacturer stores its orders coming from its distributors in datab…" at bounding box center [456, 246] width 714 height 83
click at [396, 225] on p "A beverage manufacturer stores its orders coming from its distributors in datab…" at bounding box center [456, 246] width 714 height 83
click at [393, 232] on p "A beverage manufacturer stores its orders coming from its distributors in datab…" at bounding box center [456, 246] width 714 height 83
click at [391, 233] on p "A beverage manufacturer stores its orders coming from its distributors in datab…" at bounding box center [456, 246] width 714 height 83
drag, startPoint x: 391, startPoint y: 233, endPoint x: 465, endPoint y: 220, distance: 74.5
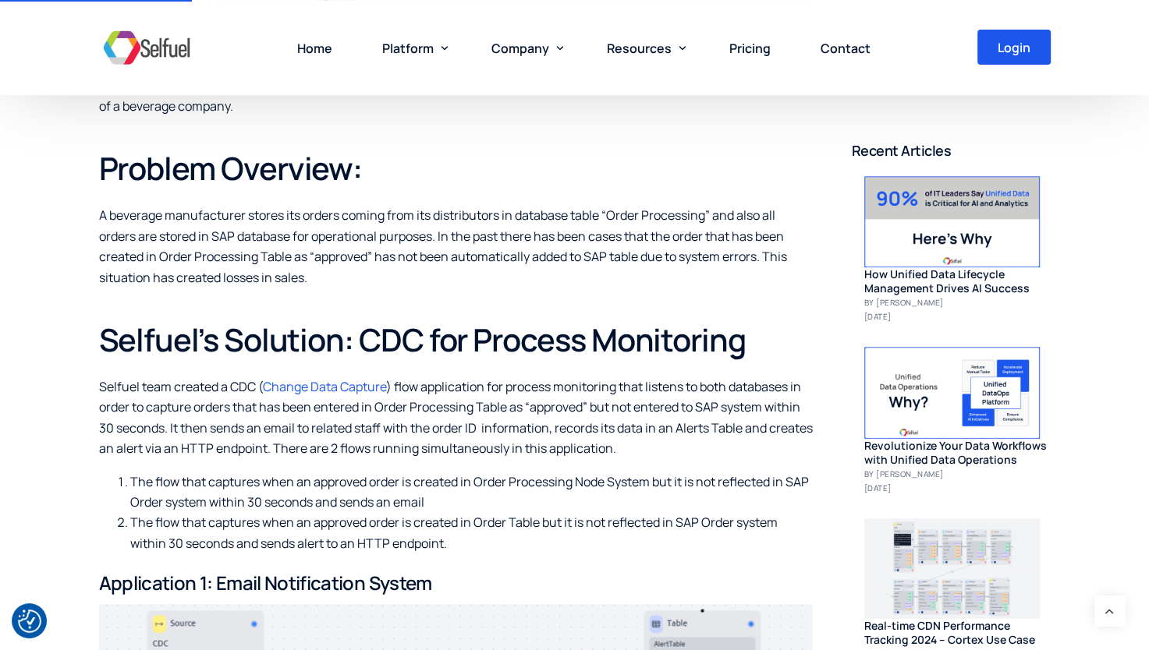
click at [465, 220] on p "A beverage manufacturer stores its orders coming from its distributors in datab…" at bounding box center [456, 246] width 714 height 83
click at [465, 229] on p "A beverage manufacturer stores its orders coming from its distributors in datab…" at bounding box center [456, 246] width 714 height 83
click at [738, 233] on p "A beverage manufacturer stores its orders coming from its distributors in datab…" at bounding box center [456, 246] width 714 height 83
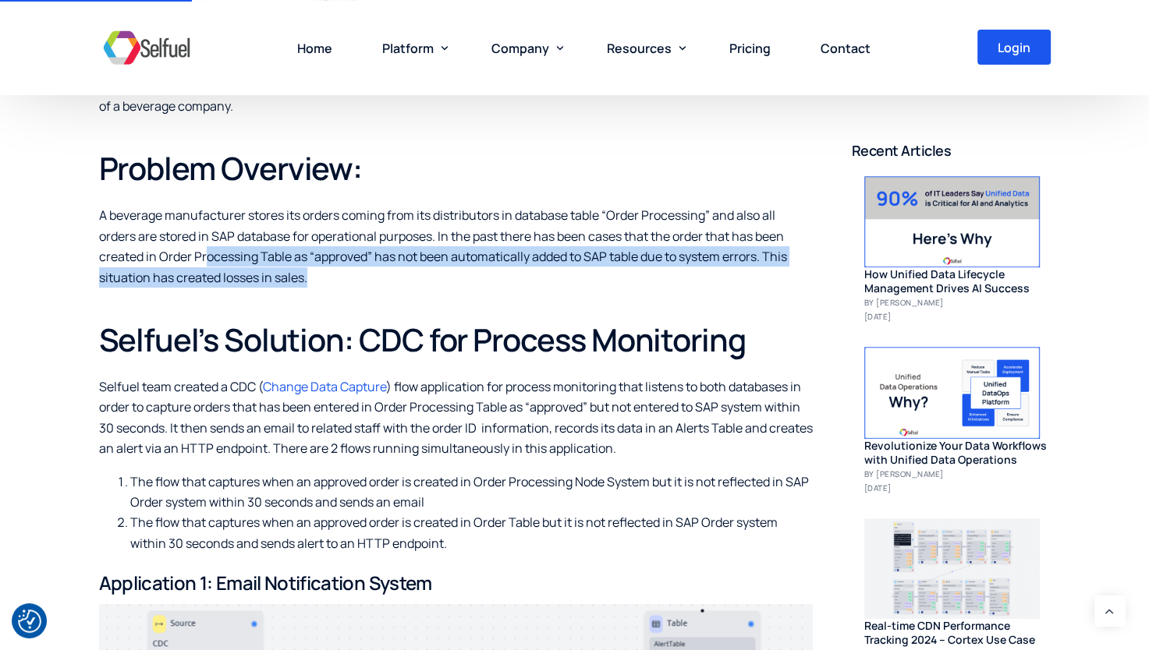
drag, startPoint x: 212, startPoint y: 260, endPoint x: 590, endPoint y: 269, distance: 377.5
click at [590, 269] on p "A beverage manufacturer stores its orders coming from its distributors in datab…" at bounding box center [456, 246] width 714 height 83
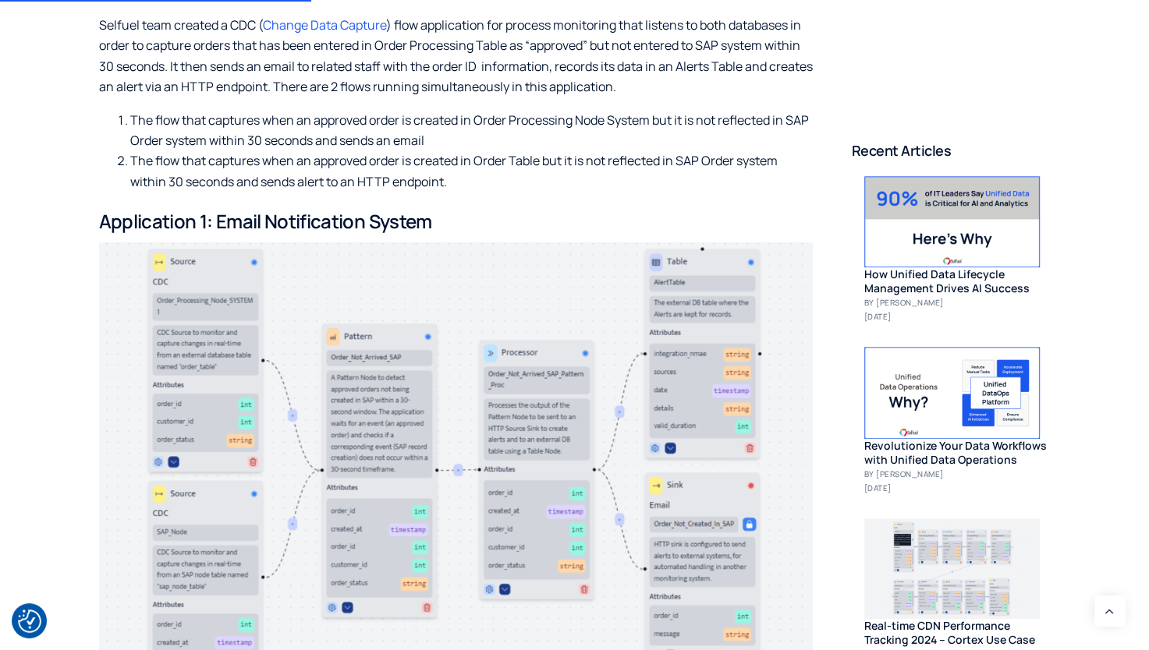
scroll to position [1014, 0]
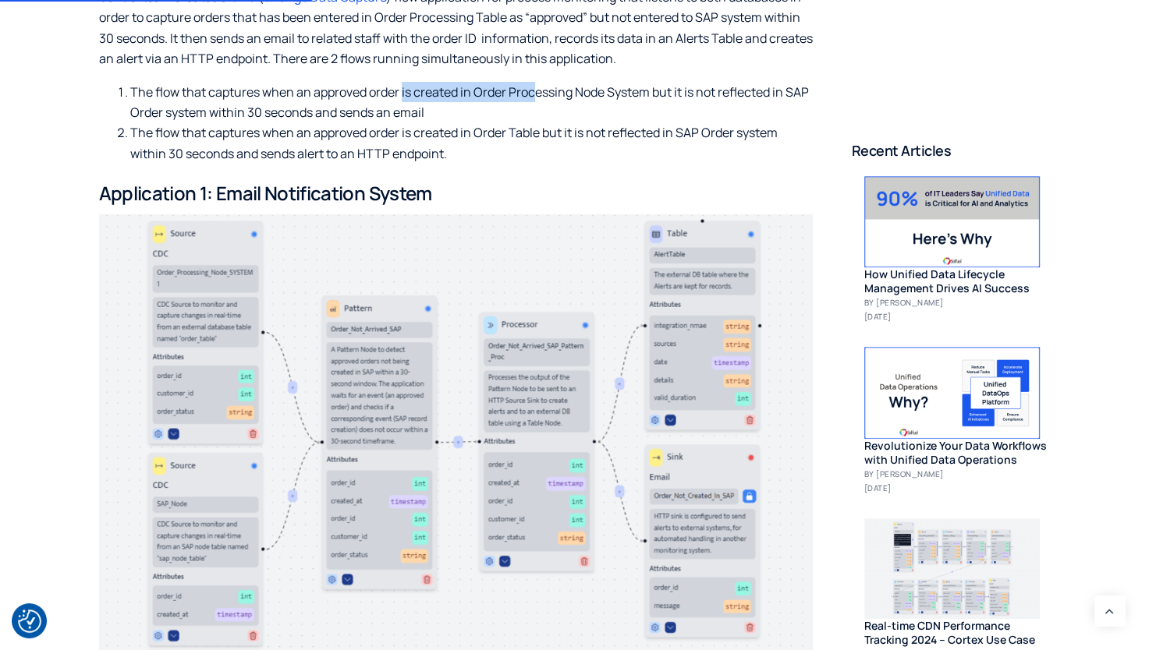
drag, startPoint x: 450, startPoint y: 92, endPoint x: 535, endPoint y: 83, distance: 85.5
click at [535, 83] on li "The flow that captures when an approved order is created in Order Processing No…" at bounding box center [471, 102] width 682 height 41
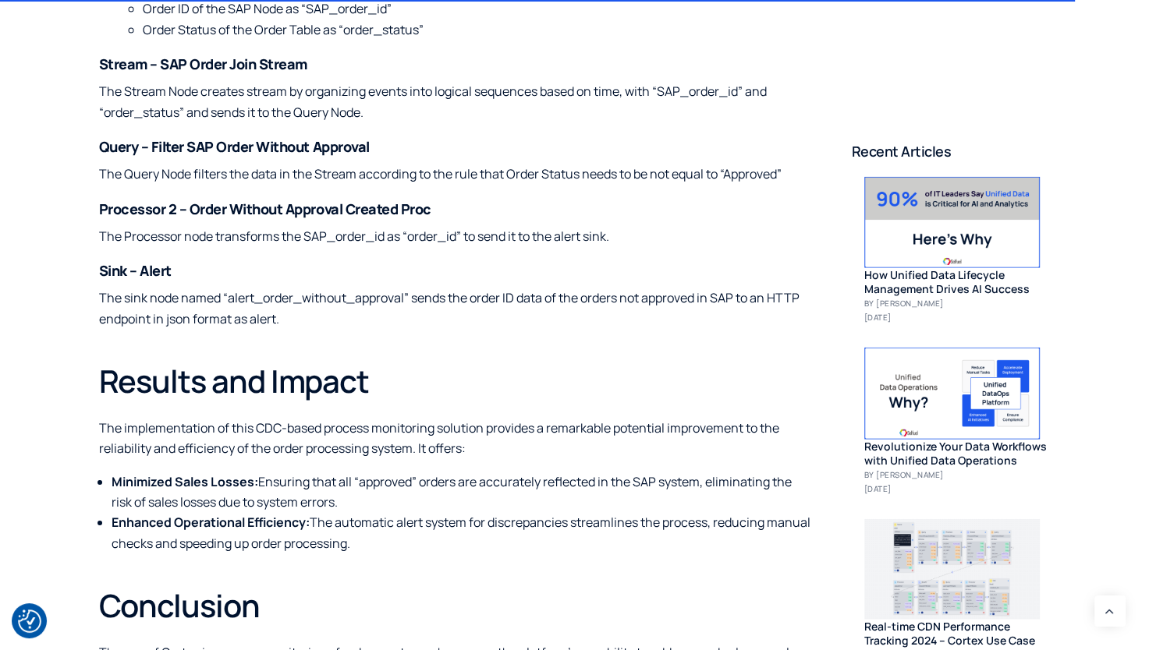
scroll to position [3977, 0]
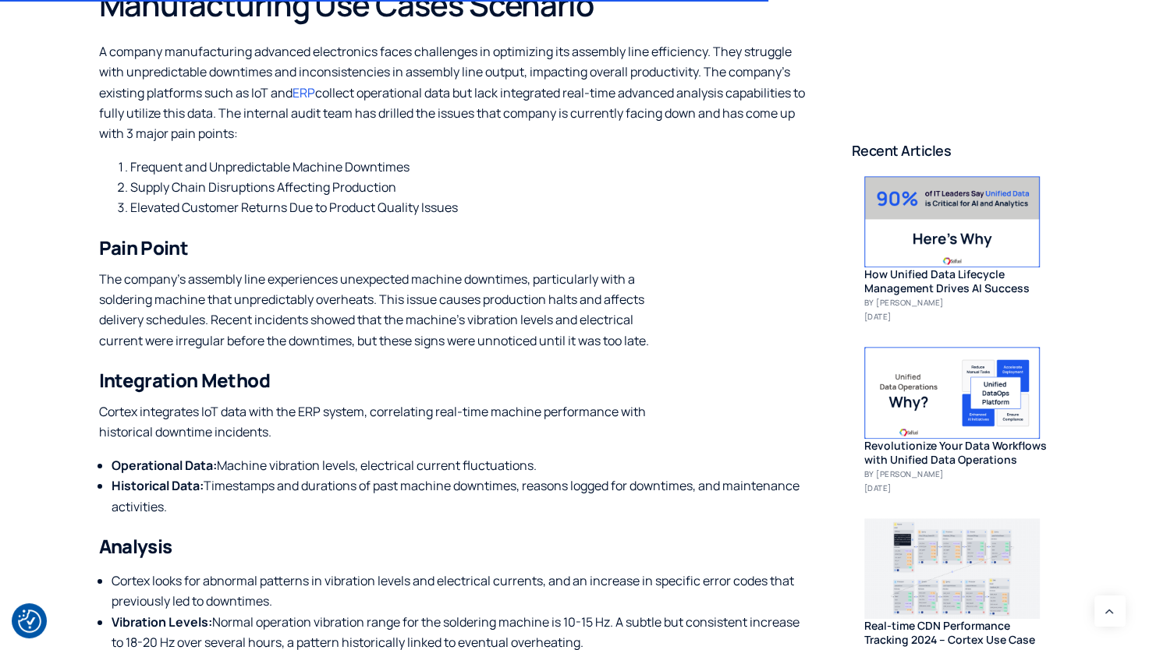
scroll to position [1092, 0]
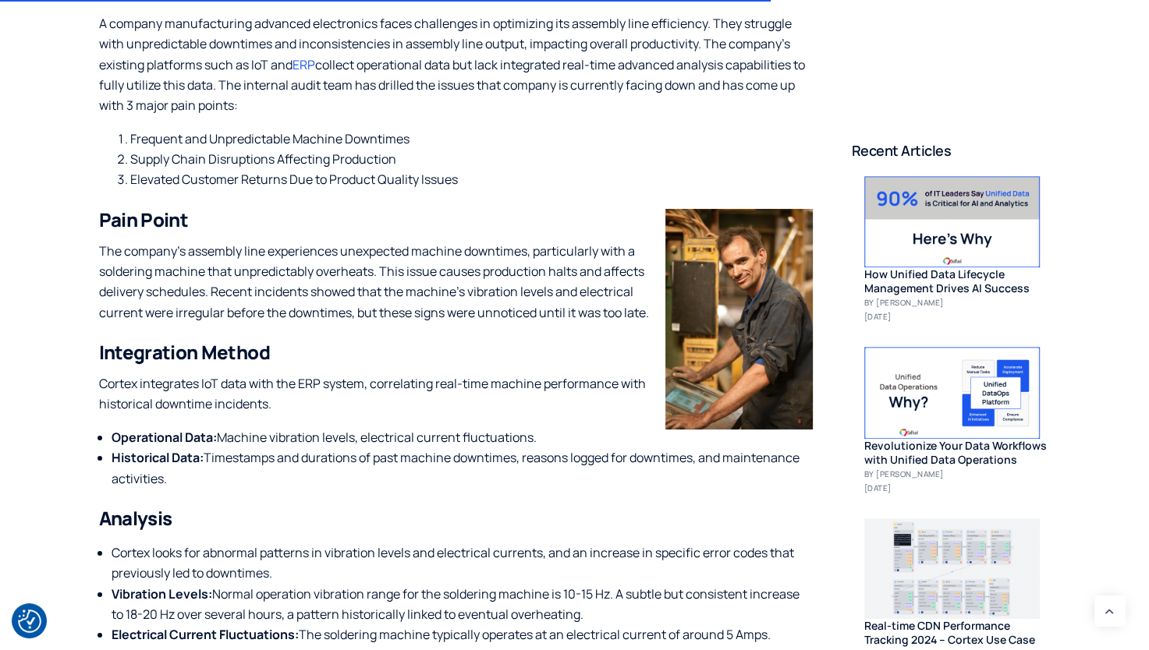
click at [579, 249] on p "The company’s assembly line experiences unexpected machine downtimes, particula…" at bounding box center [456, 282] width 714 height 83
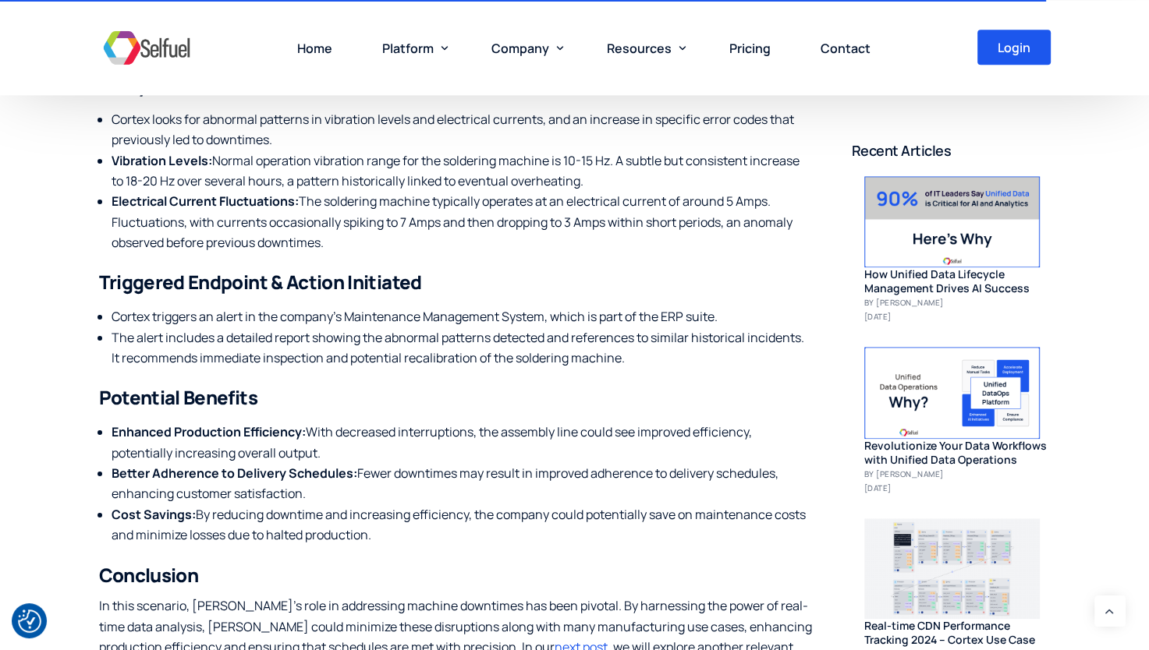
scroll to position [1560, 0]
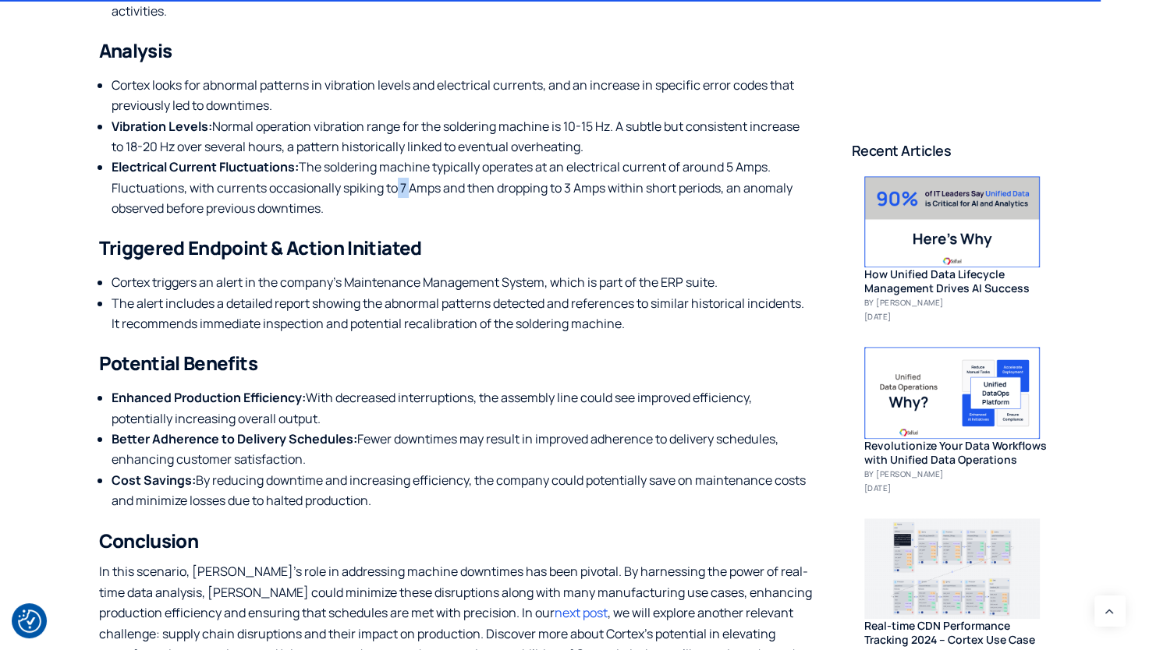
drag, startPoint x: 408, startPoint y: 186, endPoint x: 398, endPoint y: 184, distance: 9.5
click at [398, 184] on li "Electrical Current Fluctuations: The soldering machine typically operates at an…" at bounding box center [462, 188] width 701 height 62
click at [400, 186] on li "Electrical Current Fluctuations: The soldering machine typically operates at an…" at bounding box center [462, 188] width 701 height 62
click at [410, 214] on li "Electrical Current Fluctuations: The soldering machine typically operates at an…" at bounding box center [462, 188] width 701 height 62
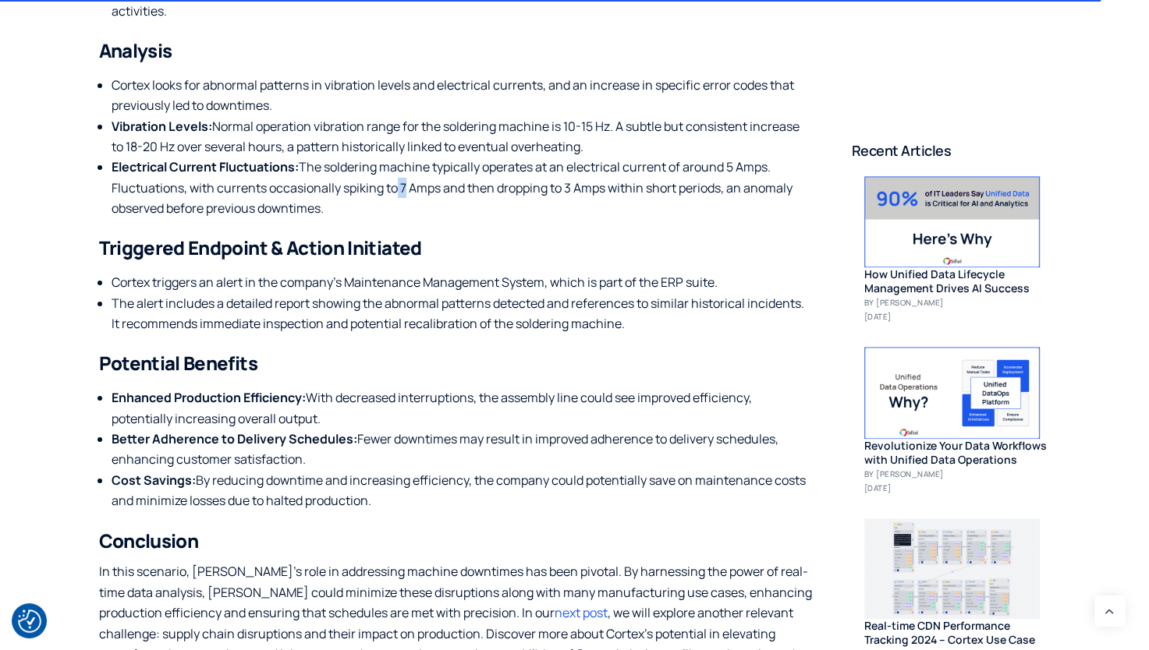
click at [405, 187] on li "Electrical Current Fluctuations: The soldering machine typically operates at an…" at bounding box center [462, 188] width 701 height 62
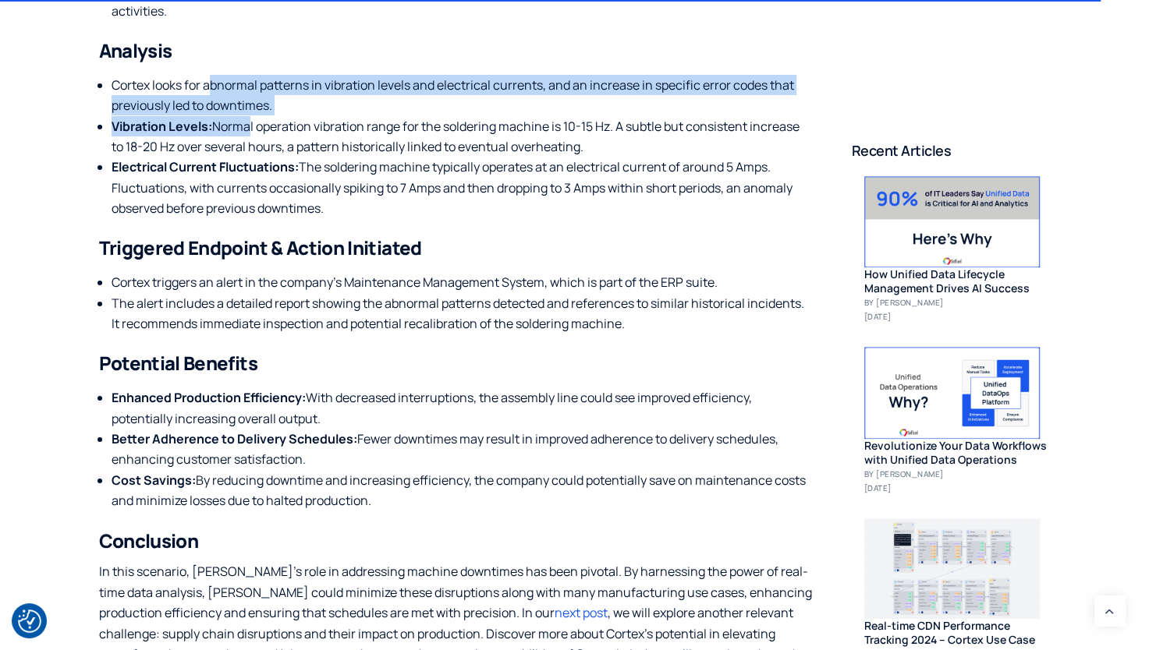
drag, startPoint x: 211, startPoint y: 80, endPoint x: 249, endPoint y: 122, distance: 57.4
click at [249, 122] on ul "Cortex looks for abnormal patterns in vibration levels and electrical currents,…" at bounding box center [456, 147] width 714 height 144
click at [249, 122] on li "Vibration Levels: Normal operation vibration range for the soldering machine is…" at bounding box center [462, 136] width 701 height 41
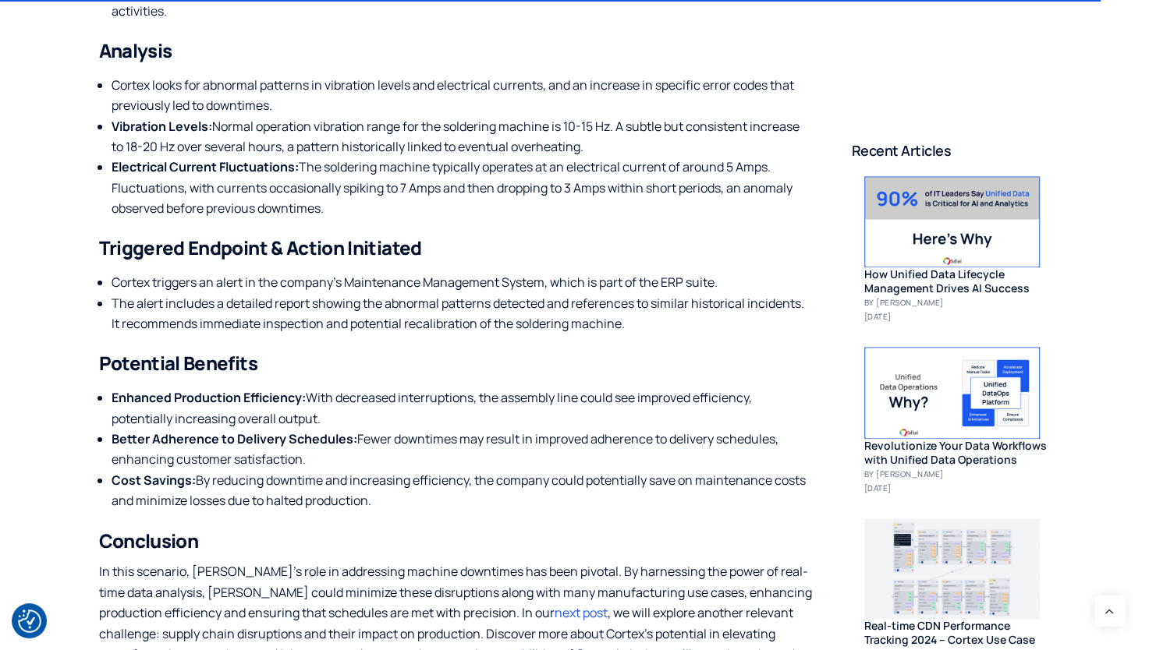
click at [265, 126] on li "Vibration Levels: Normal operation vibration range for the soldering machine is…" at bounding box center [462, 136] width 701 height 41
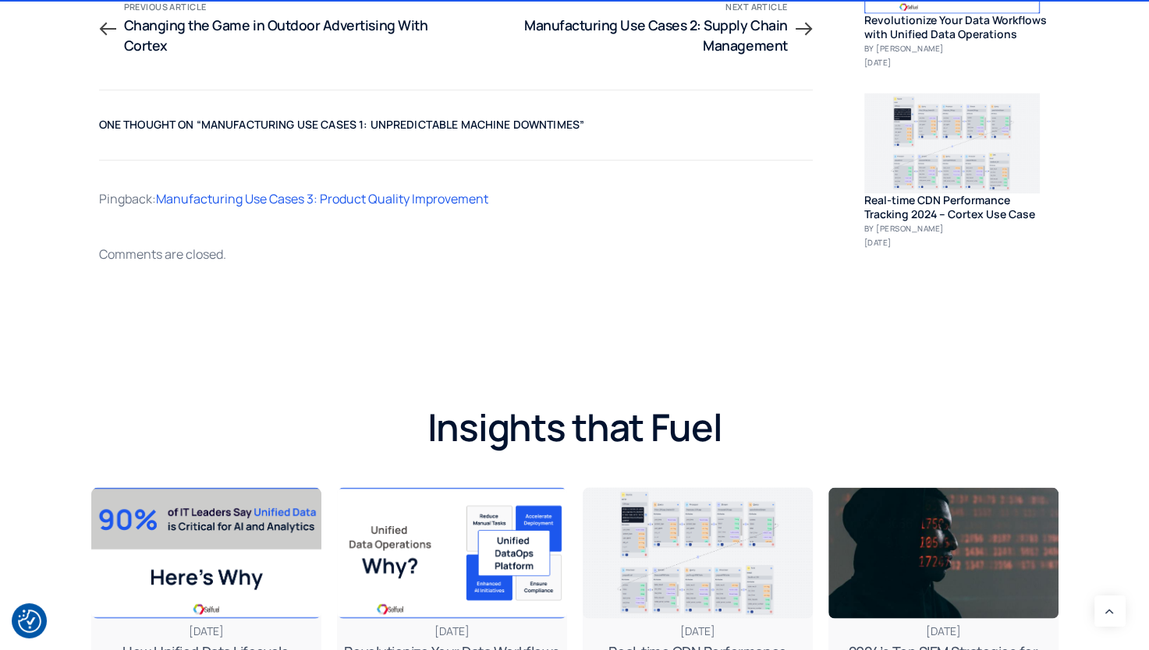
scroll to position [2729, 0]
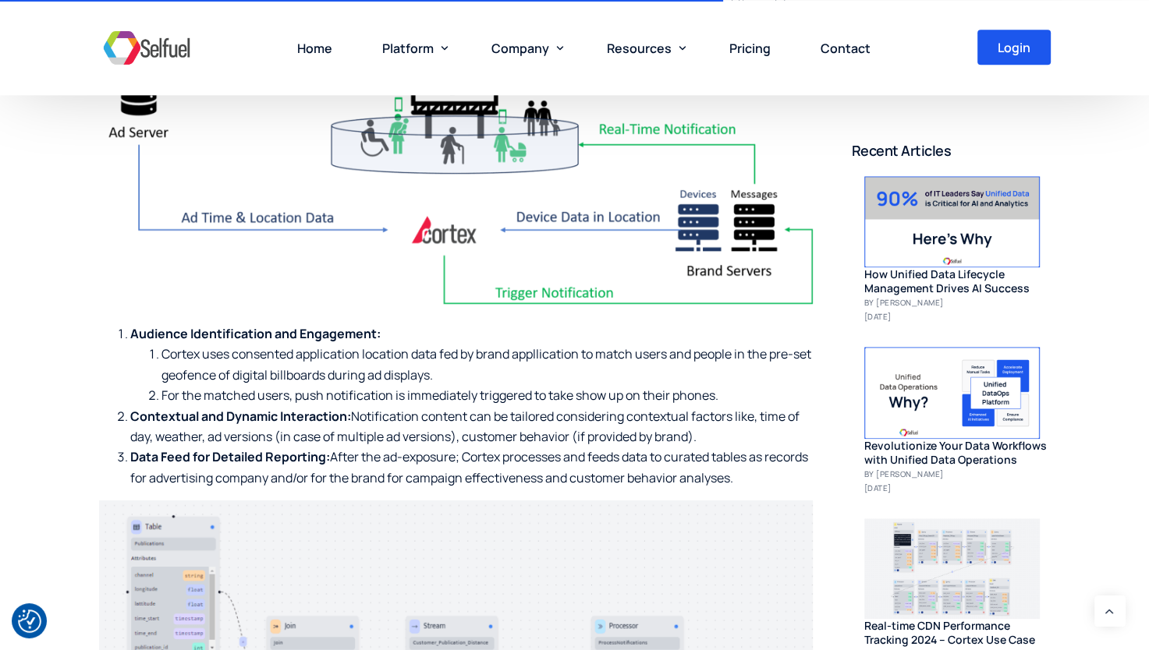
scroll to position [1326, 0]
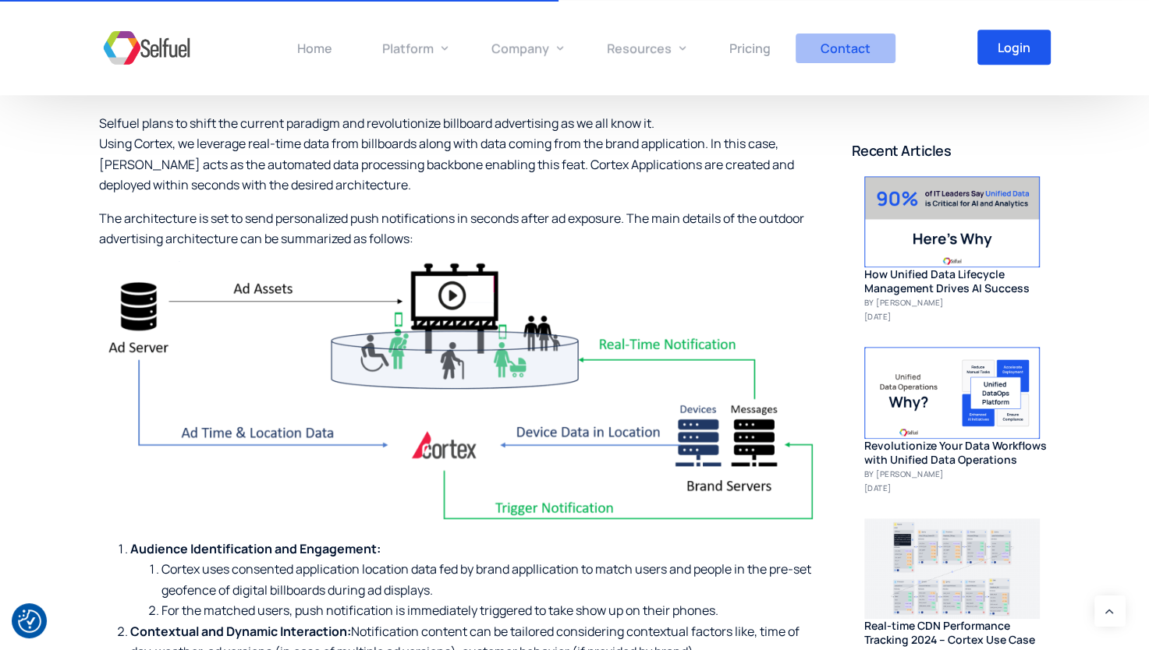
click at [836, 49] on span "Contact" at bounding box center [845, 48] width 50 height 17
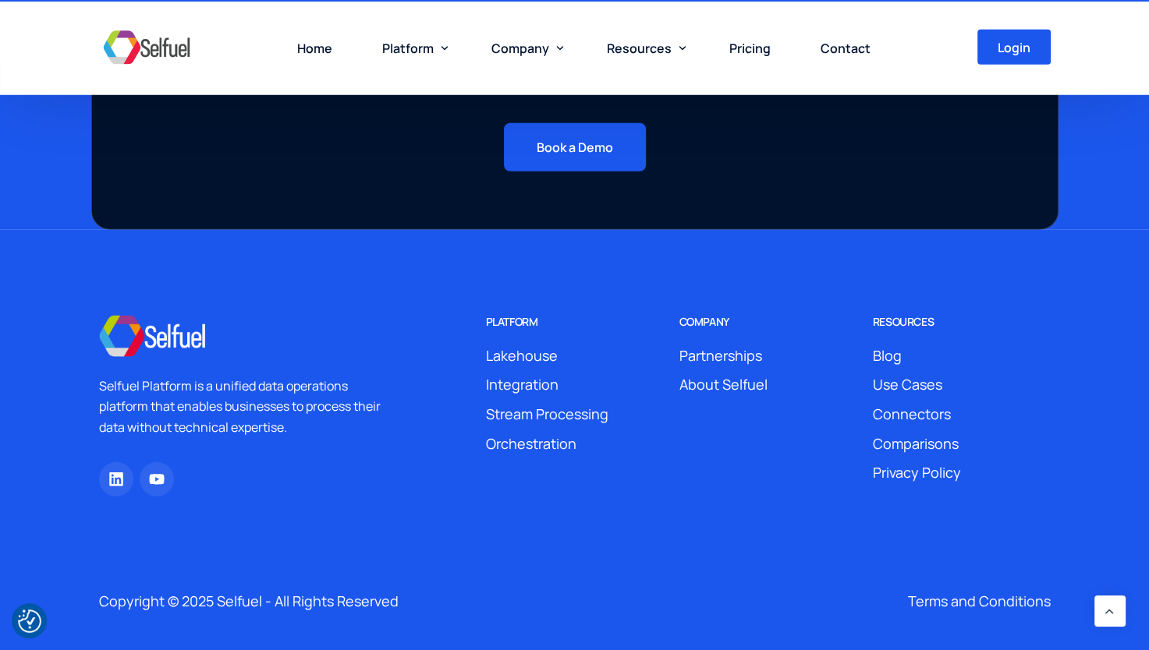
scroll to position [4351, 0]
click at [505, 383] on span "Integration" at bounding box center [522, 384] width 73 height 23
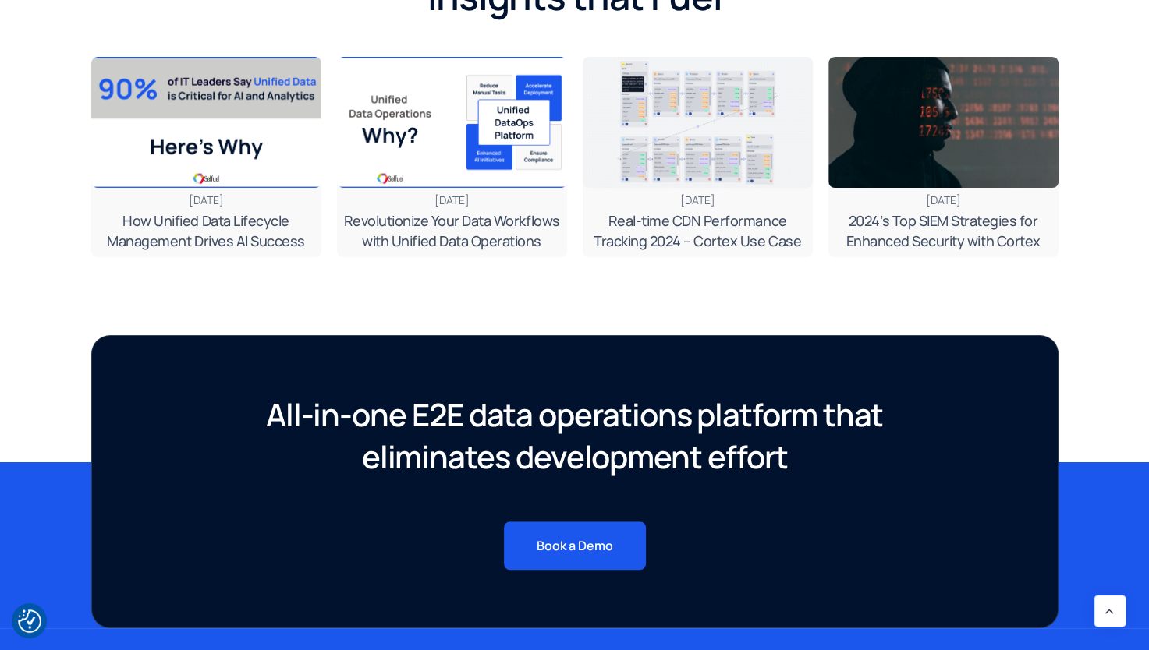
scroll to position [1014, 0]
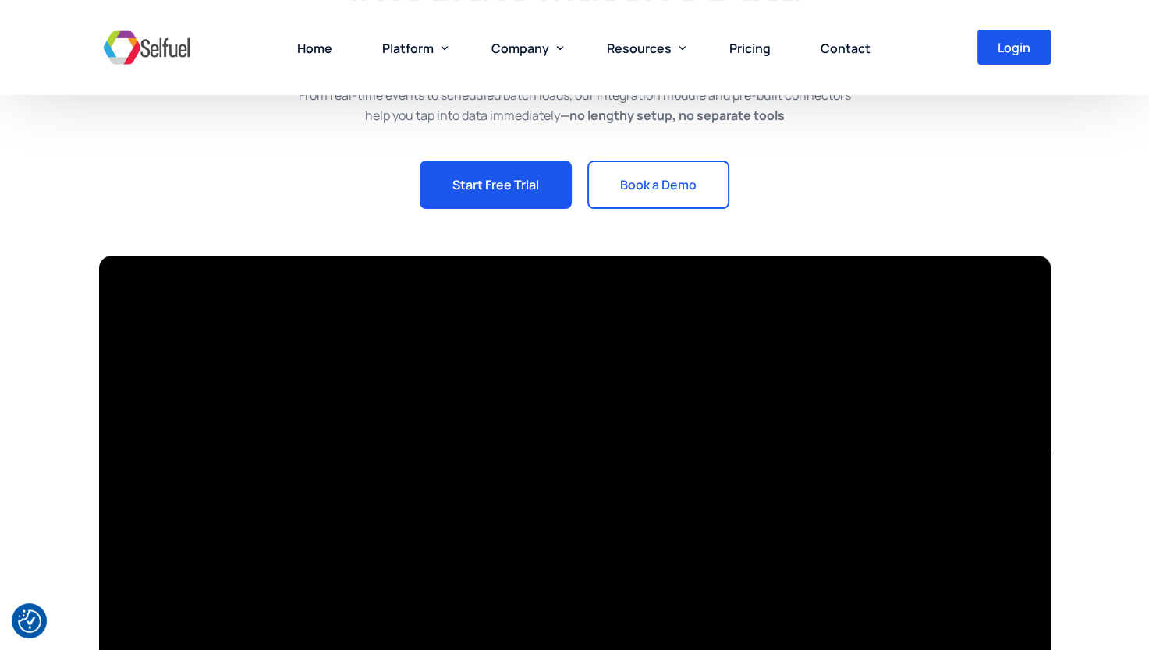
scroll to position [154, 0]
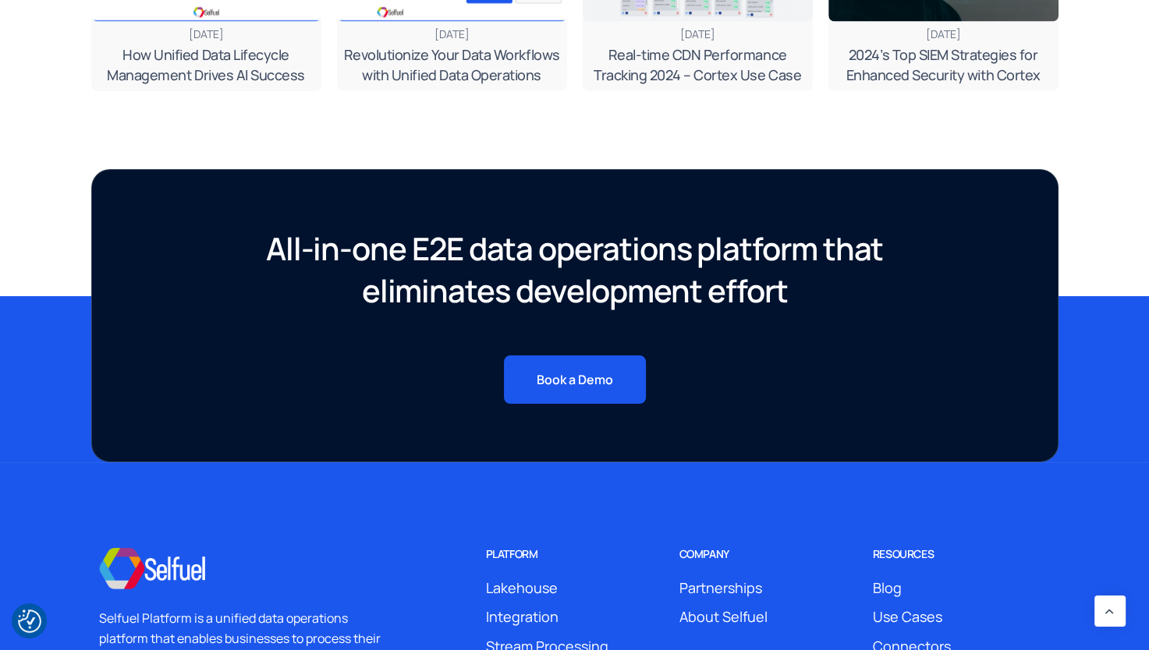
scroll to position [3118, 0]
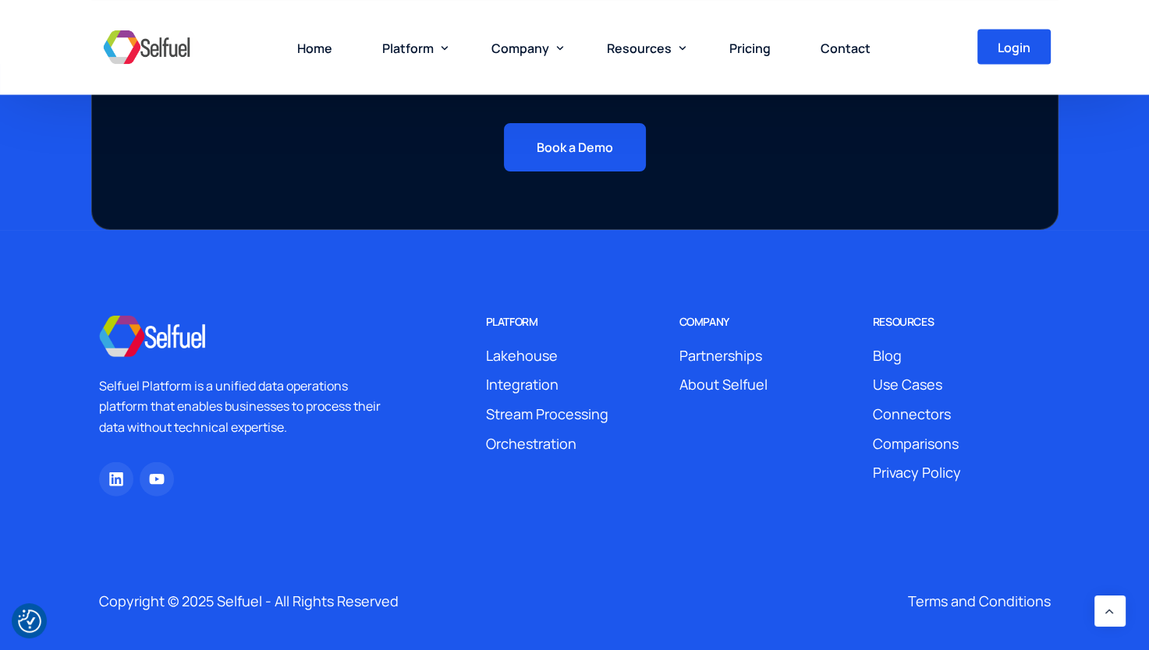
click at [509, 441] on span "Orchestration" at bounding box center [531, 444] width 90 height 23
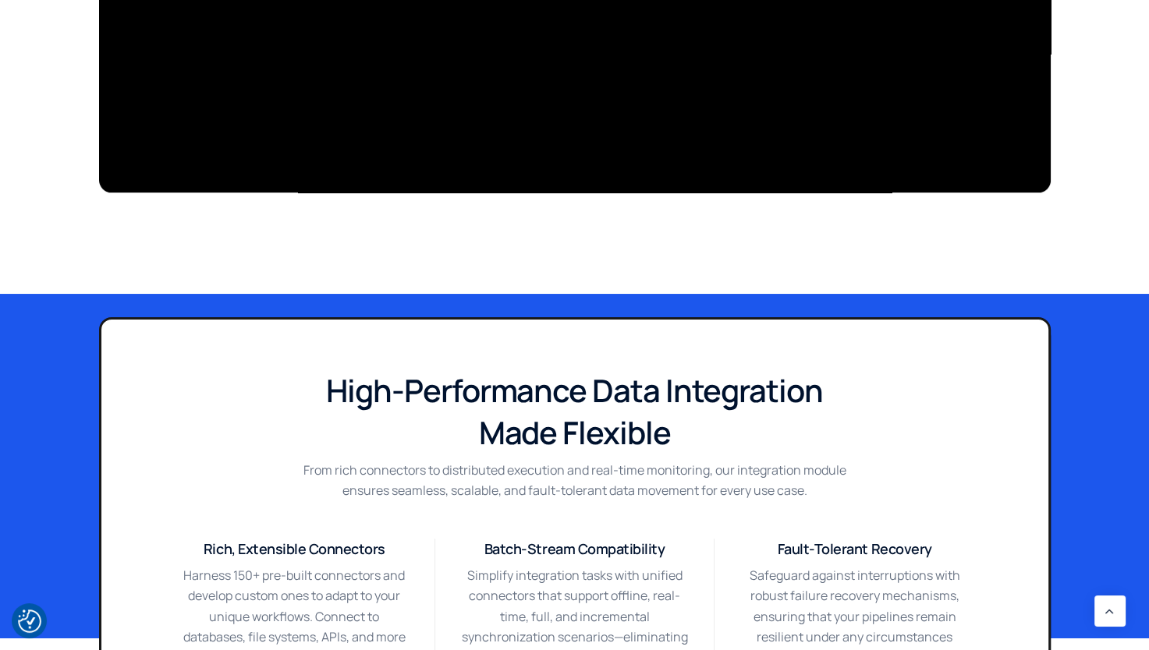
scroll to position [1092, 0]
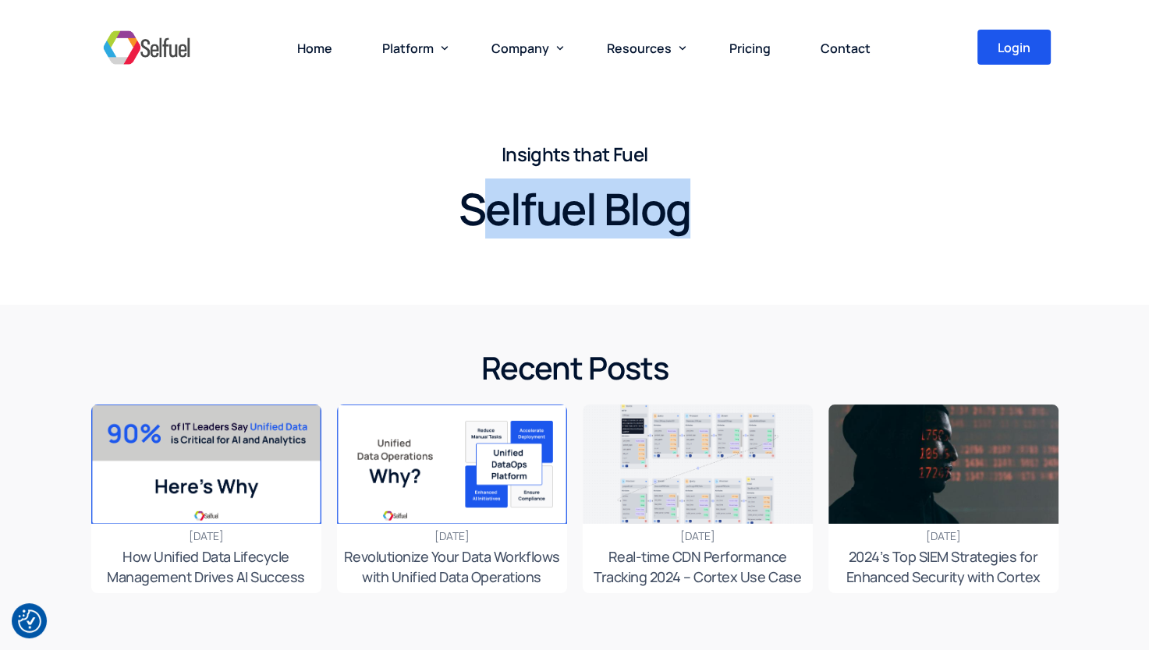
drag, startPoint x: 589, startPoint y: 192, endPoint x: 692, endPoint y: 229, distance: 110.3
click at [692, 229] on h1 "Selfuel Blog" at bounding box center [574, 209] width 967 height 55
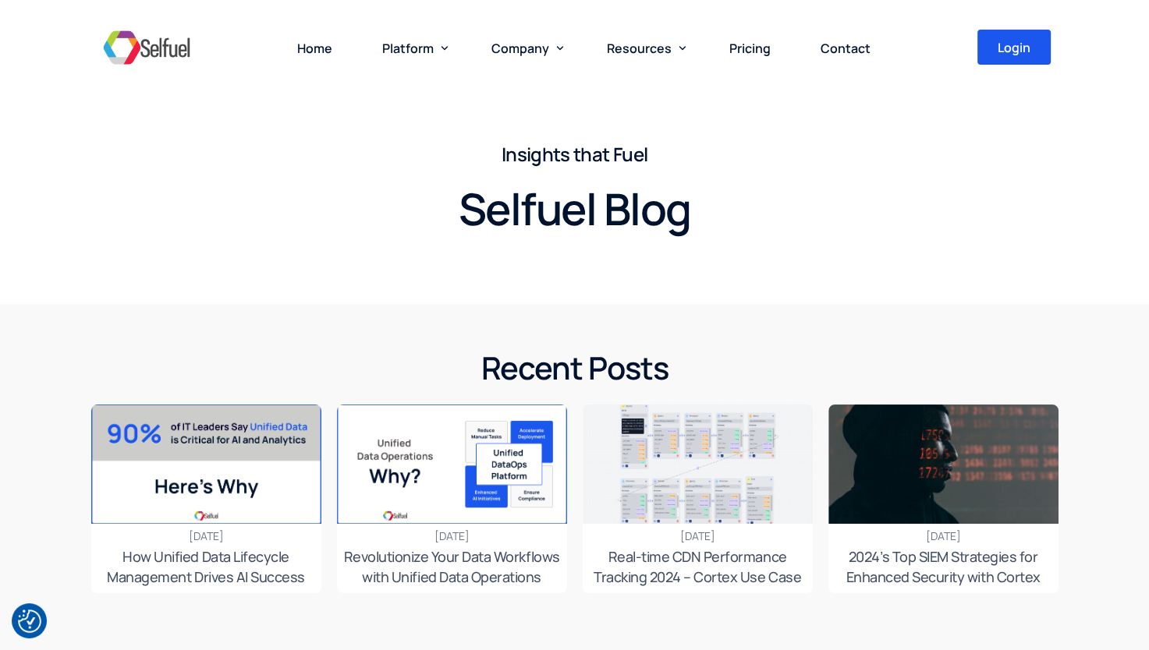
click at [633, 253] on div at bounding box center [574, 254] width 967 height 37
drag, startPoint x: 593, startPoint y: 279, endPoint x: 576, endPoint y: 286, distance: 17.8
click at [590, 282] on div "Insights that Fuel Selfuel Blog" at bounding box center [574, 152] width 1149 height 305
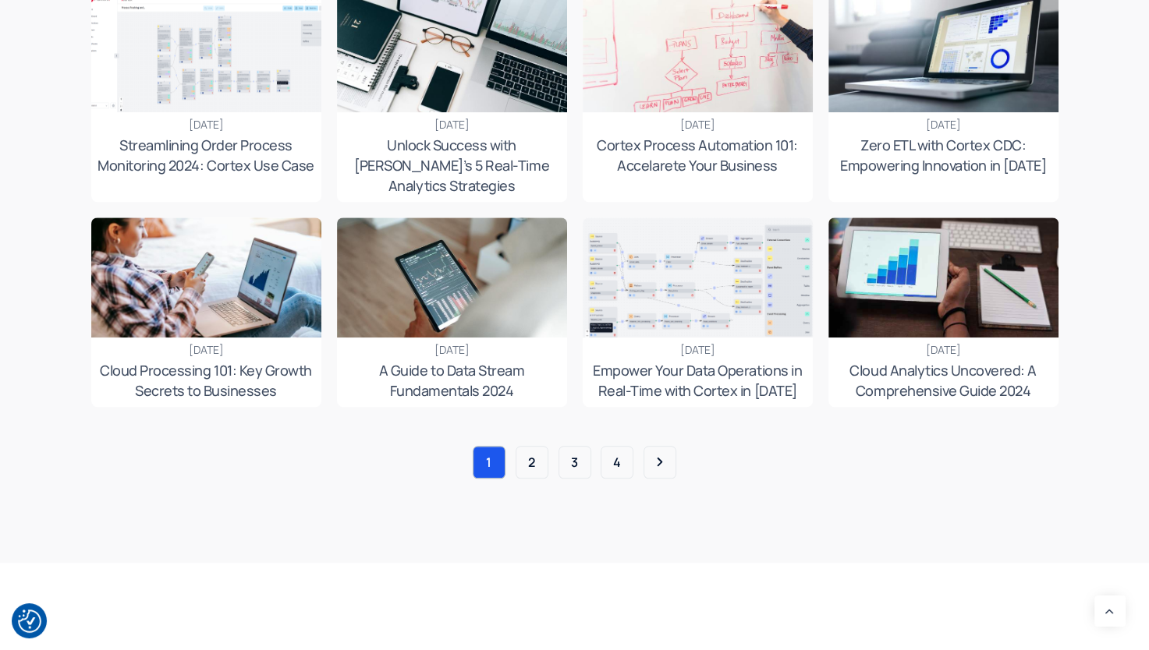
scroll to position [1248, 0]
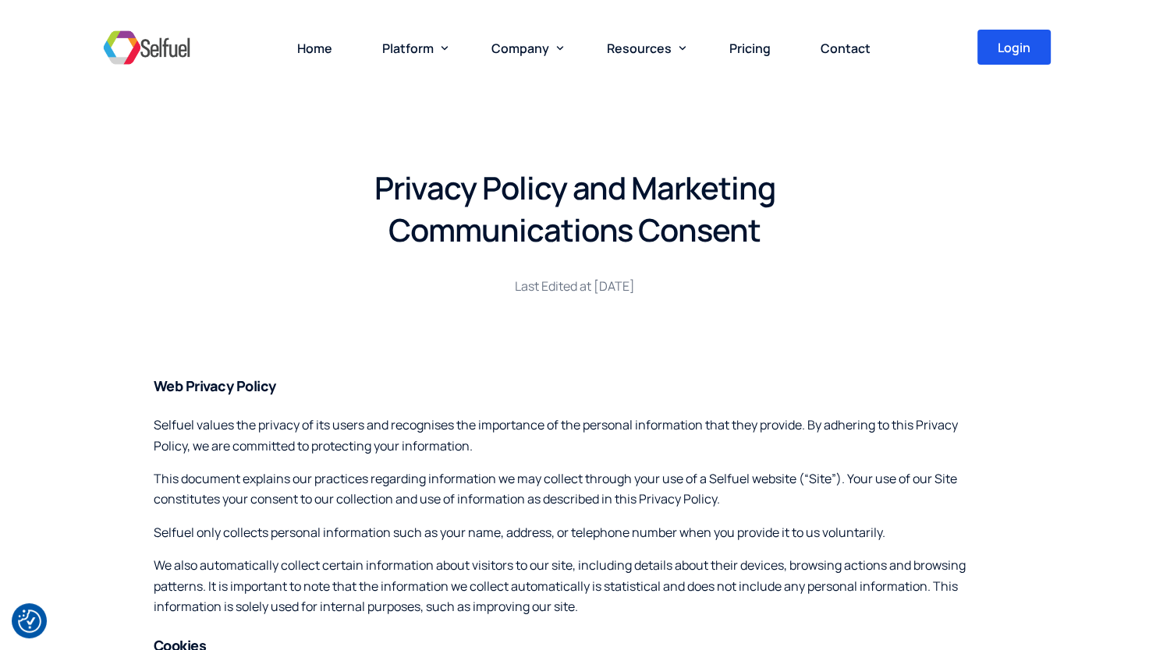
click at [422, 182] on h2 "Privacy Policy and Marketing Communications Consent" at bounding box center [574, 209] width 951 height 84
drag, startPoint x: 422, startPoint y: 182, endPoint x: 519, endPoint y: 192, distance: 97.9
click at [519, 192] on h2 "Privacy Policy and Marketing Communications Consent" at bounding box center [574, 209] width 951 height 84
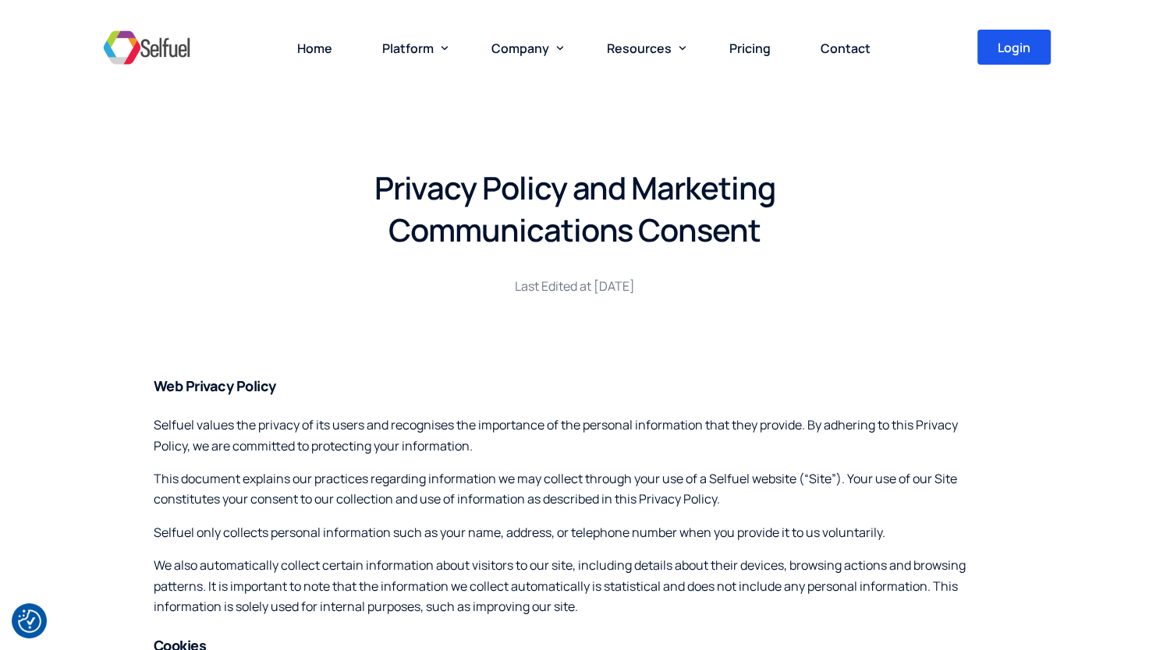
drag, startPoint x: 519, startPoint y: 192, endPoint x: 490, endPoint y: 228, distance: 46.0
click at [490, 228] on h2 "Privacy Policy and Marketing Communications Consent" at bounding box center [574, 209] width 951 height 84
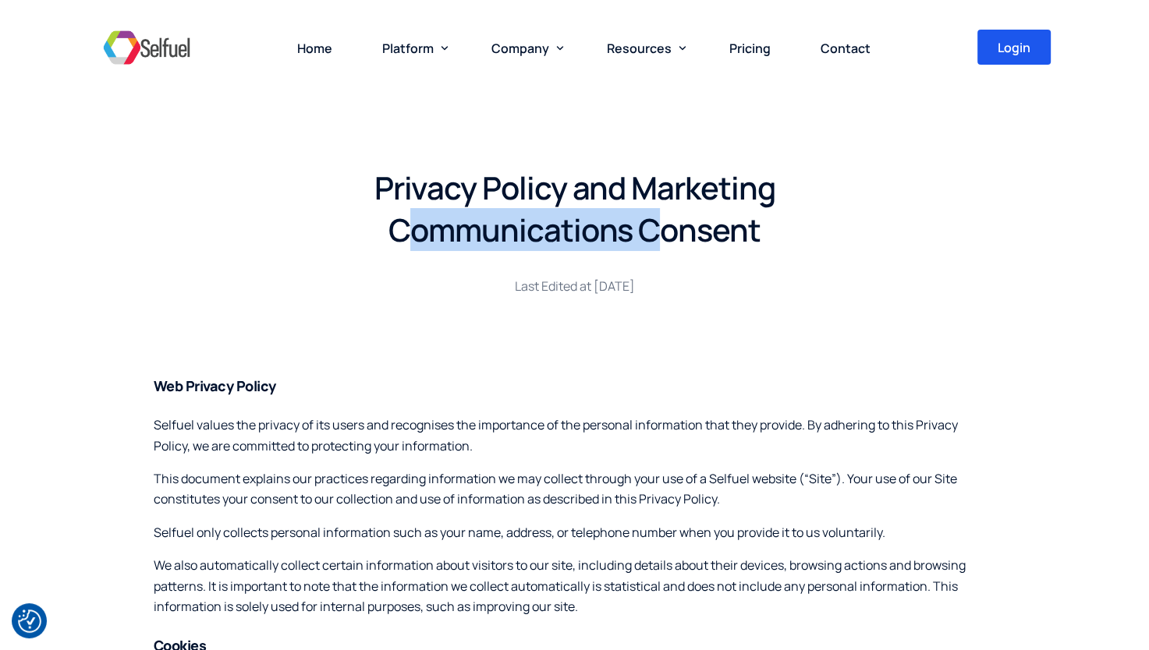
click at [490, 228] on h2 "Privacy Policy and Marketing Communications Consent" at bounding box center [574, 209] width 951 height 84
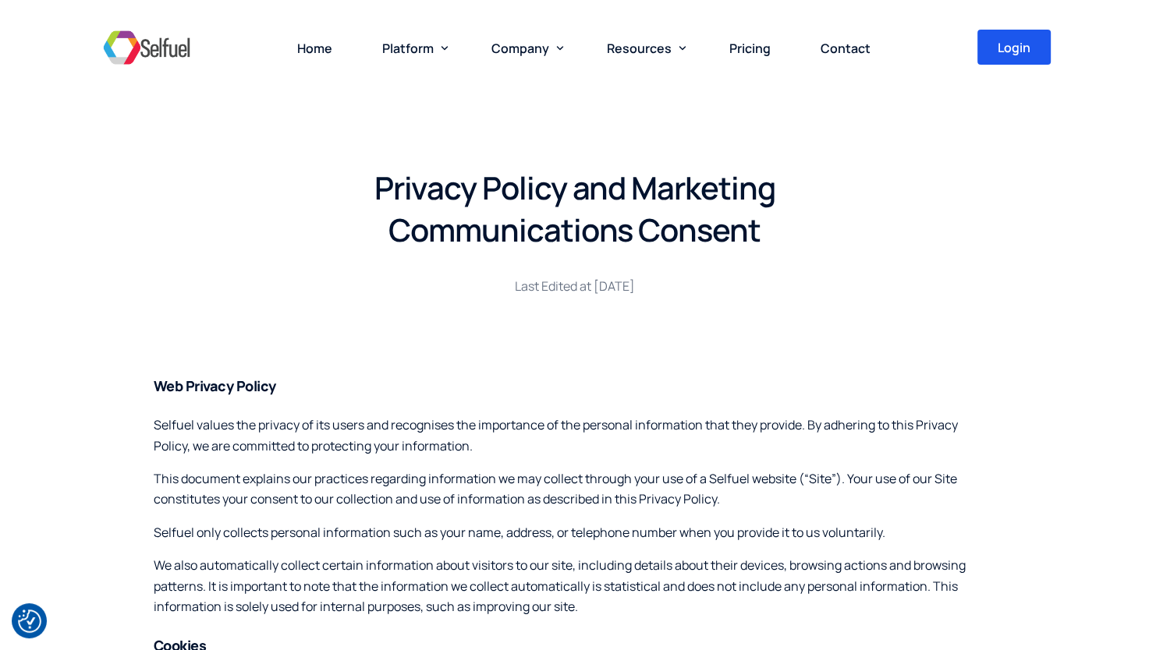
drag, startPoint x: 490, startPoint y: 228, endPoint x: 452, endPoint y: 296, distance: 78.9
click at [452, 296] on div "Last Edited at [DATE]" at bounding box center [575, 291] width 462 height 80
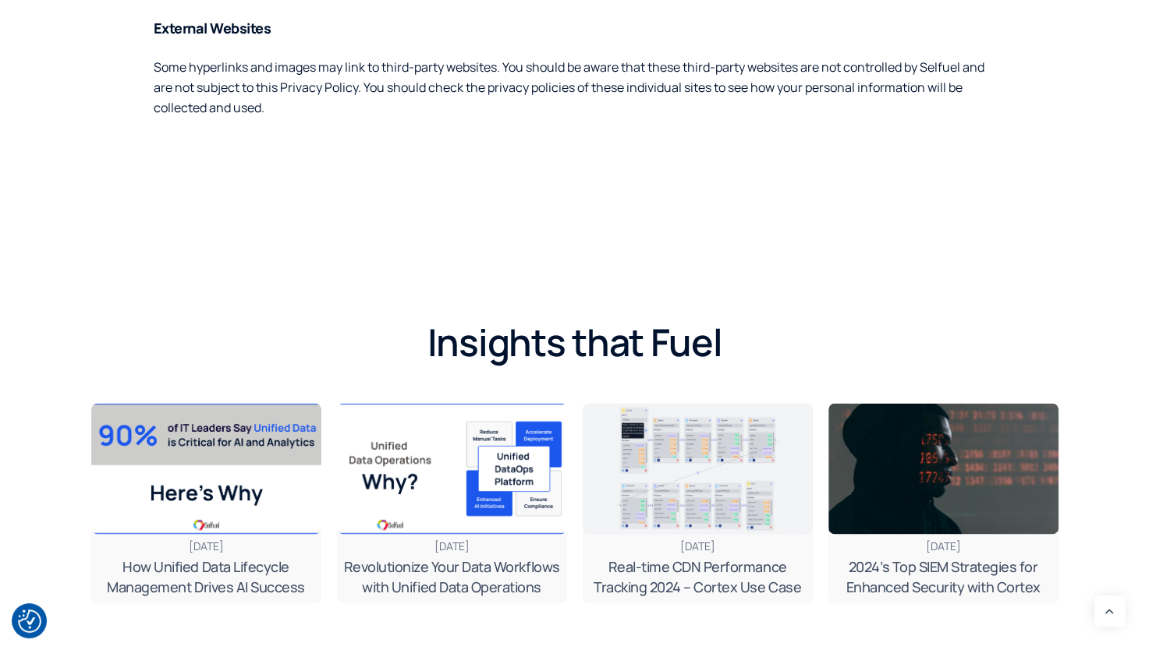
scroll to position [1949, 0]
